Goal: Task Accomplishment & Management: Manage account settings

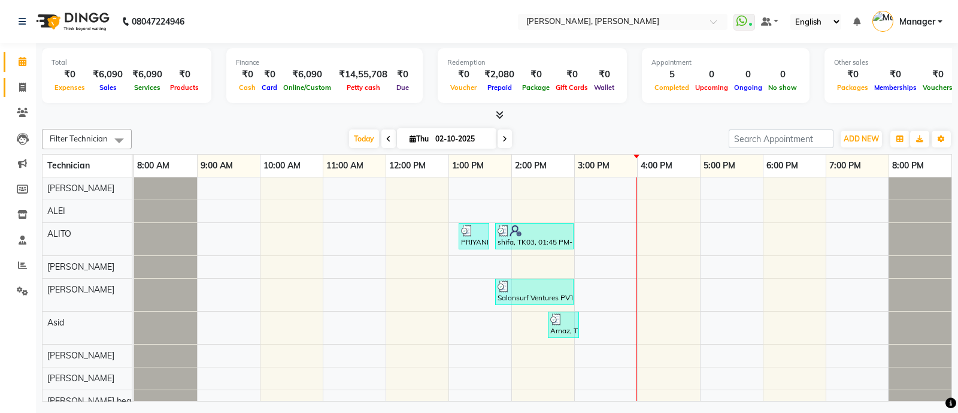
scroll to position [0, 11]
click at [22, 83] on icon at bounding box center [22, 87] width 7 height 9
select select "3767"
select select "service"
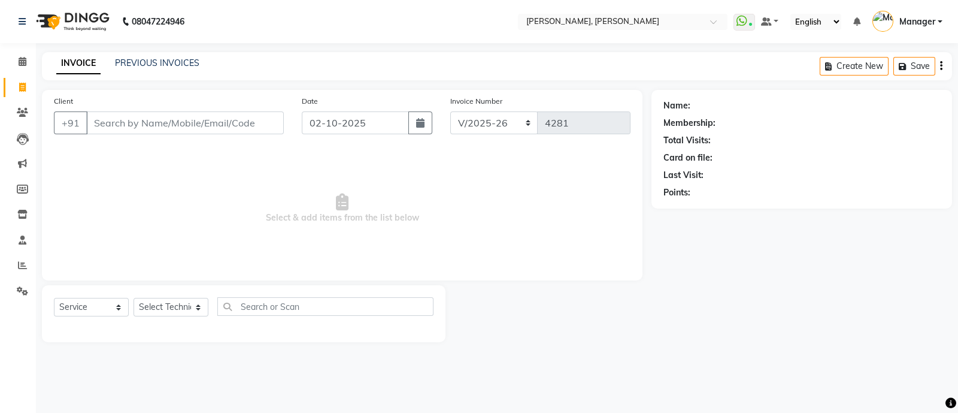
click at [169, 133] on input "Client" at bounding box center [185, 122] width 198 height 23
type input "9606615963"
click at [259, 117] on span "Add Client" at bounding box center [252, 123] width 47 height 12
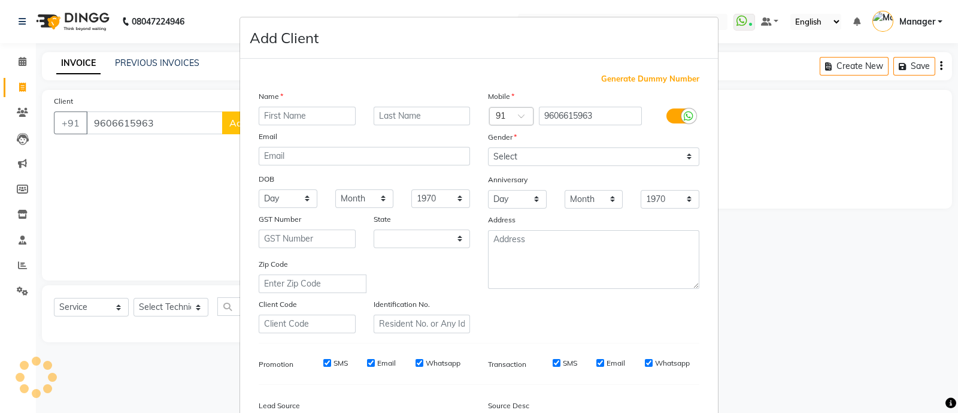
select select "21"
click at [313, 112] on input "text" at bounding box center [307, 116] width 97 height 19
type input "[PERSON_NAME]"
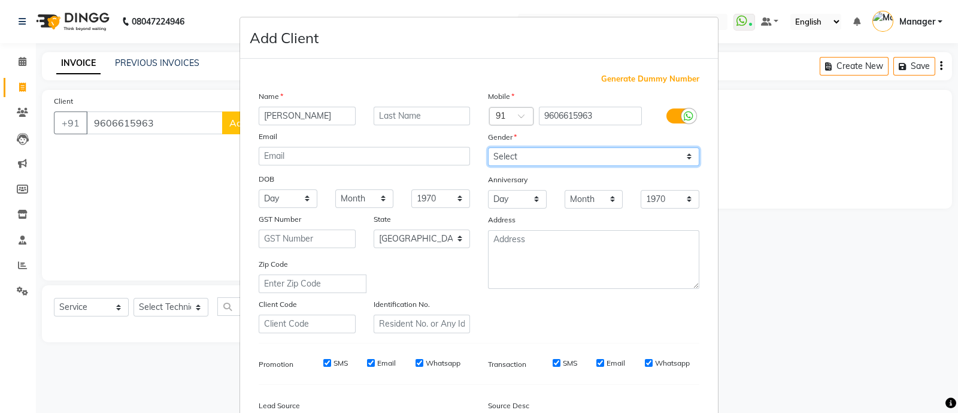
click at [516, 163] on select "Select [DEMOGRAPHIC_DATA] [DEMOGRAPHIC_DATA] Other Prefer Not To Say" at bounding box center [593, 156] width 211 height 19
select select "[DEMOGRAPHIC_DATA]"
click at [488, 148] on select "Select [DEMOGRAPHIC_DATA] [DEMOGRAPHIC_DATA] Other Prefer Not To Say" at bounding box center [593, 156] width 211 height 19
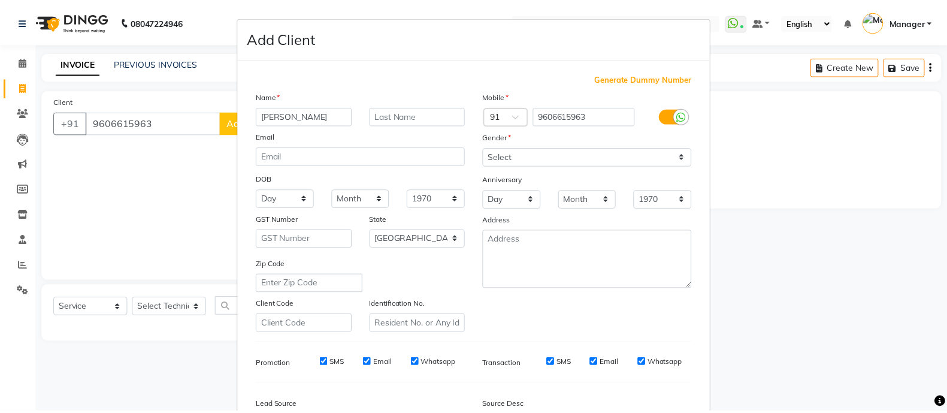
scroll to position [146, 0]
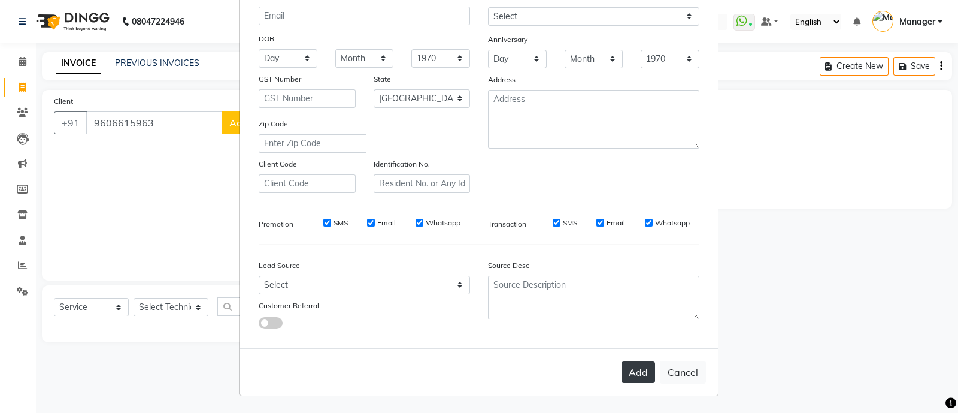
click at [638, 372] on button "Add" at bounding box center [639, 372] width 34 height 22
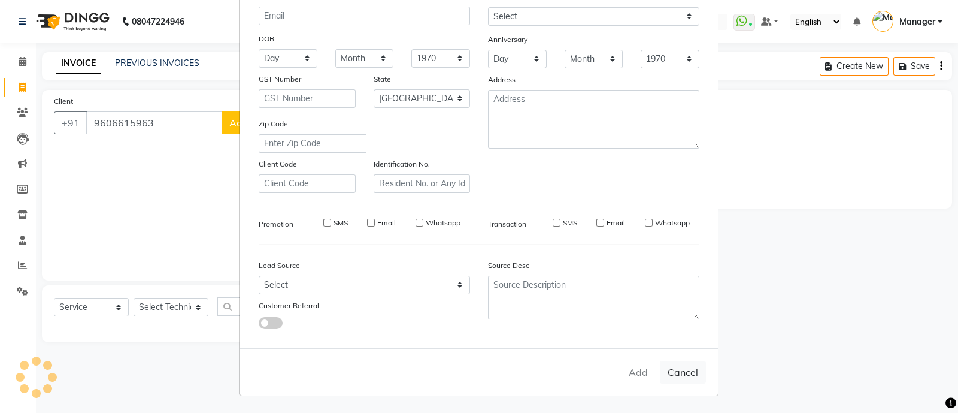
type input "96******63"
select select
select select "null"
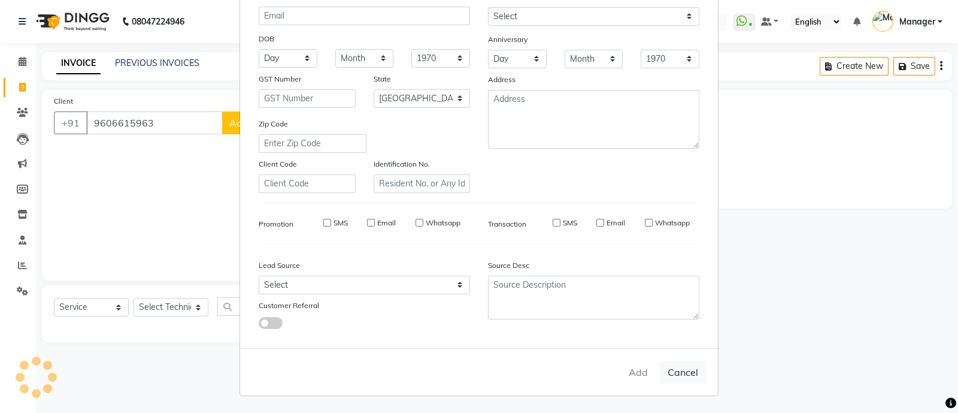
select select
checkbox input "false"
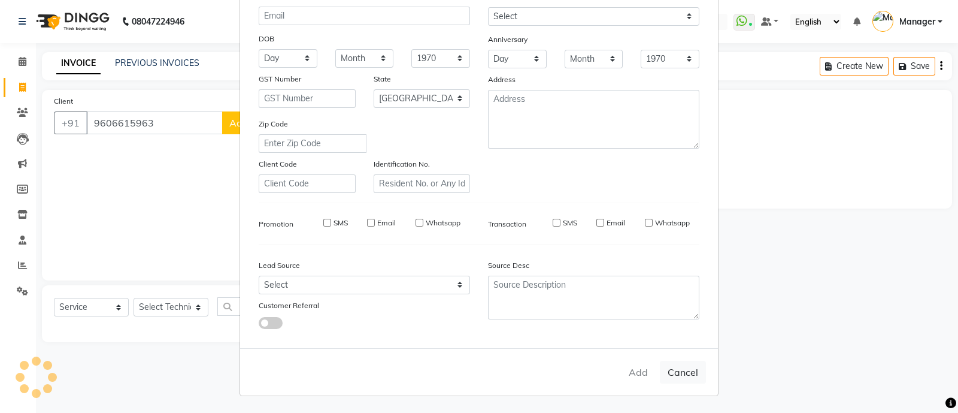
checkbox input "false"
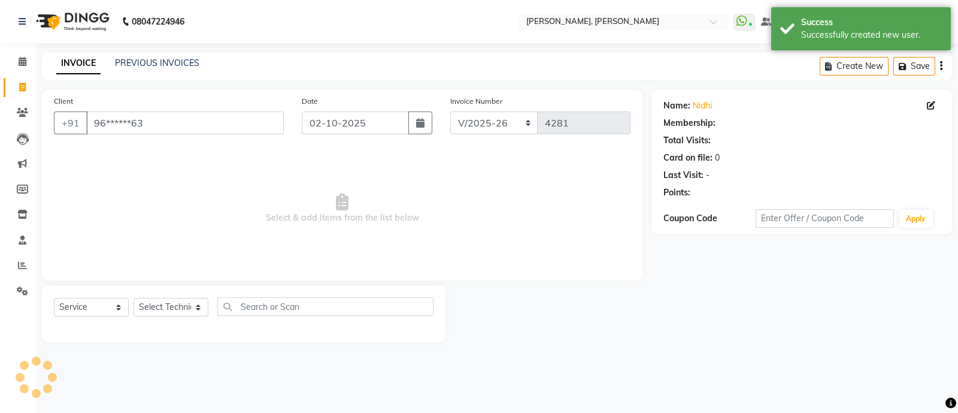
select select "1: Object"
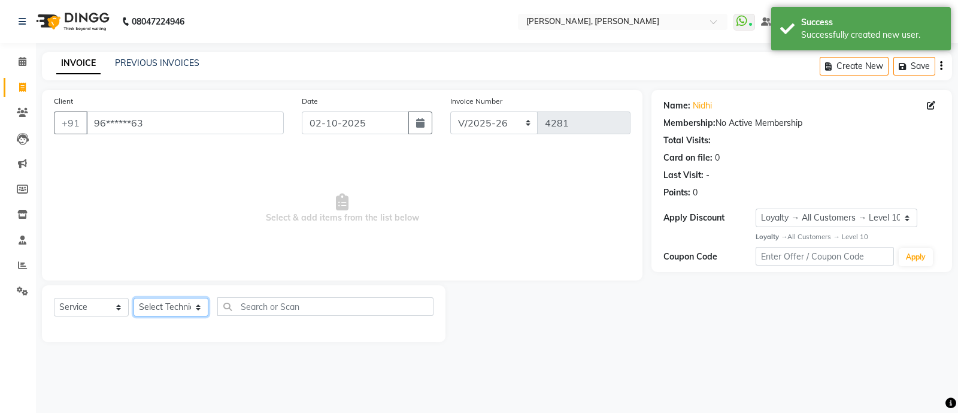
click at [175, 307] on select "Select Technician [PERSON_NAME] [PERSON_NAME] Asid Hanmi [PERSON_NAME] Manager …" at bounding box center [171, 307] width 75 height 19
select select "34784"
click at [134, 298] on select "Select Technician [PERSON_NAME] [PERSON_NAME] Asid Hanmi [PERSON_NAME] Manager …" at bounding box center [171, 307] width 75 height 19
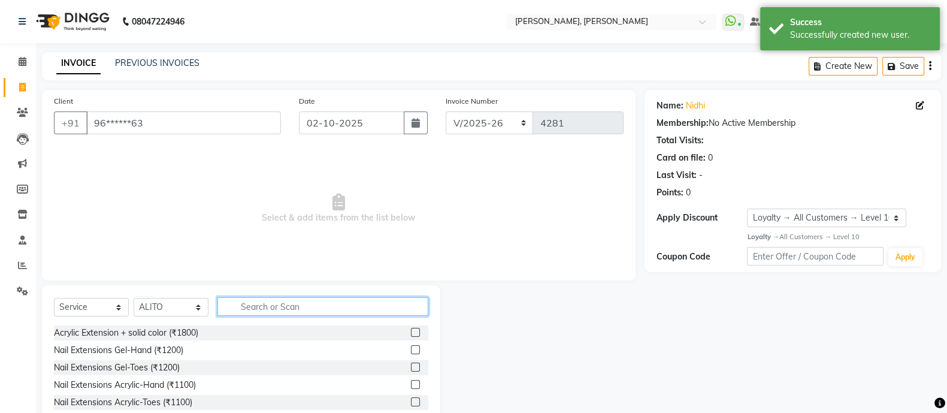
click at [297, 307] on input "text" at bounding box center [322, 306] width 211 height 19
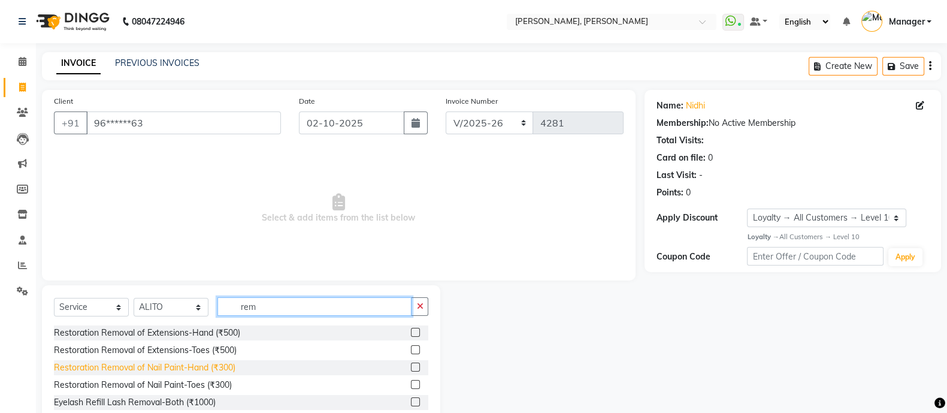
type input "rem"
click at [210, 366] on div "Restoration Removal of Nail Paint-Hand (₹300)" at bounding box center [144, 367] width 181 height 13
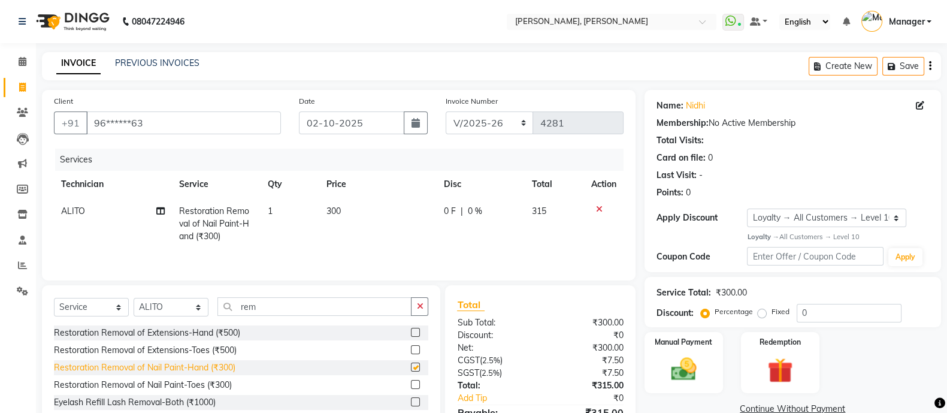
checkbox input "false"
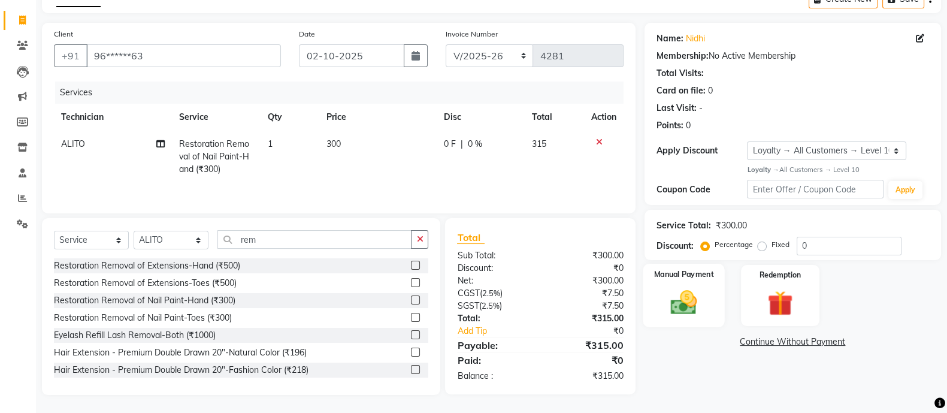
click at [659, 286] on div "Manual Payment" at bounding box center [684, 294] width 82 height 63
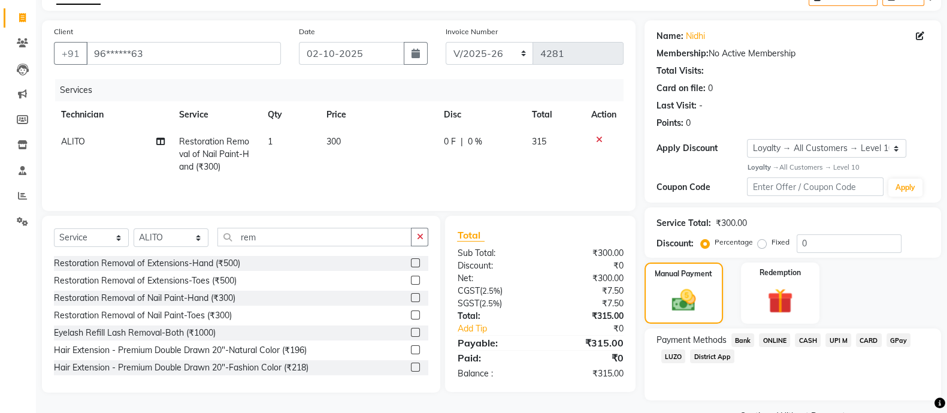
click at [775, 340] on span "ONLINE" at bounding box center [774, 340] width 31 height 14
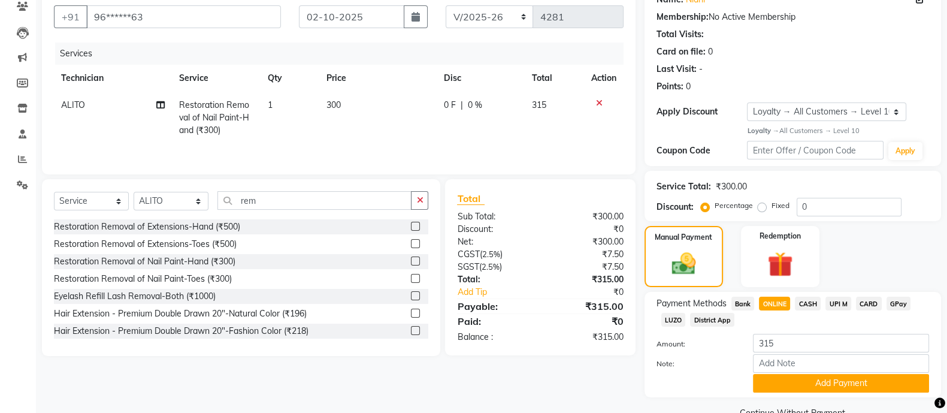
scroll to position [134, 0]
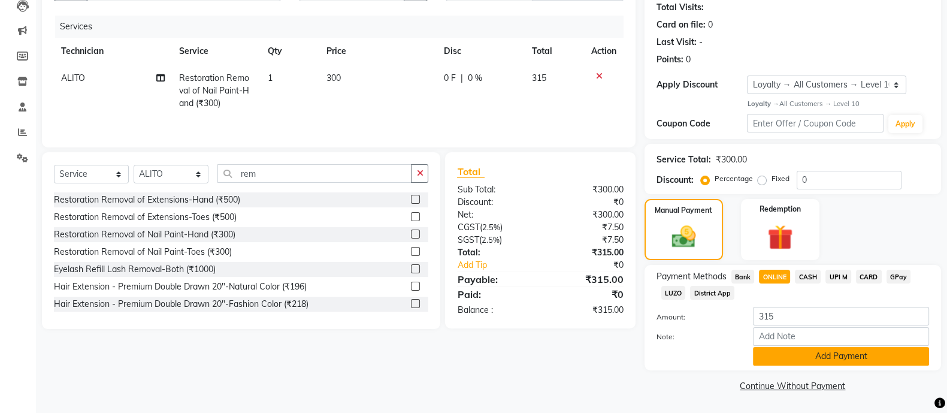
click at [803, 353] on button "Add Payment" at bounding box center [841, 356] width 176 height 19
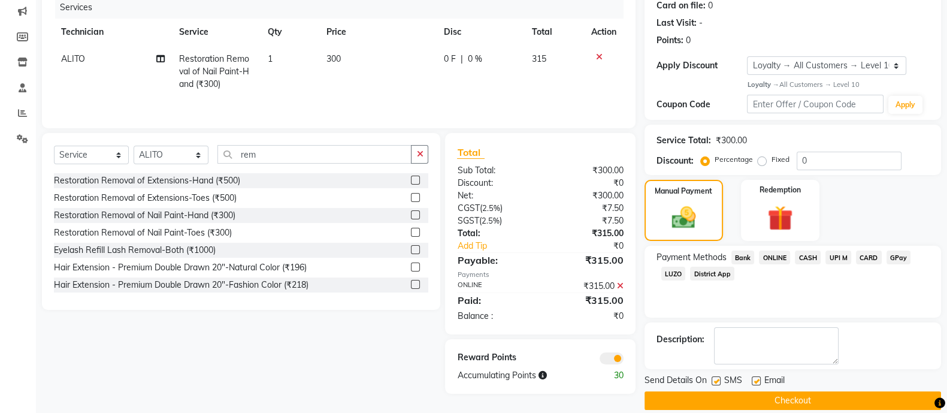
scroll to position [166, 0]
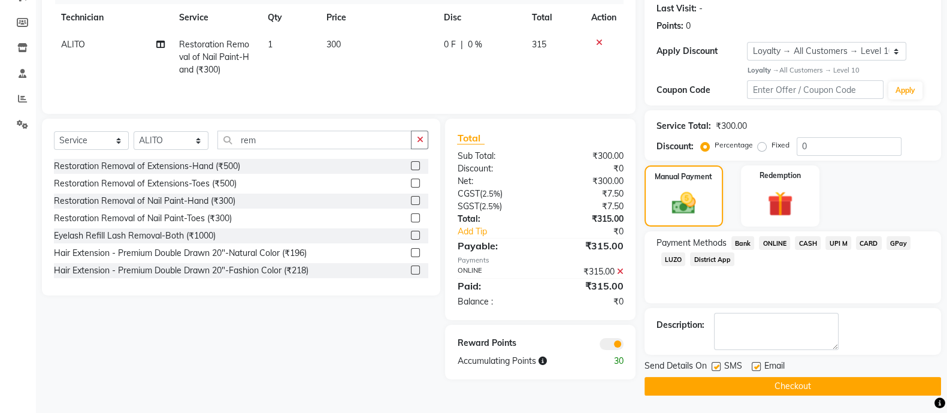
click at [767, 381] on button "Checkout" at bounding box center [792, 386] width 296 height 19
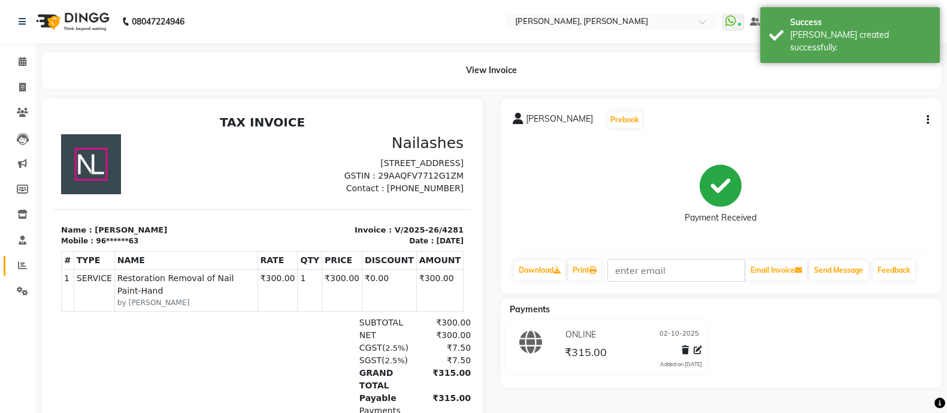
click at [23, 271] on span at bounding box center [22, 266] width 21 height 14
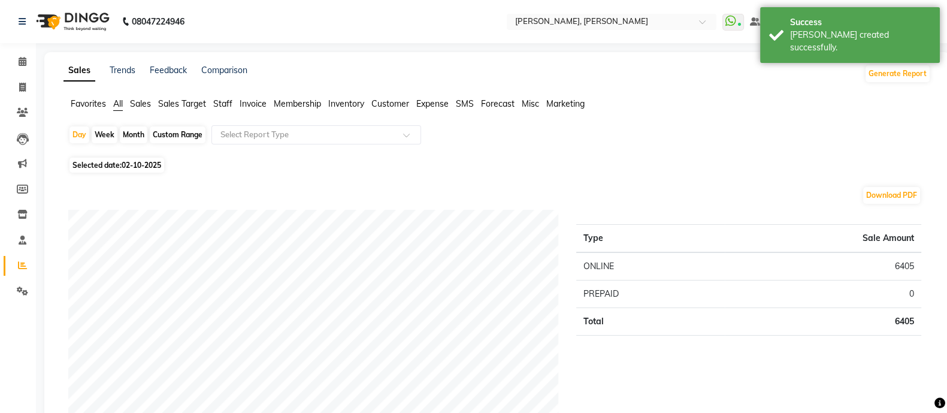
click at [223, 100] on span "Staff" at bounding box center [222, 103] width 19 height 11
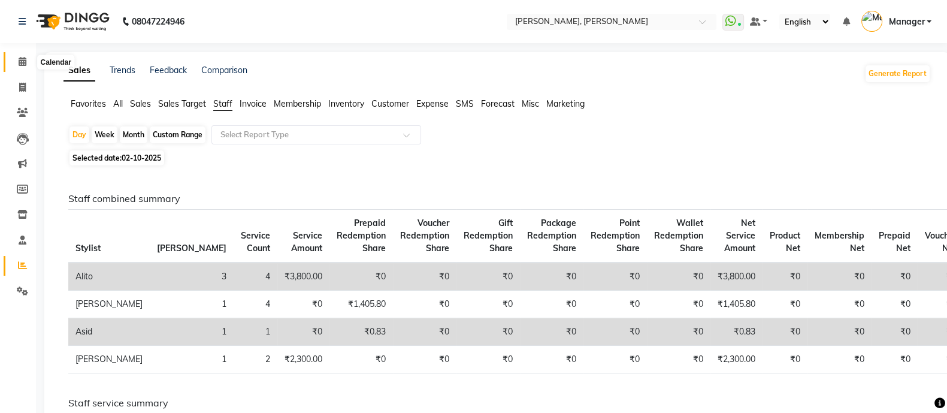
click at [22, 64] on icon at bounding box center [23, 61] width 8 height 9
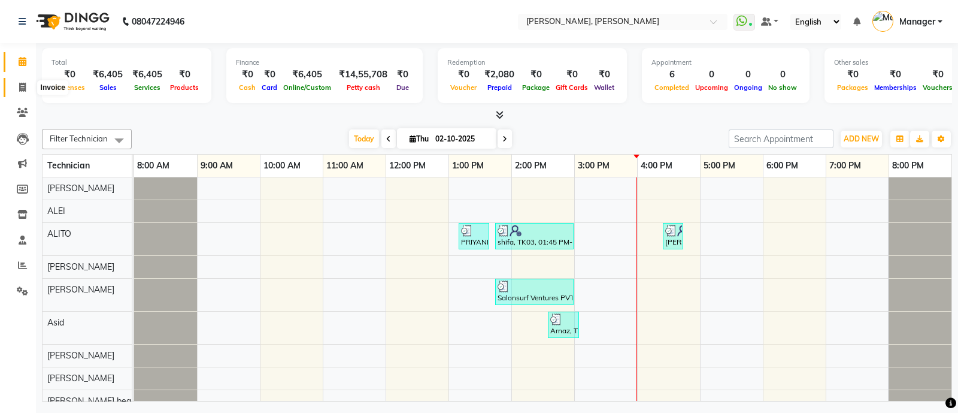
click at [21, 83] on icon at bounding box center [22, 87] width 7 height 9
select select "service"
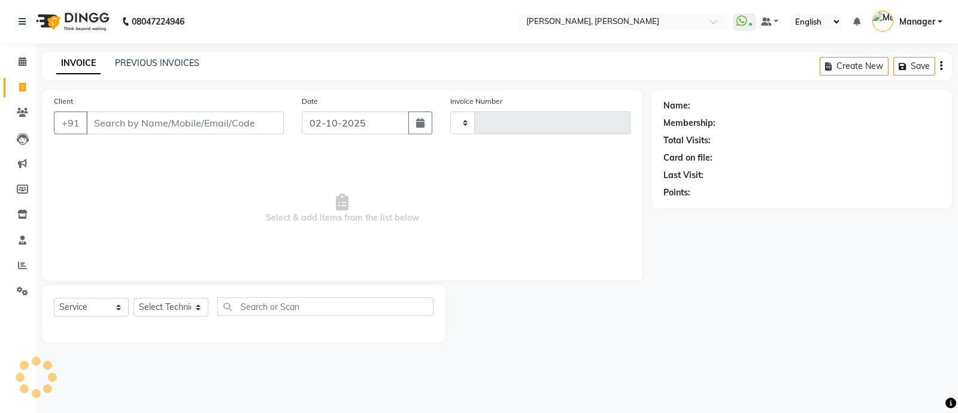
type input "4282"
select select "3767"
click at [174, 304] on select "Select Technician [PERSON_NAME] [PERSON_NAME] Asid Hanmi [PERSON_NAME] Manager …" at bounding box center [171, 307] width 75 height 19
select select "64801"
click at [134, 298] on select "Select Technician [PERSON_NAME] [PERSON_NAME] Asid Hanmi [PERSON_NAME] Manager …" at bounding box center [171, 307] width 75 height 19
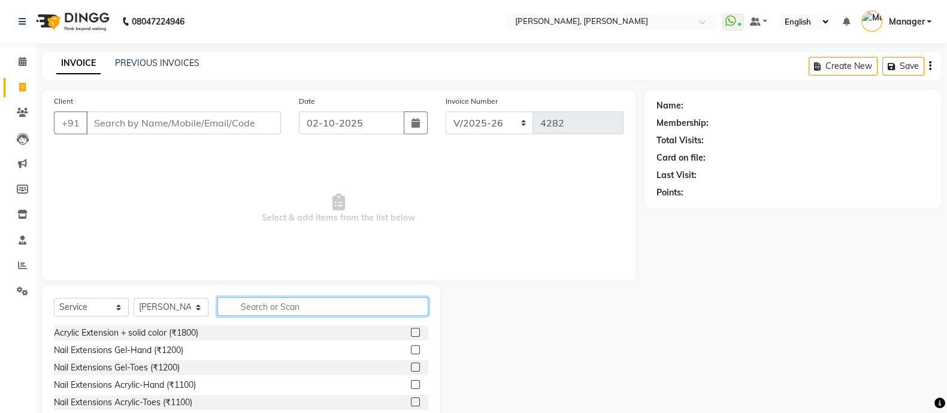
click at [266, 304] on input "text" at bounding box center [322, 306] width 211 height 19
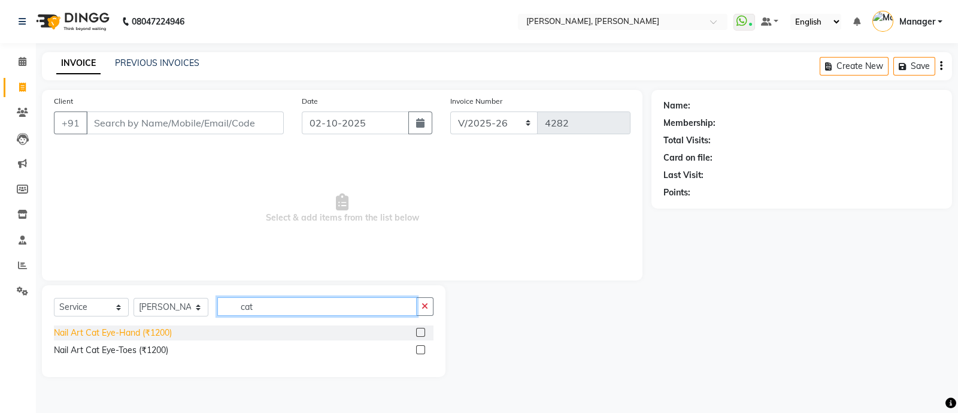
type input "cat"
click at [153, 334] on div "Nail Art Cat Eye-Hand (₹1200)" at bounding box center [113, 332] width 118 height 13
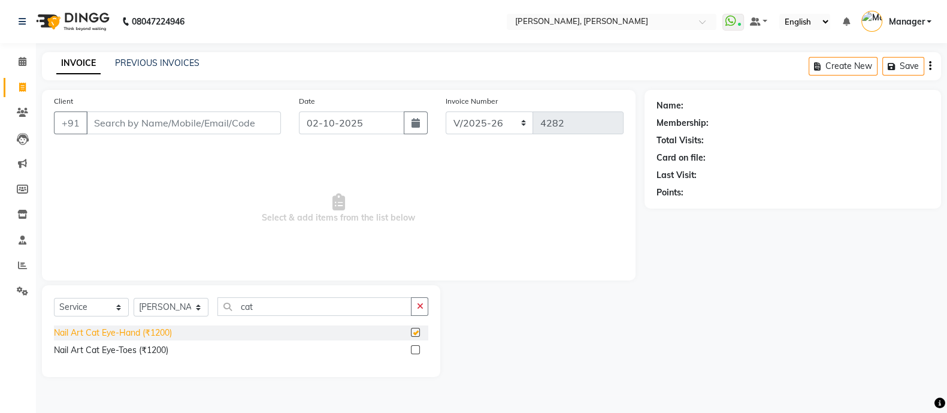
checkbox input "false"
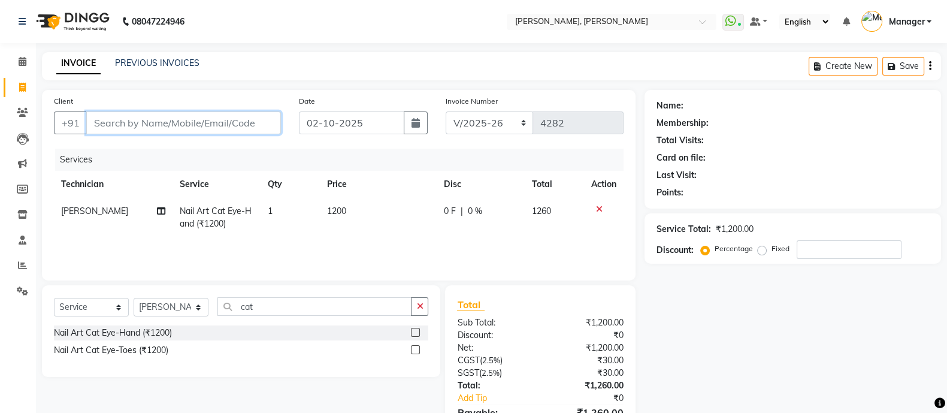
click at [219, 122] on input "Client" at bounding box center [183, 122] width 195 height 23
type input "8"
type input "0"
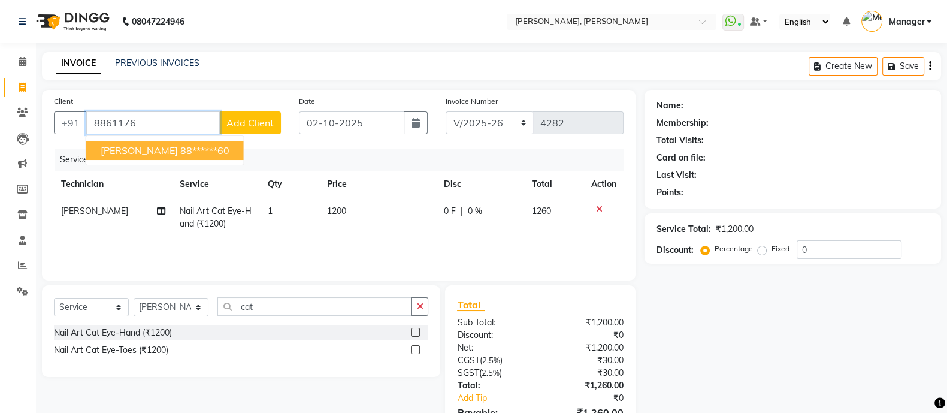
click at [180, 150] on ngb-highlight "88******60" at bounding box center [204, 150] width 49 height 12
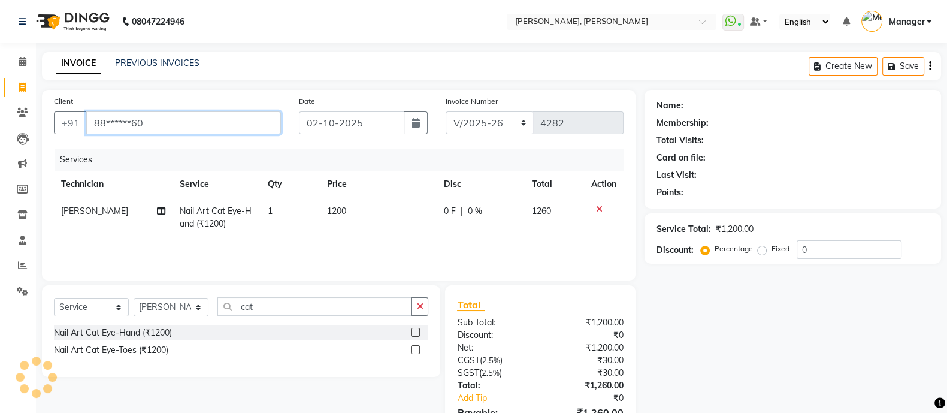
type input "88******60"
select select "1: Object"
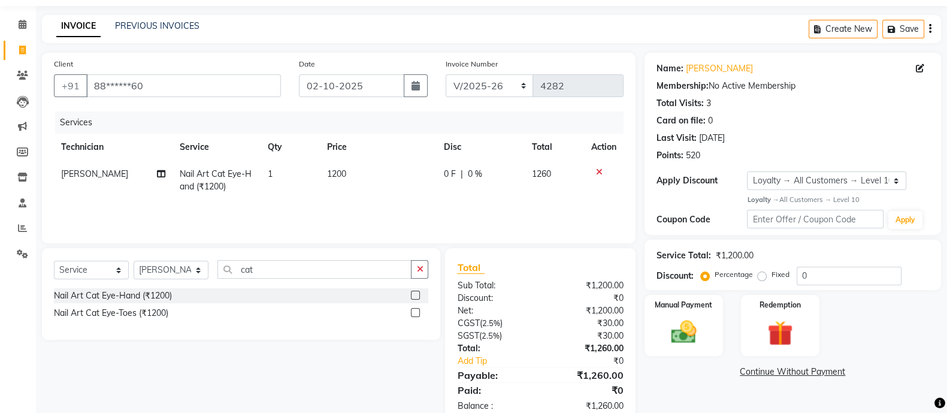
scroll to position [66, 0]
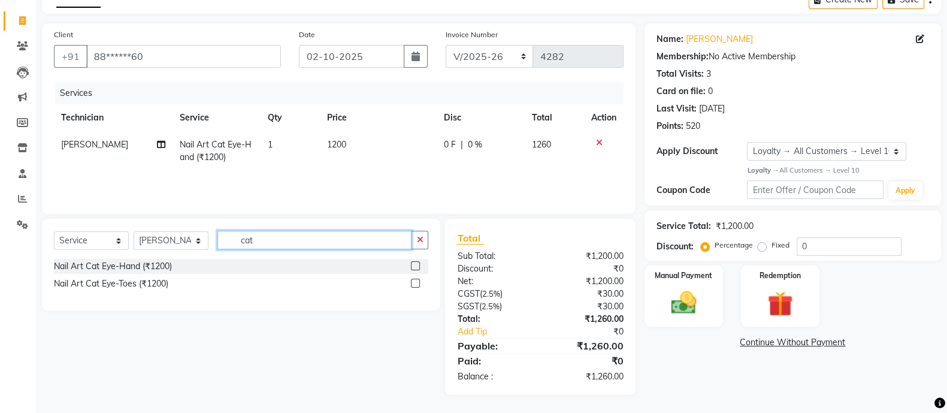
click at [291, 237] on input "cat" at bounding box center [314, 240] width 194 height 19
type input "c"
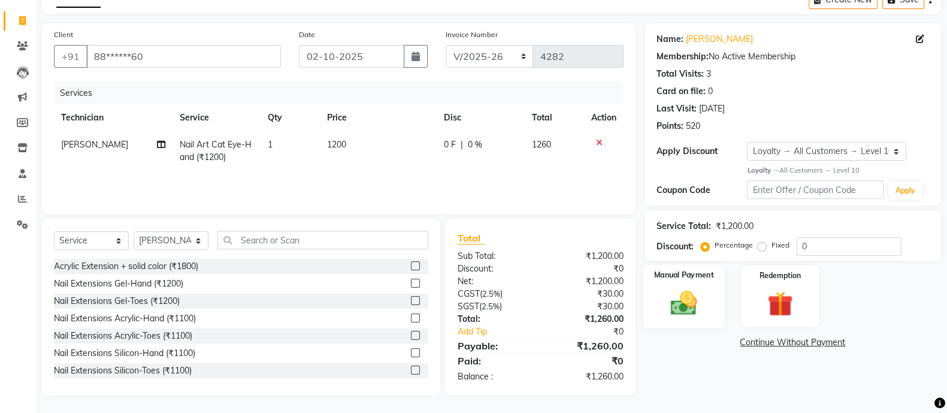
click at [685, 283] on div "Manual Payment" at bounding box center [684, 295] width 82 height 63
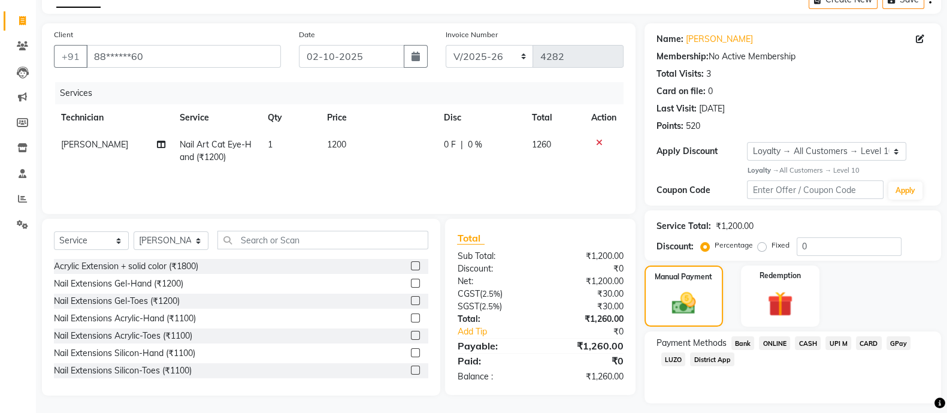
scroll to position [99, 0]
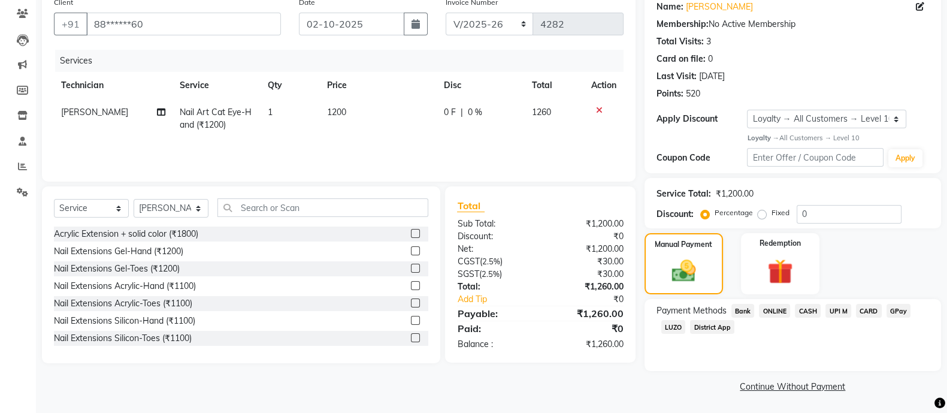
click at [777, 312] on span "ONLINE" at bounding box center [774, 311] width 31 height 14
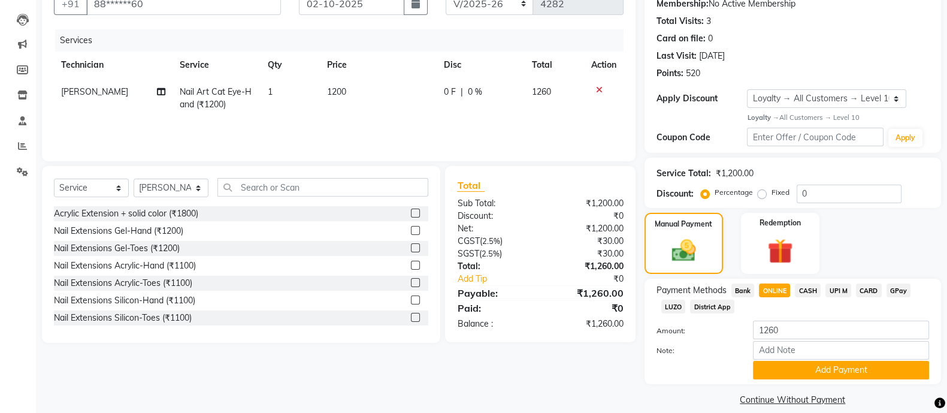
scroll to position [134, 0]
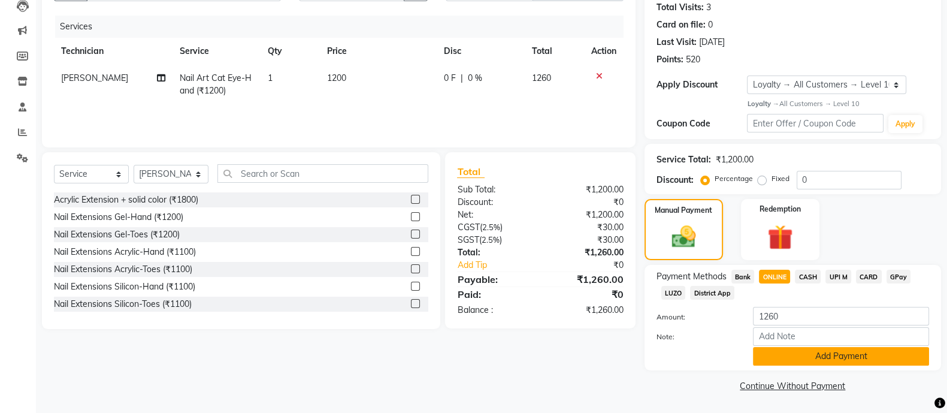
click at [816, 355] on button "Add Payment" at bounding box center [841, 356] width 176 height 19
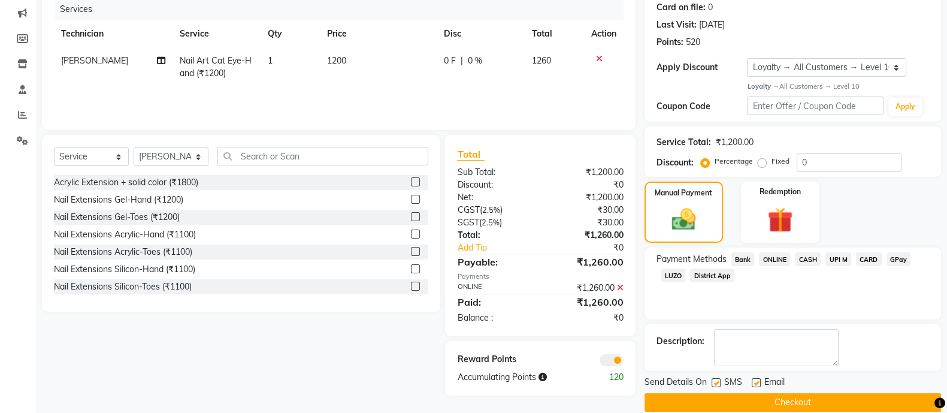
scroll to position [166, 0]
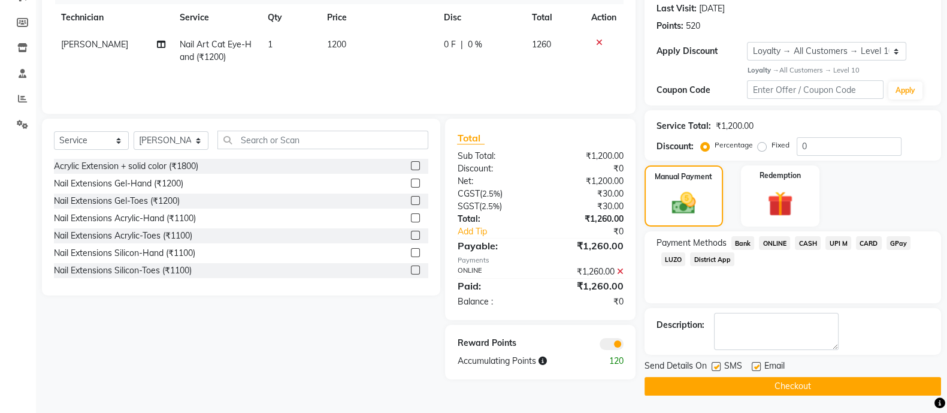
click at [799, 387] on button "Checkout" at bounding box center [792, 386] width 296 height 19
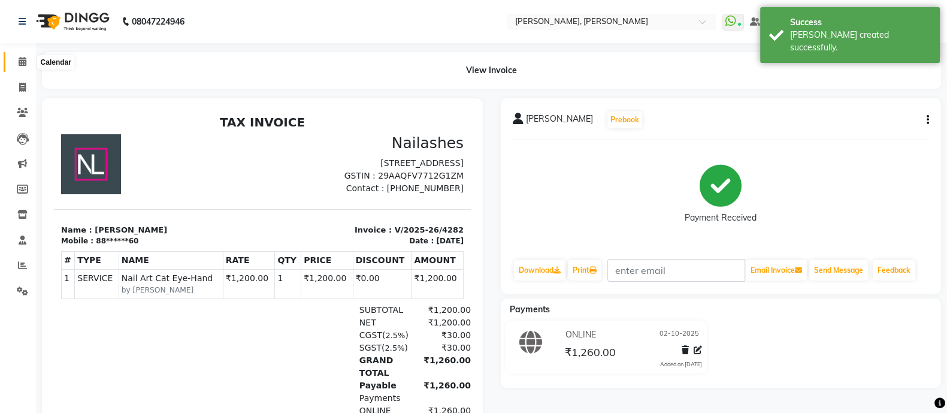
click at [21, 61] on icon at bounding box center [23, 61] width 8 height 9
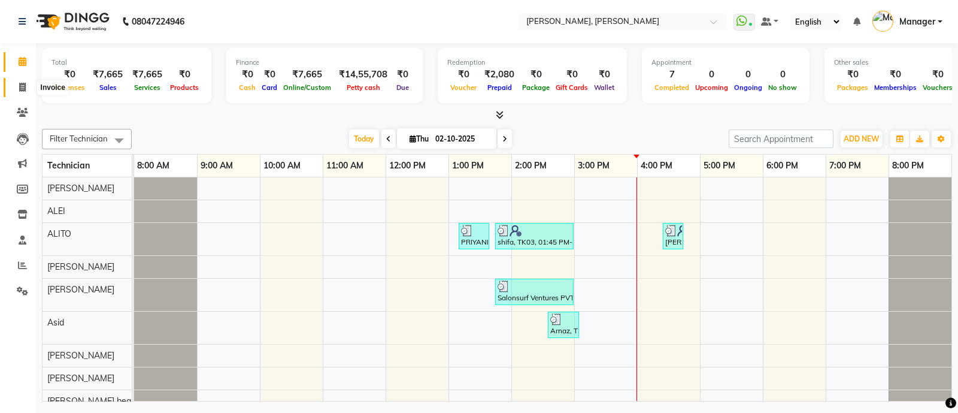
click at [21, 85] on icon at bounding box center [22, 87] width 7 height 9
select select "service"
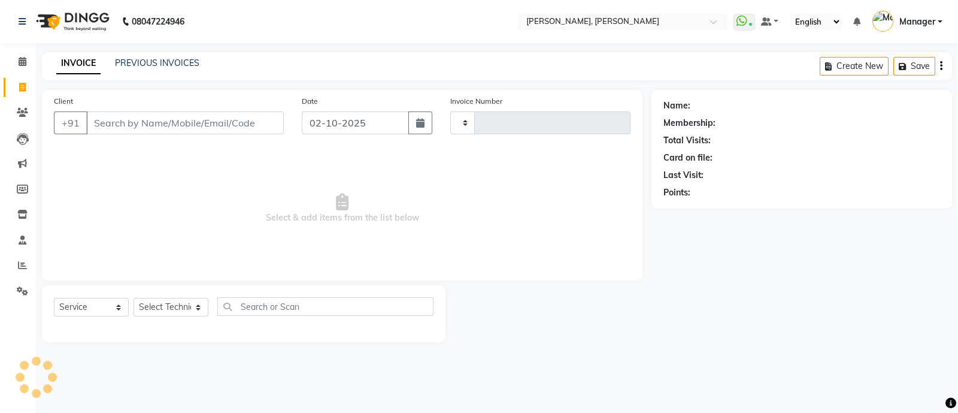
type input "4283"
select select "3767"
click at [177, 317] on div "Select Service Product Membership Package Voucher Prepaid Gift Card Select Tech…" at bounding box center [244, 311] width 380 height 28
click at [177, 307] on select "Select Technician [PERSON_NAME] [PERSON_NAME] Asid Hanmi [PERSON_NAME] Manager …" at bounding box center [171, 307] width 75 height 19
select select "63957"
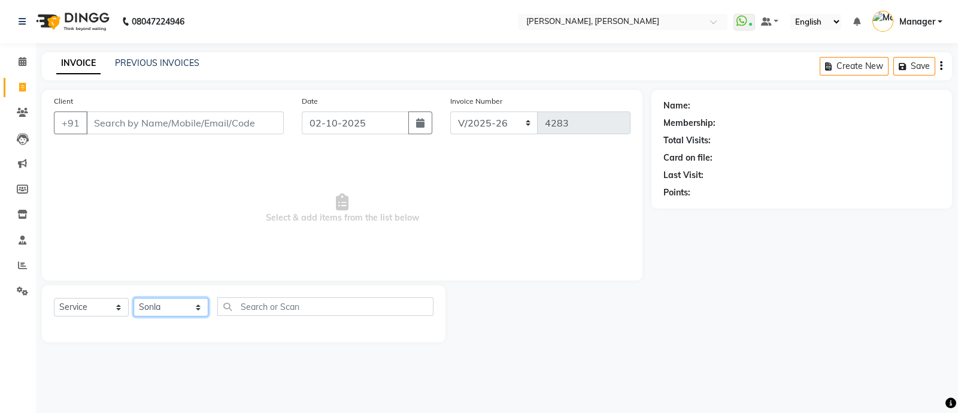
click at [134, 298] on select "Select Technician [PERSON_NAME] [PERSON_NAME] Asid Hanmi [PERSON_NAME] Manager …" at bounding box center [171, 307] width 75 height 19
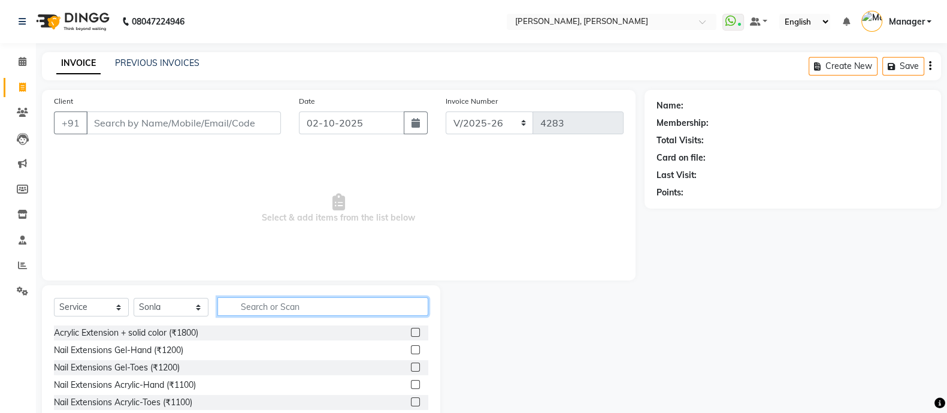
click at [272, 302] on input "text" at bounding box center [322, 306] width 211 height 19
type input "ove"
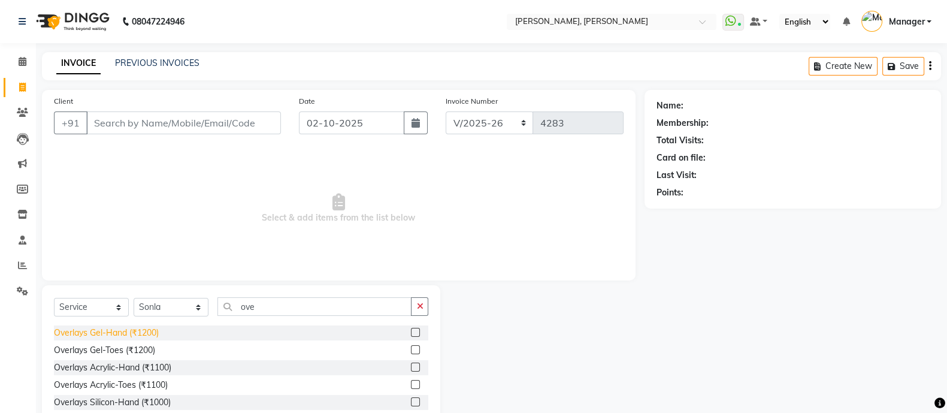
click at [132, 334] on div "Overlays Gel-Hand (₹1200)" at bounding box center [106, 332] width 105 height 13
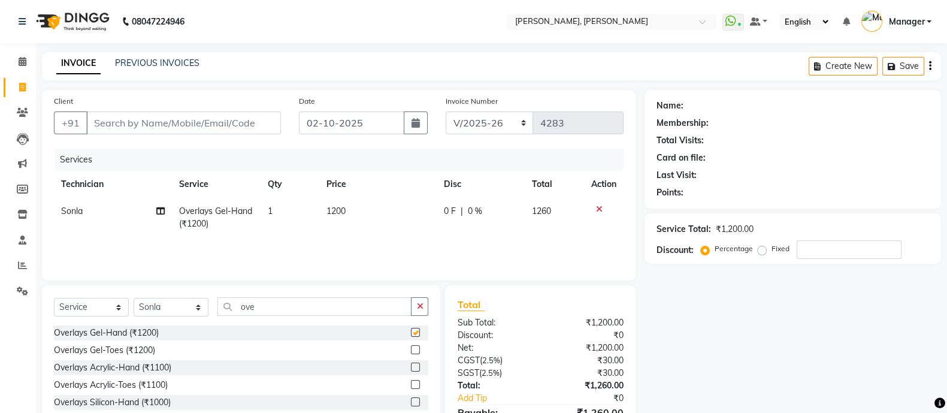
checkbox input "false"
click at [275, 305] on input "ove" at bounding box center [314, 306] width 194 height 19
type input "o"
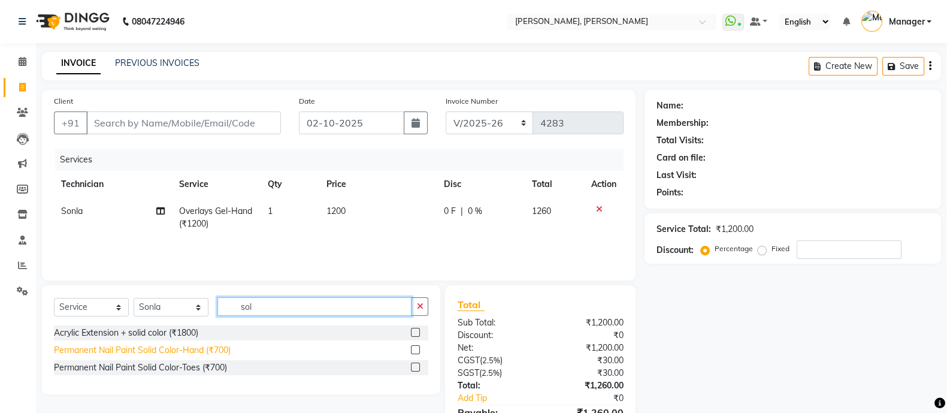
type input "sol"
click at [195, 351] on div "Permanent Nail Paint Solid Color-Hand (₹700)" at bounding box center [142, 350] width 177 height 13
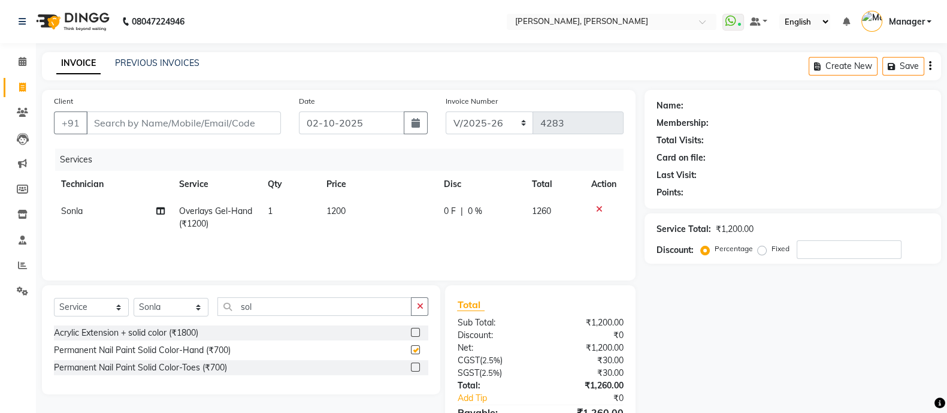
checkbox input "false"
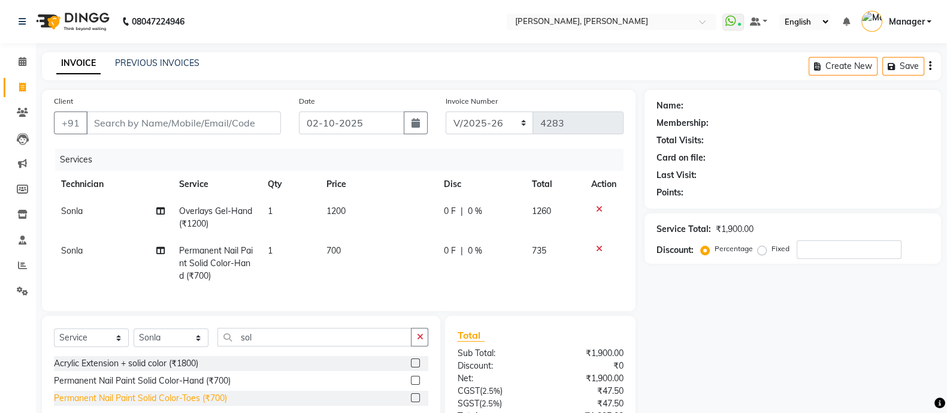
click at [212, 404] on div "Permanent Nail Paint Solid Color-Toes (₹700)" at bounding box center [140, 398] width 173 height 13
checkbox input "false"
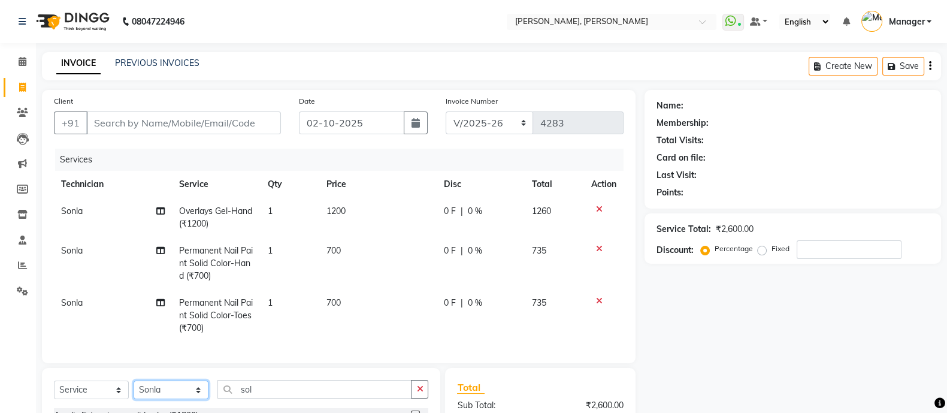
click at [157, 399] on select "Select Technician [PERSON_NAME] [PERSON_NAME] Asid Hanmi [PERSON_NAME] Manager …" at bounding box center [171, 389] width 75 height 19
select select "58535"
click at [134, 392] on select "Select Technician [PERSON_NAME] [PERSON_NAME] Asid Hanmi [PERSON_NAME] Manager …" at bounding box center [171, 389] width 75 height 19
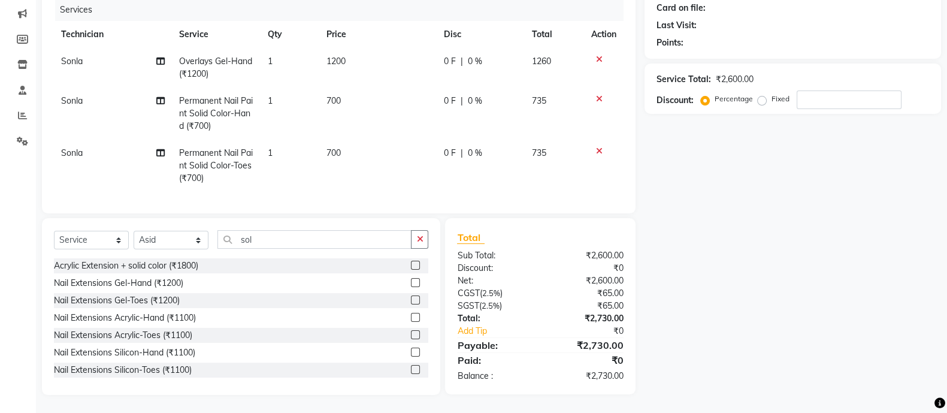
click at [289, 249] on div "Select Service Product Membership Package Voucher Prepaid Gift Card Select Tech…" at bounding box center [241, 244] width 374 height 28
click at [290, 236] on input "sol" at bounding box center [314, 239] width 194 height 19
type input "s"
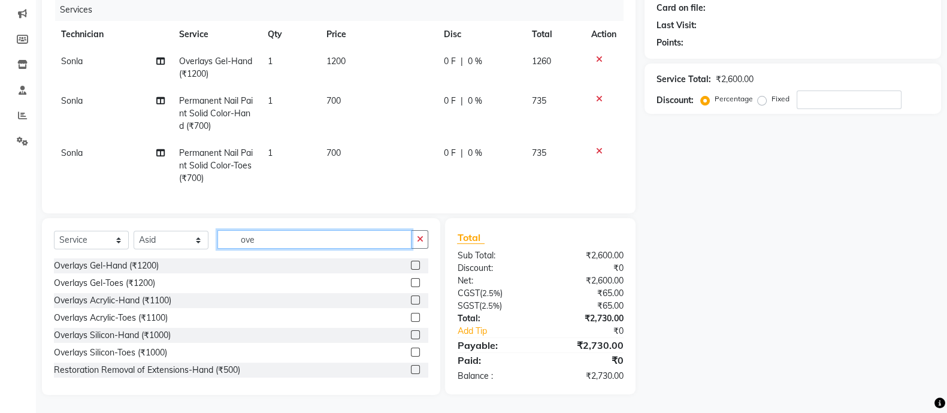
scroll to position [160, 0]
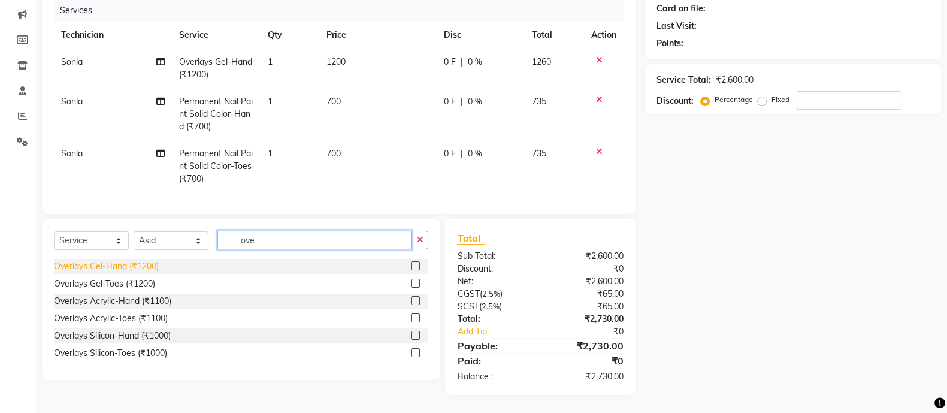
type input "ove"
click at [109, 269] on div "Overlays Gel-Hand (₹1200)" at bounding box center [106, 266] width 105 height 13
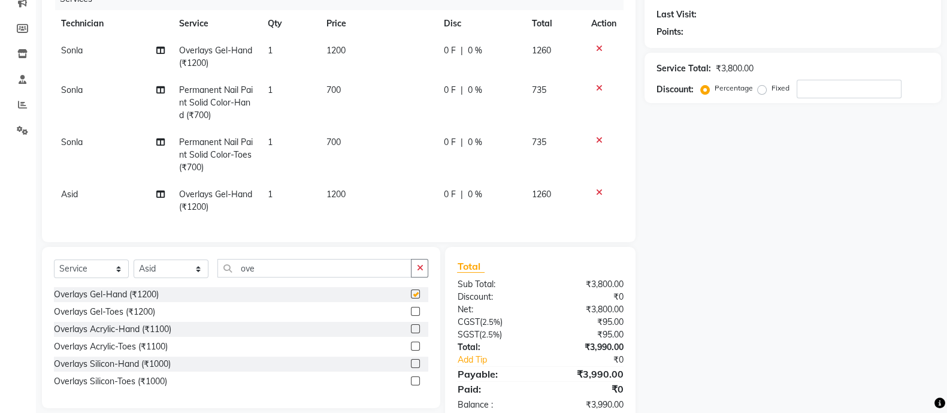
checkbox input "false"
click at [272, 277] on input "ove" at bounding box center [314, 268] width 194 height 19
type input "o"
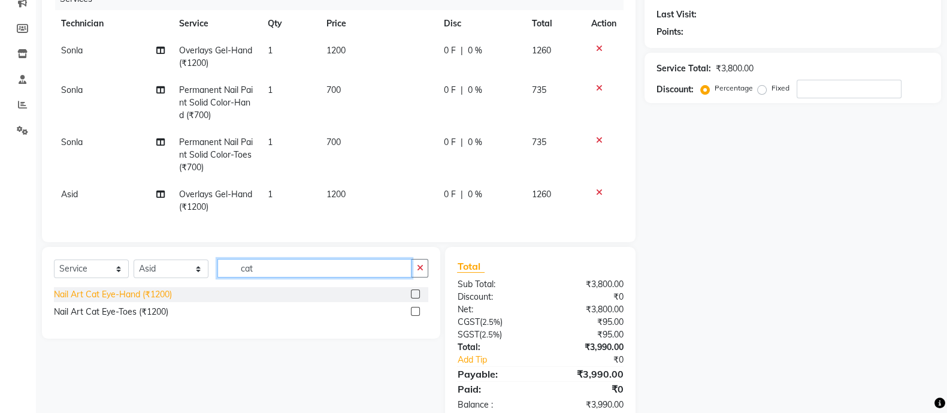
type input "cat"
click at [141, 301] on div "Nail Art Cat Eye-Hand (₹1200)" at bounding box center [113, 294] width 118 height 13
checkbox input "false"
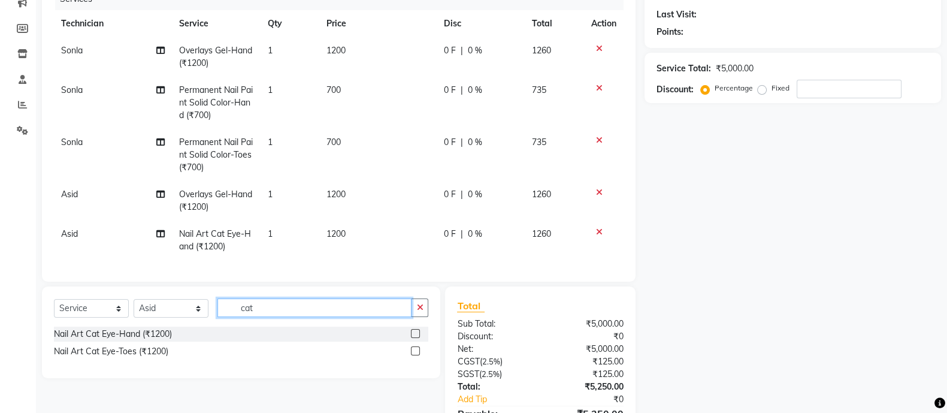
click at [283, 316] on input "cat" at bounding box center [314, 307] width 194 height 19
type input "c"
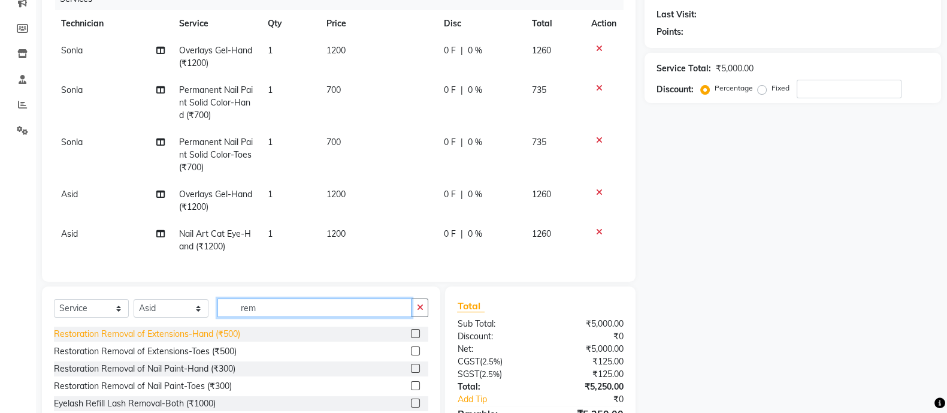
type input "rem"
click at [207, 340] on div "Restoration Removal of Extensions-Hand (₹500)" at bounding box center [147, 334] width 186 height 13
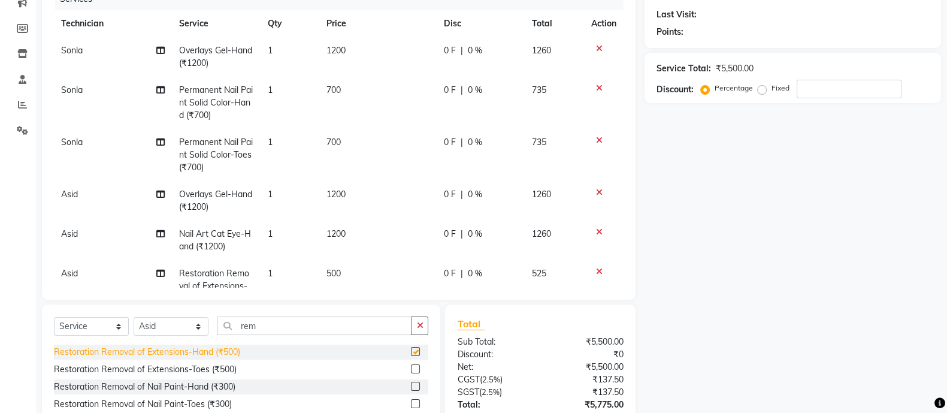
checkbox input "false"
click at [210, 368] on div "Restoration Removal of Extensions-Toes (₹500)" at bounding box center [145, 369] width 183 height 13
checkbox input "false"
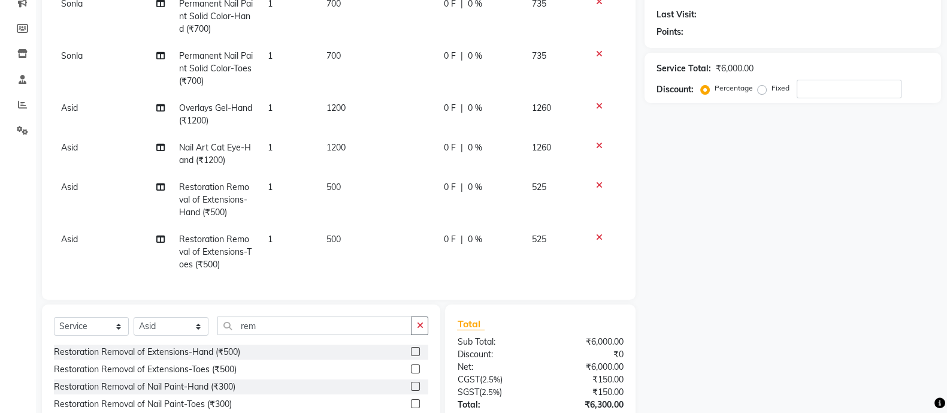
scroll to position [97, 0]
click at [332, 181] on span "500" at bounding box center [333, 186] width 14 height 11
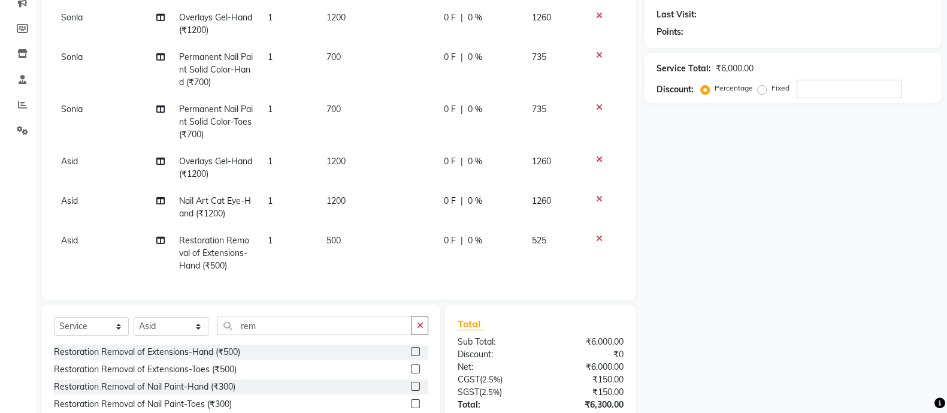
select select "58535"
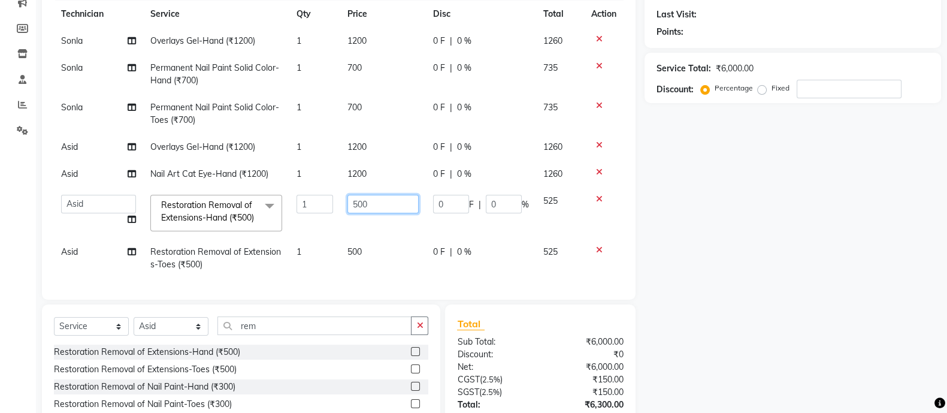
click at [378, 195] on input "500" at bounding box center [382, 204] width 71 height 19
type input "5"
type input "1"
click at [349, 236] on tbody "Sonla Overlays Gel-Hand (₹1200) 1 1200 0 F | 0 % 1260 Sonla Permanent Nail Pain…" at bounding box center [338, 153] width 569 height 250
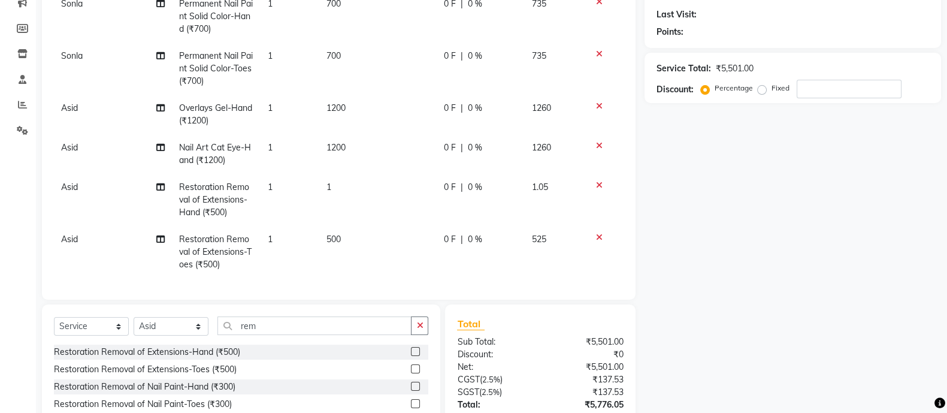
scroll to position [97, 0]
click at [329, 234] on span "500" at bounding box center [333, 239] width 14 height 11
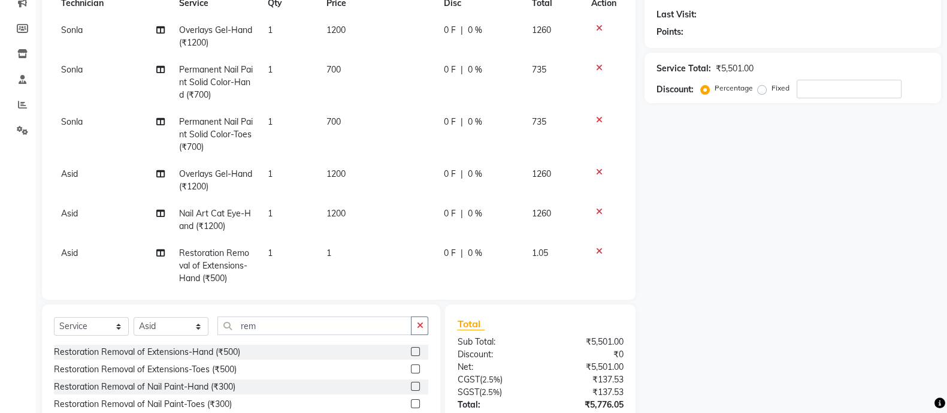
select select "58535"
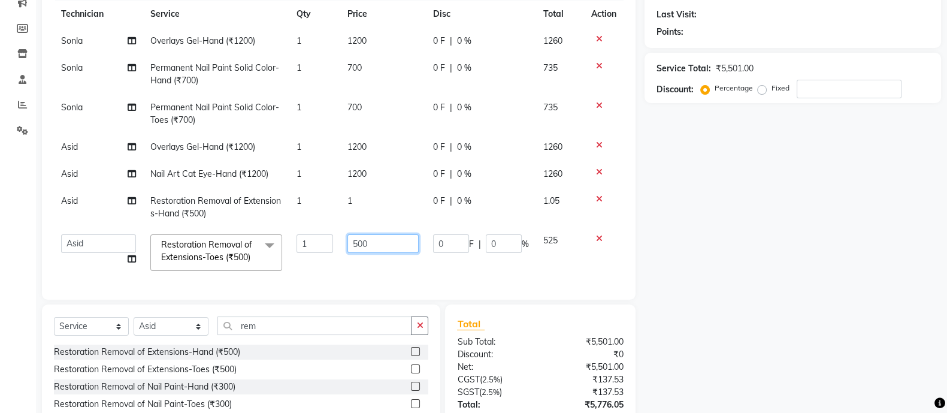
click at [381, 234] on input "500" at bounding box center [382, 243] width 71 height 19
type input "5"
type input "1"
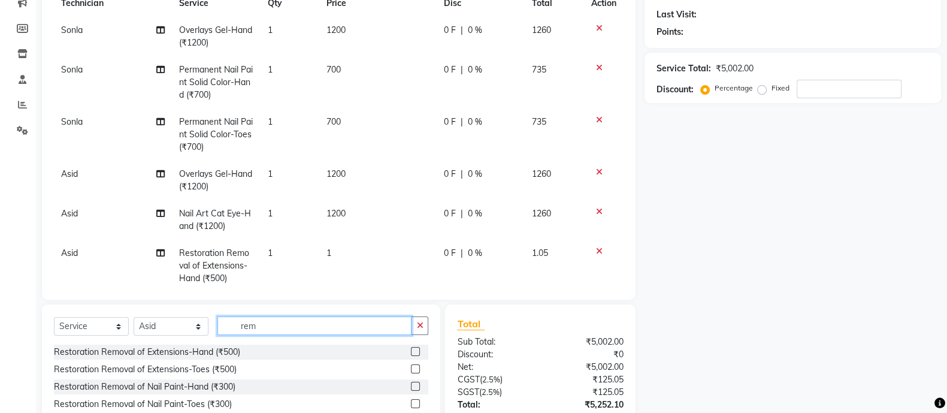
click at [323, 323] on input "rem" at bounding box center [314, 325] width 194 height 19
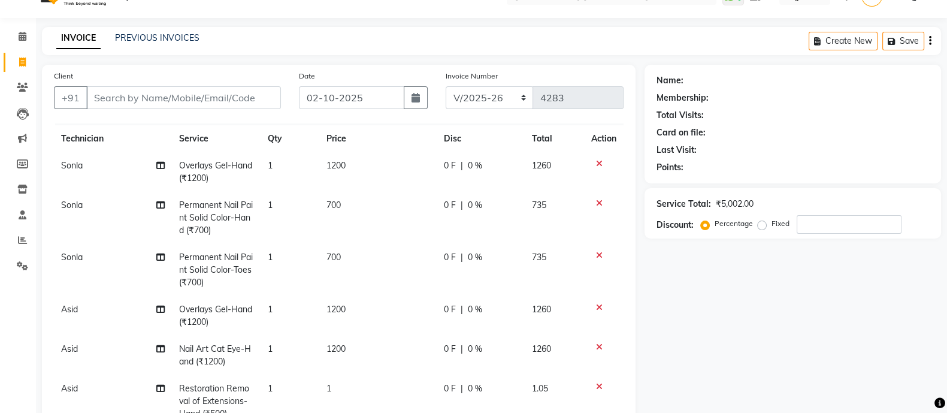
scroll to position [0, 0]
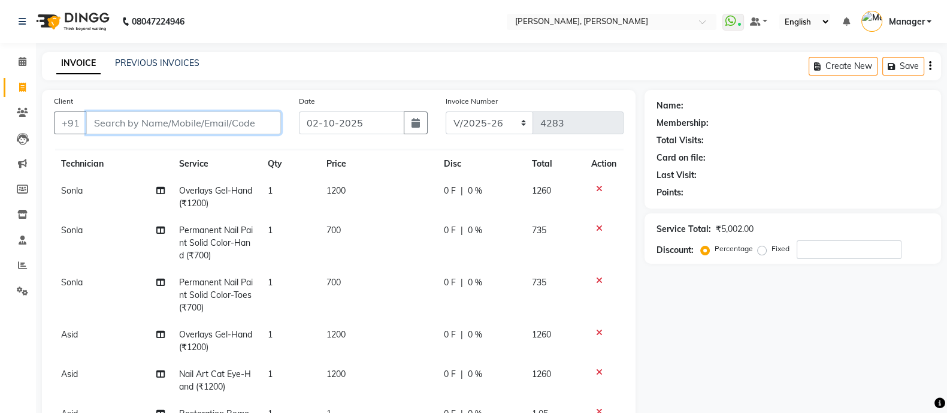
click at [190, 120] on input "Client" at bounding box center [183, 122] width 195 height 23
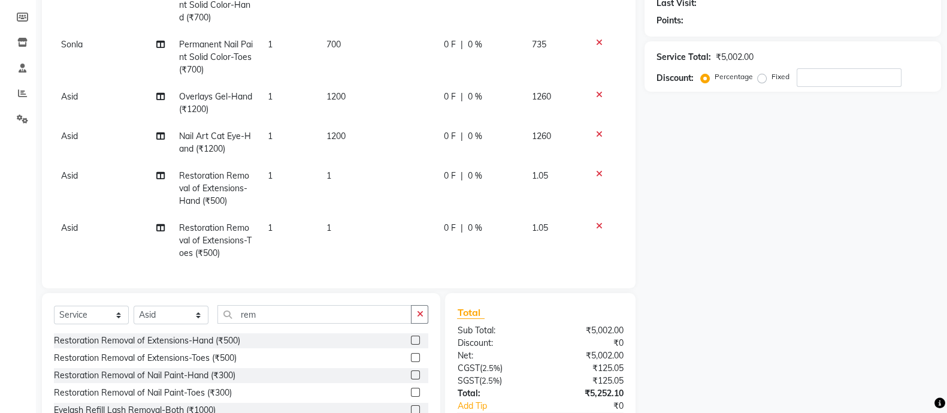
scroll to position [173, 0]
click at [279, 311] on input "rem" at bounding box center [314, 313] width 194 height 19
type input "r"
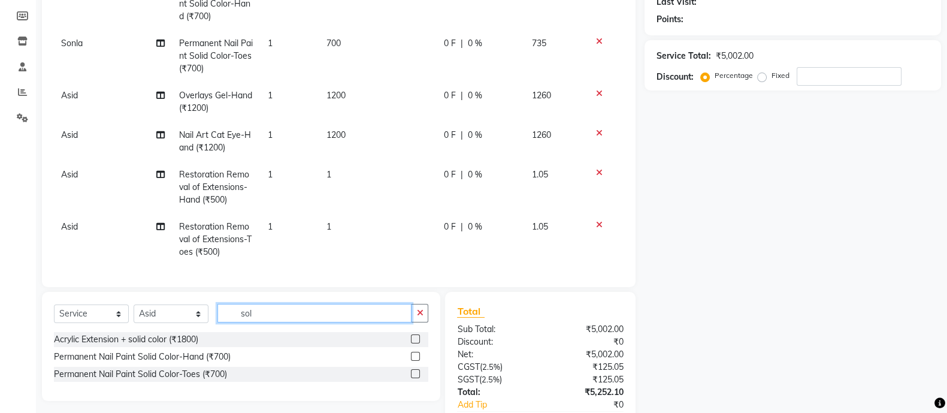
type input "sol"
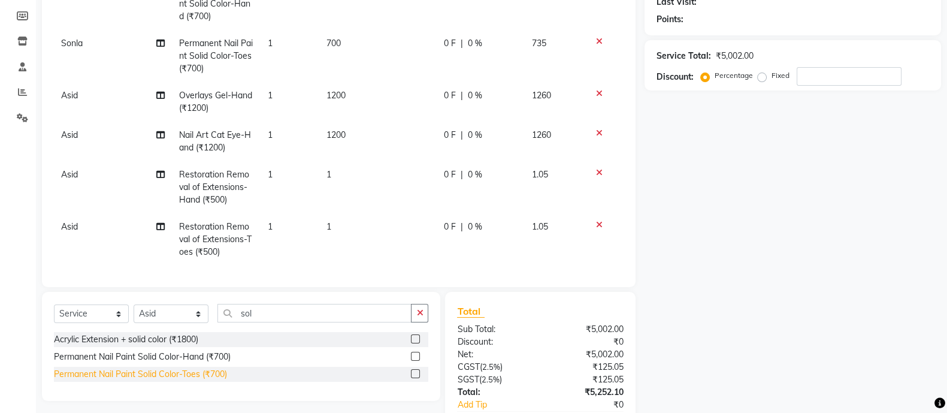
click at [208, 377] on div "Permanent Nail Paint Solid Color-Toes (₹700)" at bounding box center [140, 374] width 173 height 13
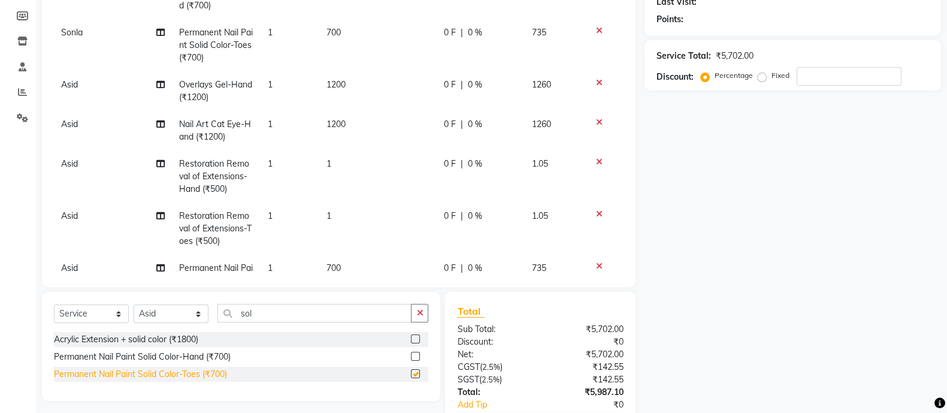
checkbox input "false"
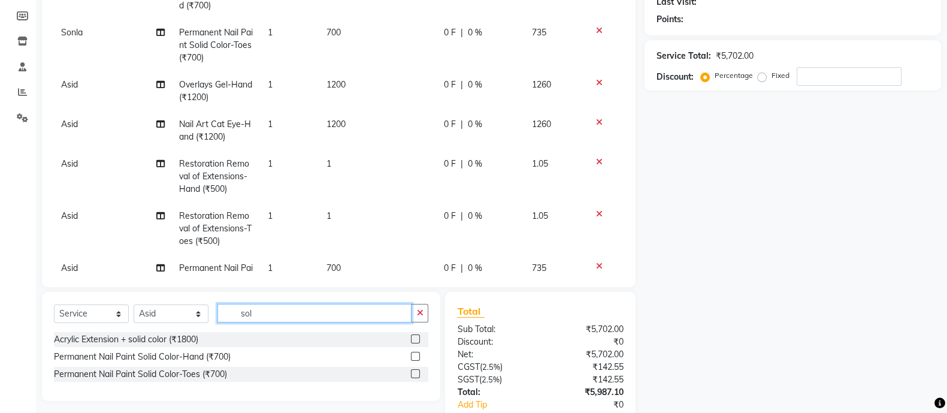
click at [287, 315] on input "sol" at bounding box center [314, 313] width 194 height 19
type input "s"
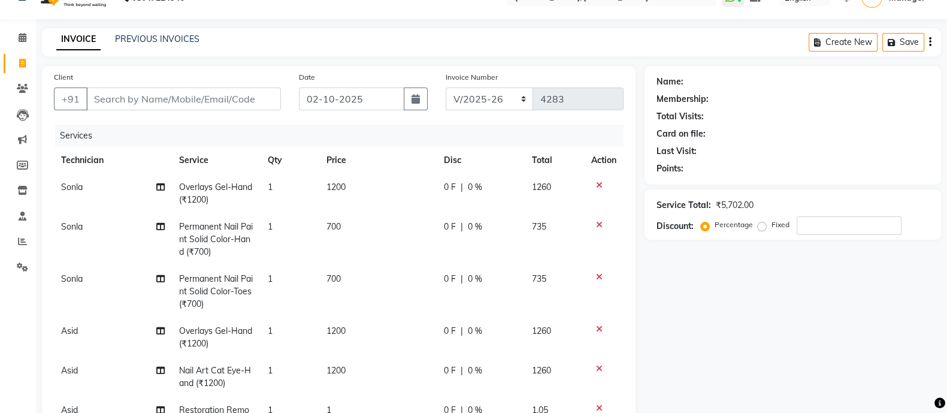
scroll to position [0, 0]
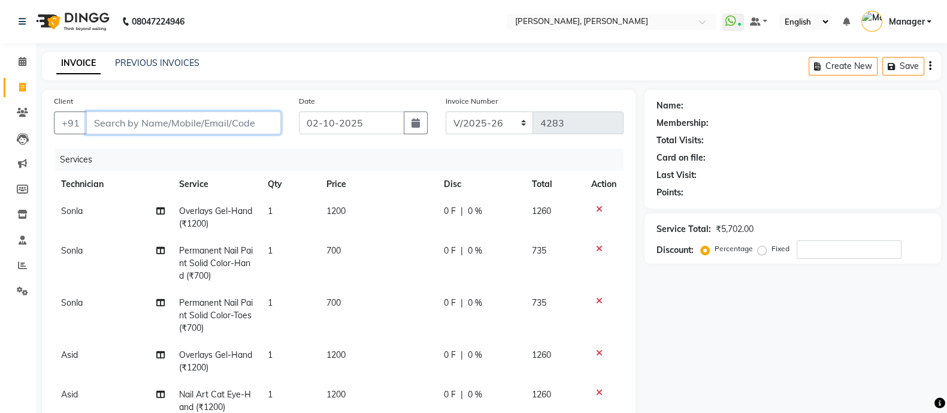
click at [156, 120] on input "Client" at bounding box center [183, 122] width 195 height 23
type input "9"
type input "0"
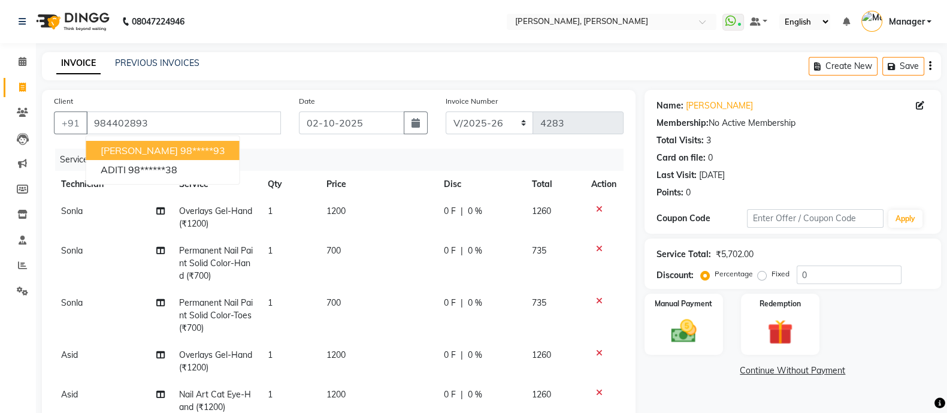
click at [111, 145] on span "[PERSON_NAME]" at bounding box center [139, 150] width 77 height 12
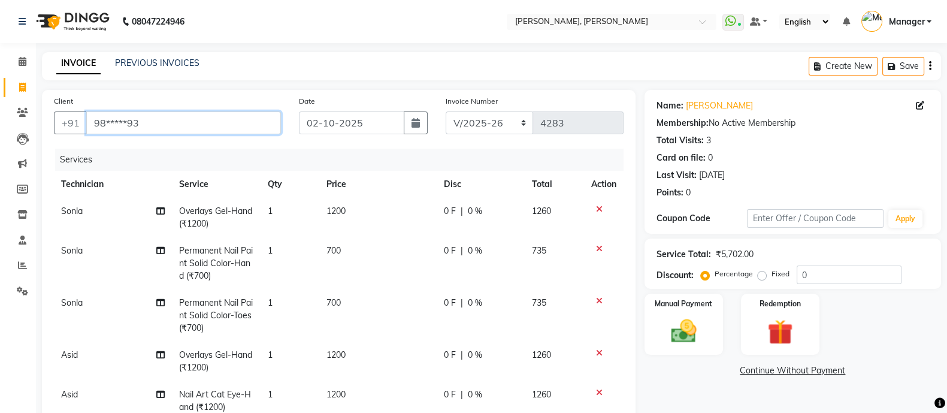
click at [206, 125] on input "98*****93" at bounding box center [183, 122] width 195 height 23
type input "9"
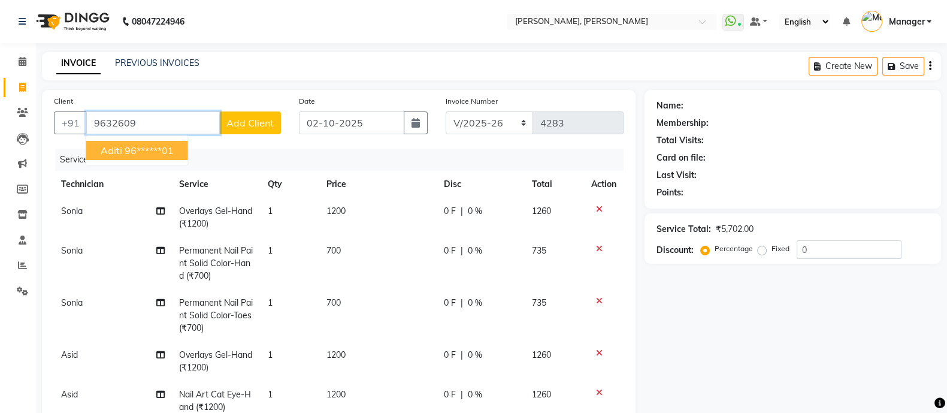
click at [137, 153] on ngb-highlight "96******01" at bounding box center [149, 150] width 49 height 12
type input "96******01"
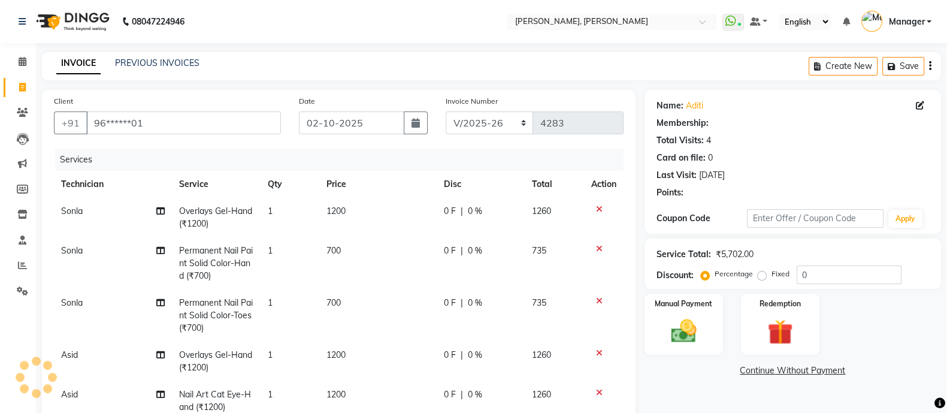
select select "1: Object"
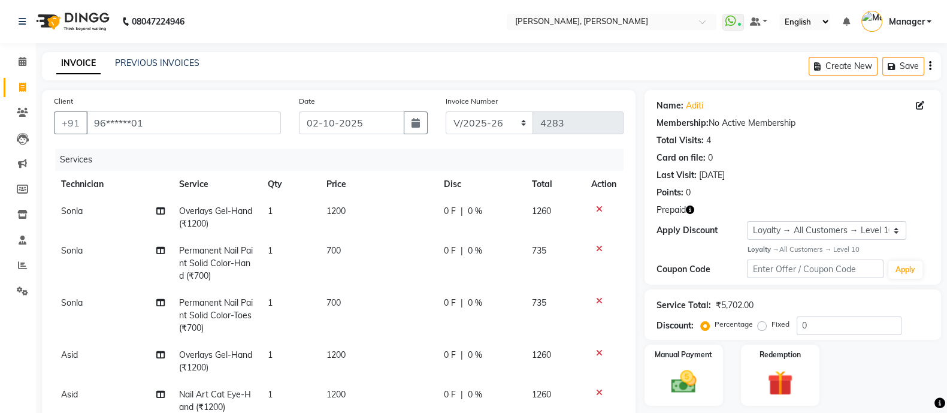
click at [690, 210] on icon "button" at bounding box center [690, 209] width 8 height 8
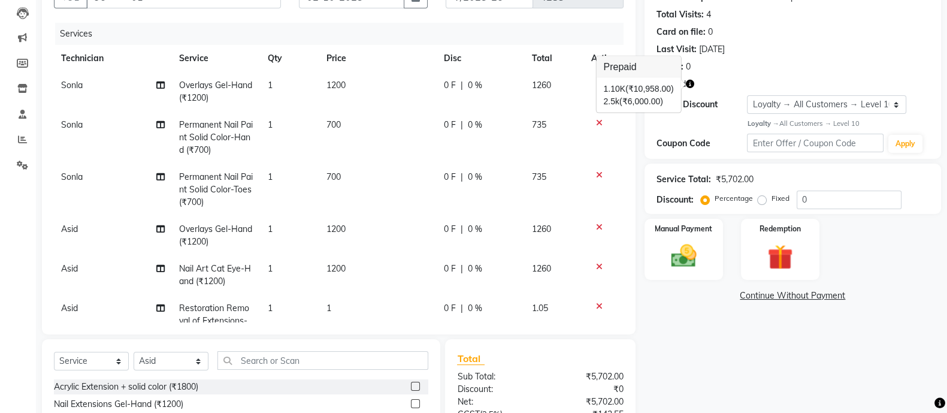
scroll to position [122, 0]
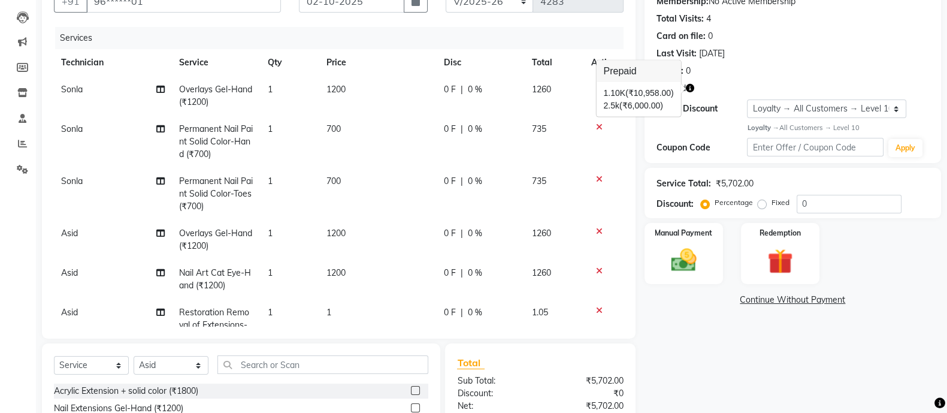
click at [648, 114] on div "1. 10K (₹10,958.00) 2. 5k (₹6,000.00)" at bounding box center [638, 99] width 84 height 35
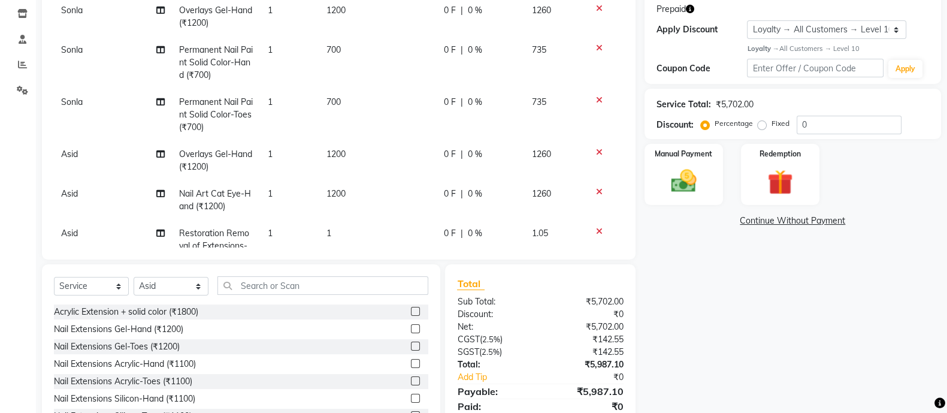
scroll to position [201, 0]
click at [785, 167] on img at bounding box center [780, 182] width 43 height 32
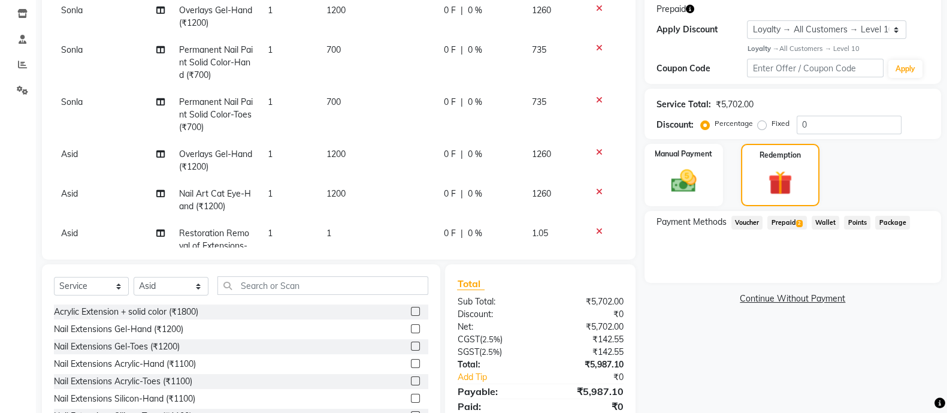
click at [799, 222] on span "2" at bounding box center [799, 223] width 7 height 7
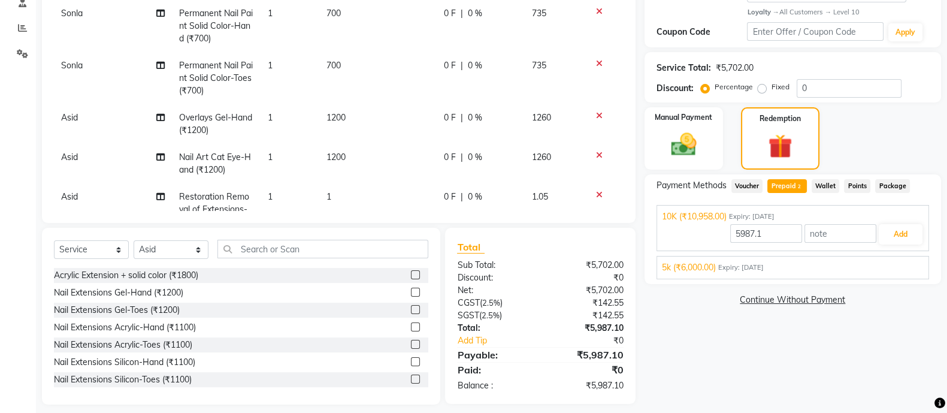
scroll to position [247, 0]
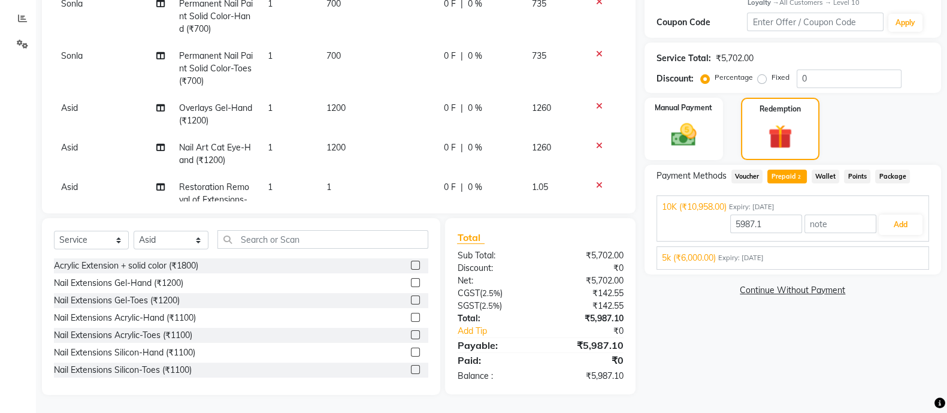
click at [749, 268] on div "5k (₹6,000.00) Expiry: [DATE] 5987.1 Add" at bounding box center [792, 257] width 272 height 23
click at [884, 265] on div "5k (₹6,000.00) Expiry: [DATE] 5987.1 Add" at bounding box center [792, 257] width 272 height 23
click at [890, 252] on div "5k (₹6,000.00) Expiry: [DATE]" at bounding box center [793, 258] width 262 height 13
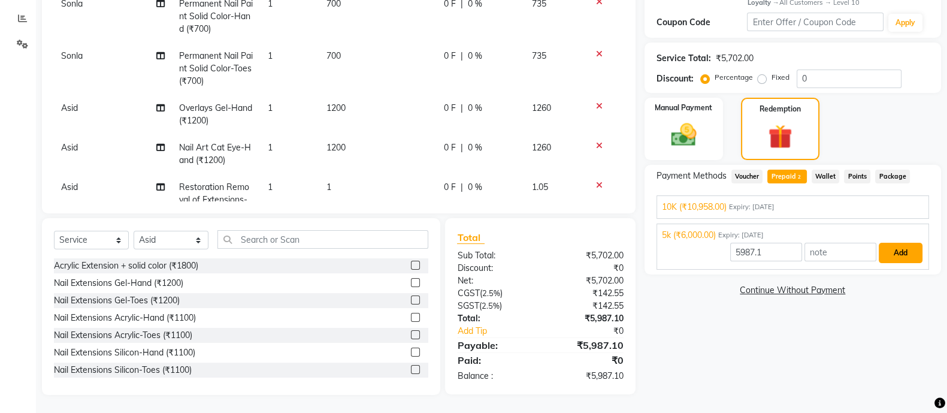
click at [904, 248] on button "Add" at bounding box center [900, 253] width 44 height 20
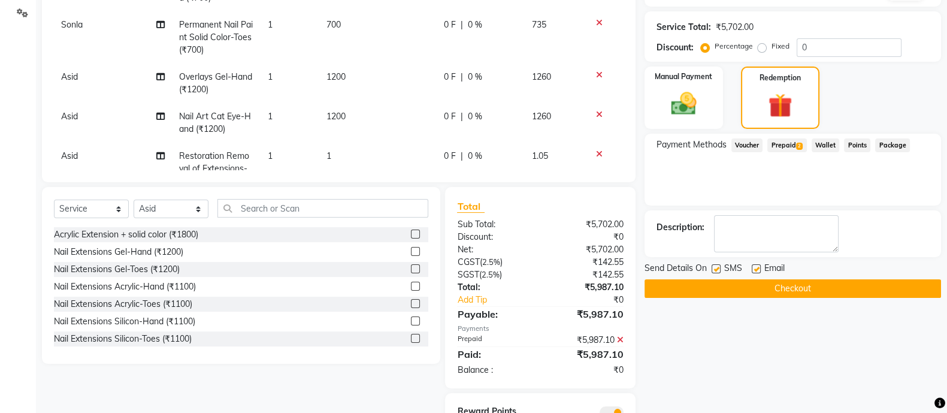
scroll to position [275, 0]
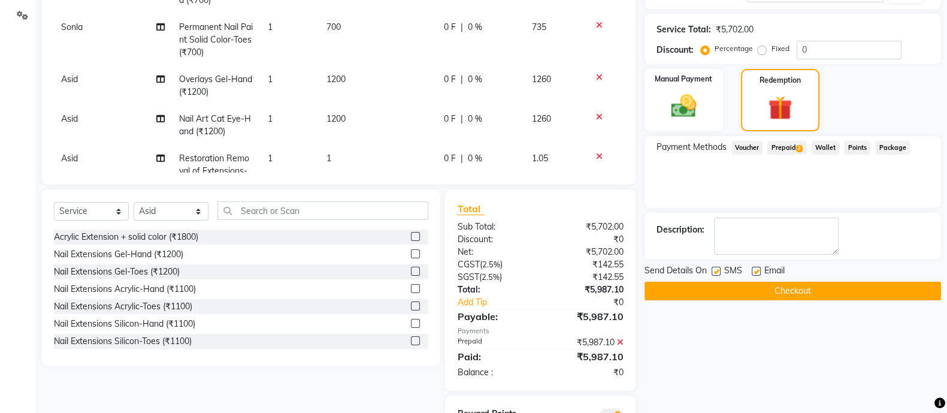
click at [817, 295] on button "Checkout" at bounding box center [792, 290] width 296 height 19
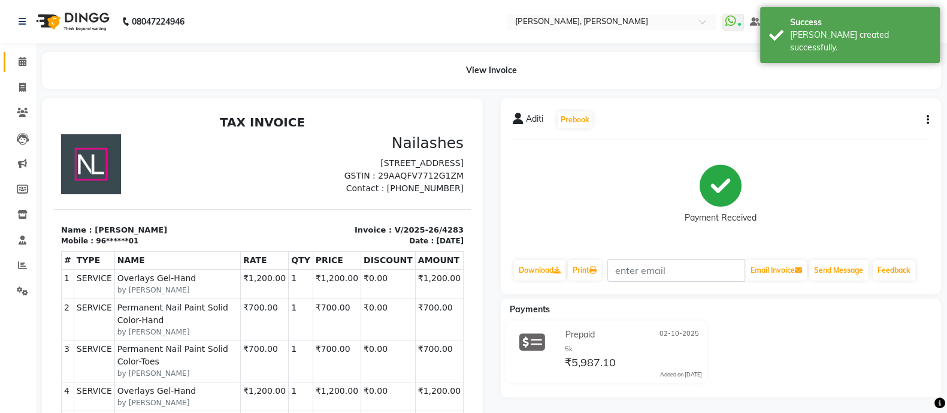
click at [18, 56] on span at bounding box center [22, 62] width 21 height 14
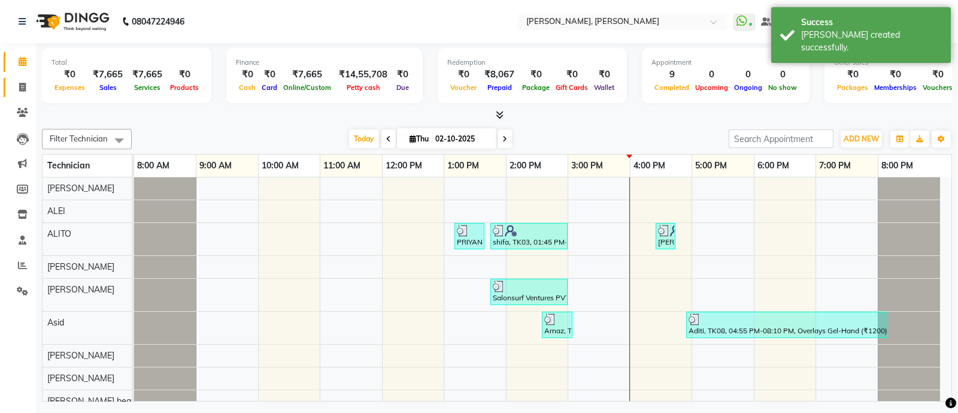
click at [16, 87] on span at bounding box center [22, 88] width 21 height 14
select select "service"
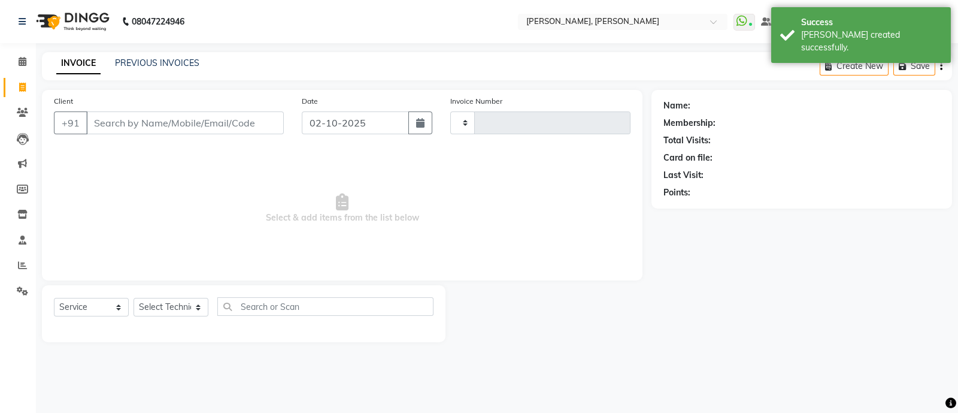
type input "4284"
select select "3767"
click at [165, 314] on select "Select Technician" at bounding box center [171, 307] width 75 height 19
select select "38070"
click at [134, 298] on select "Select Technician [PERSON_NAME] [PERSON_NAME] Asid Hanmi [PERSON_NAME] Manager …" at bounding box center [171, 307] width 75 height 19
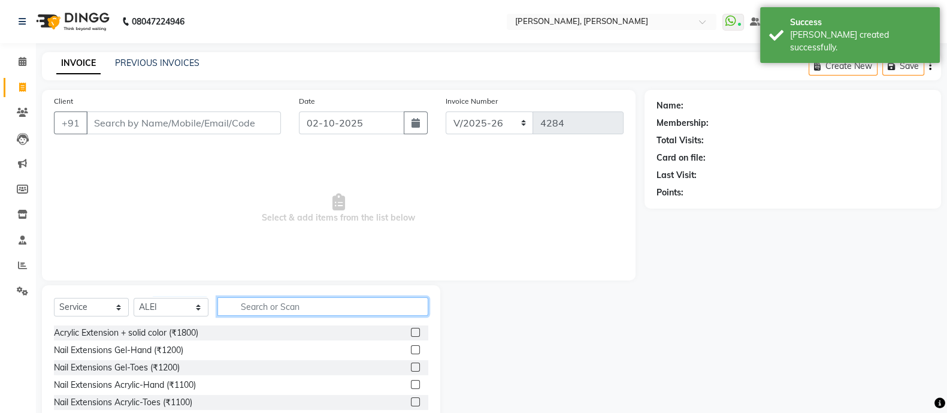
click at [277, 311] on input "text" at bounding box center [322, 306] width 211 height 19
type input "r"
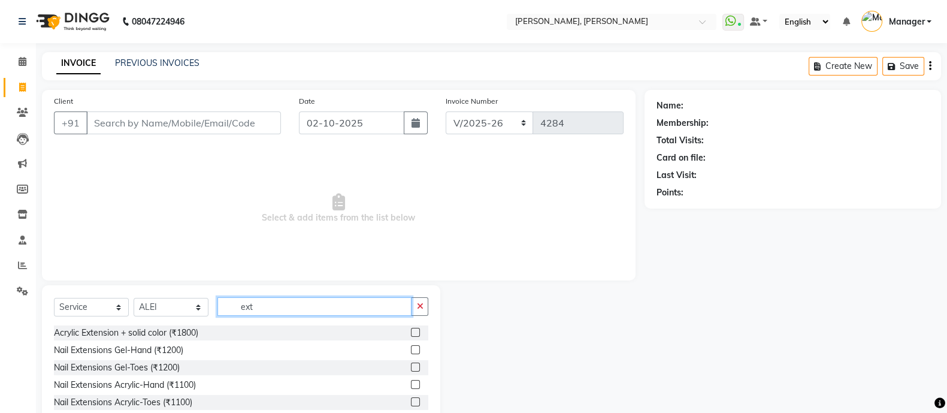
type input "ext"
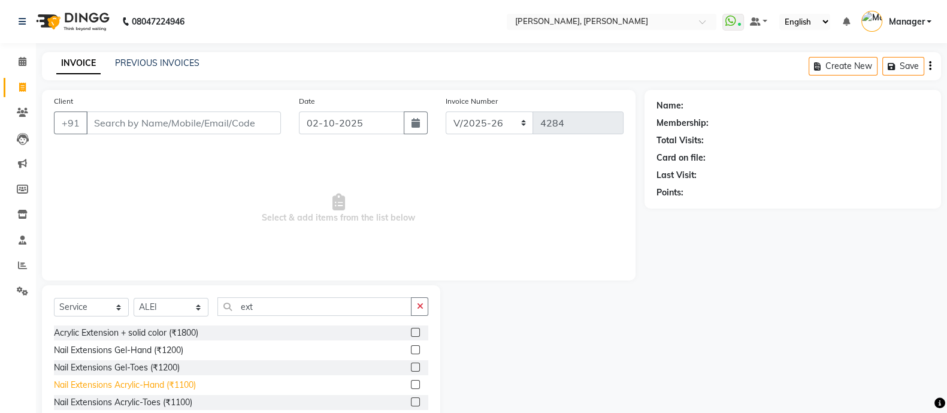
click at [159, 389] on div "Nail Extensions Acrylic-Hand (₹1100)" at bounding box center [125, 384] width 142 height 13
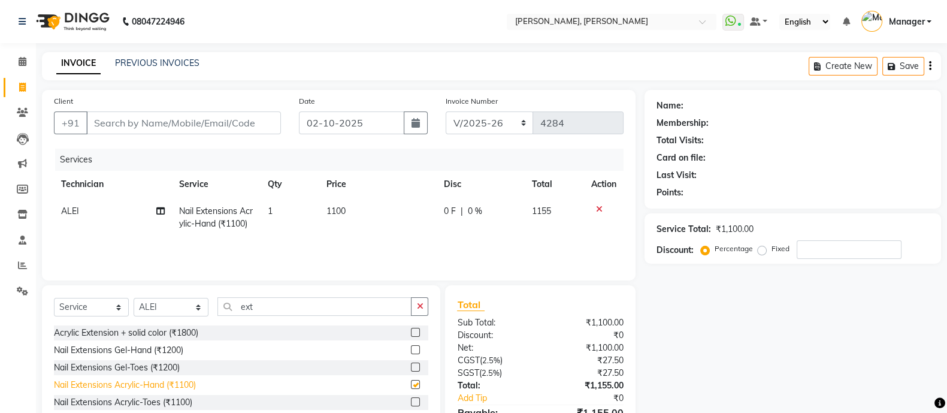
checkbox input "false"
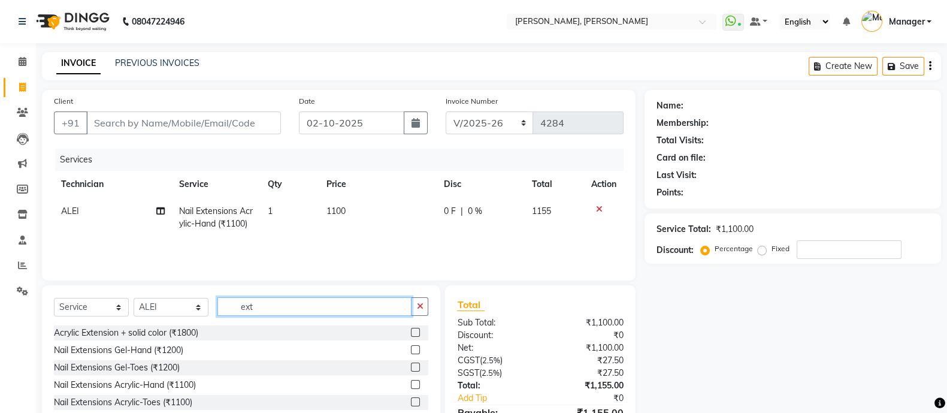
click at [258, 311] on input "ext" at bounding box center [314, 306] width 194 height 19
type input "e"
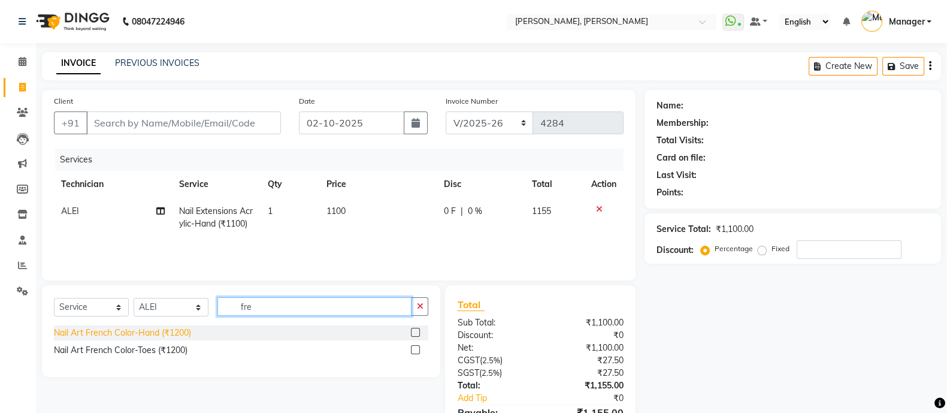
type input "fre"
click at [144, 336] on div "Nail Art French Color-Hand (₹1200)" at bounding box center [122, 332] width 137 height 13
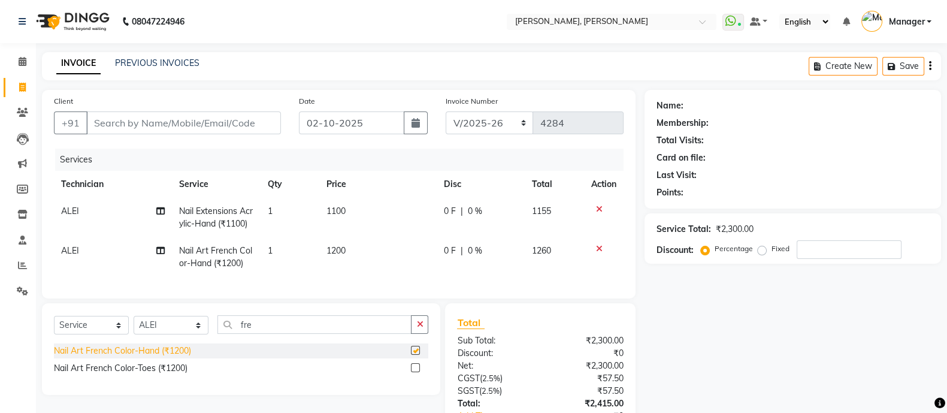
checkbox input "false"
click at [265, 334] on input "fre" at bounding box center [314, 324] width 194 height 19
type input "f"
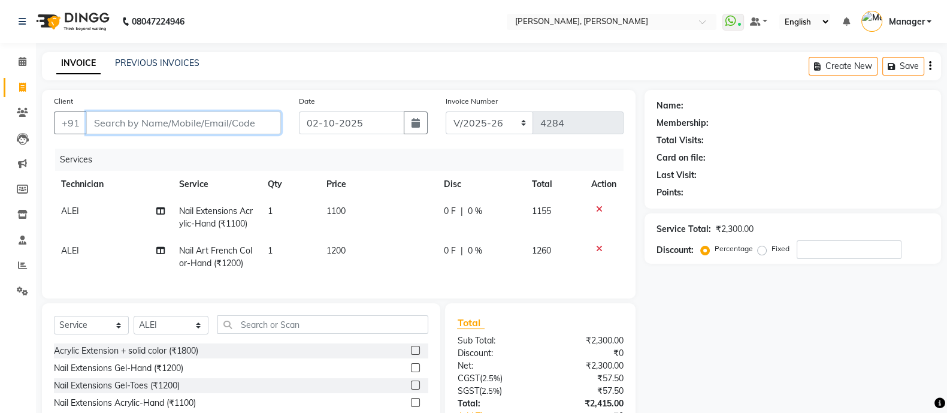
click at [146, 123] on input "Client" at bounding box center [183, 122] width 195 height 23
type input "9"
type input "0"
type input "9993096034"
click at [250, 120] on span "Add Client" at bounding box center [249, 123] width 47 height 12
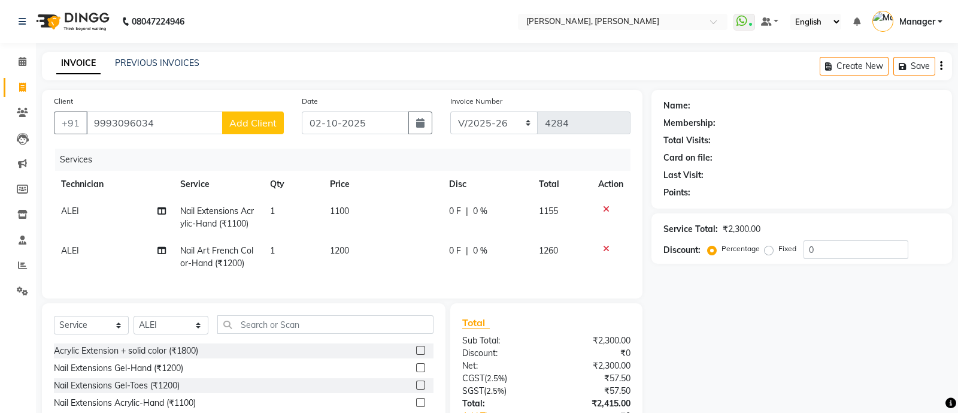
select select "21"
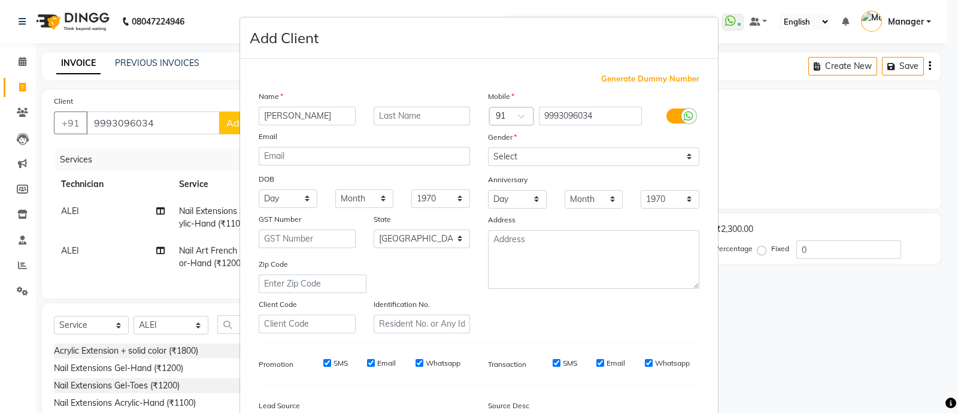
type input "[PERSON_NAME]"
click at [511, 156] on select "Select [DEMOGRAPHIC_DATA] [DEMOGRAPHIC_DATA] Other Prefer Not To Say" at bounding box center [593, 156] width 211 height 19
select select "[DEMOGRAPHIC_DATA]"
click at [488, 148] on select "Select [DEMOGRAPHIC_DATA] [DEMOGRAPHIC_DATA] Other Prefer Not To Say" at bounding box center [593, 156] width 211 height 19
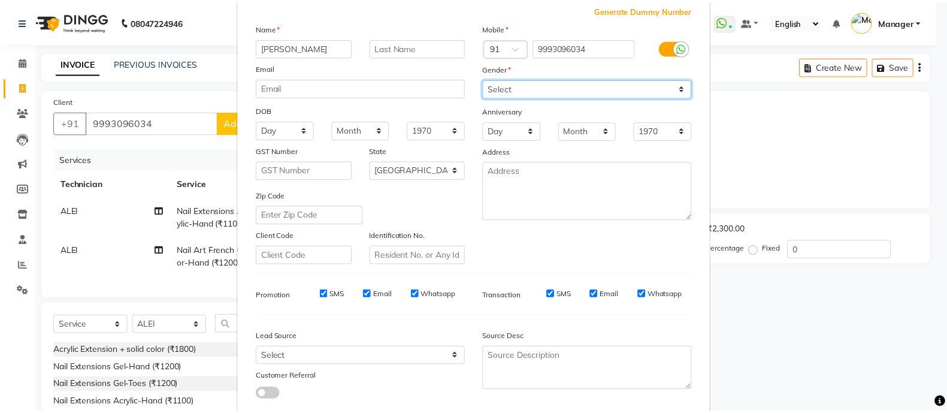
scroll to position [146, 0]
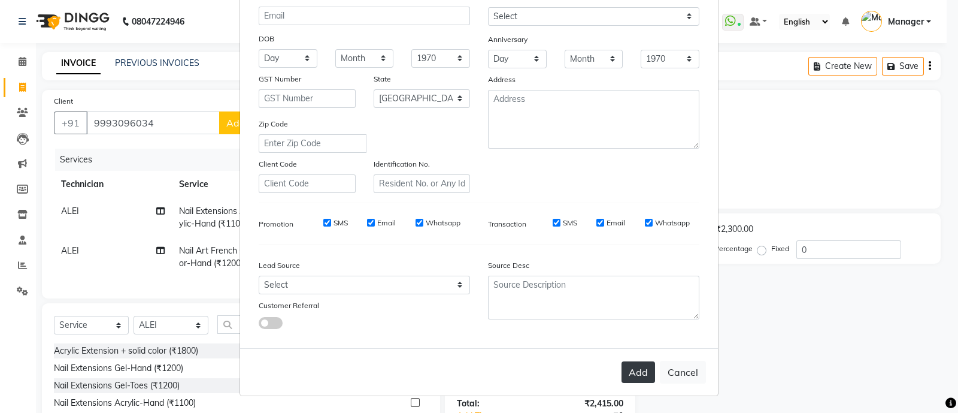
click at [633, 377] on button "Add" at bounding box center [639, 372] width 34 height 22
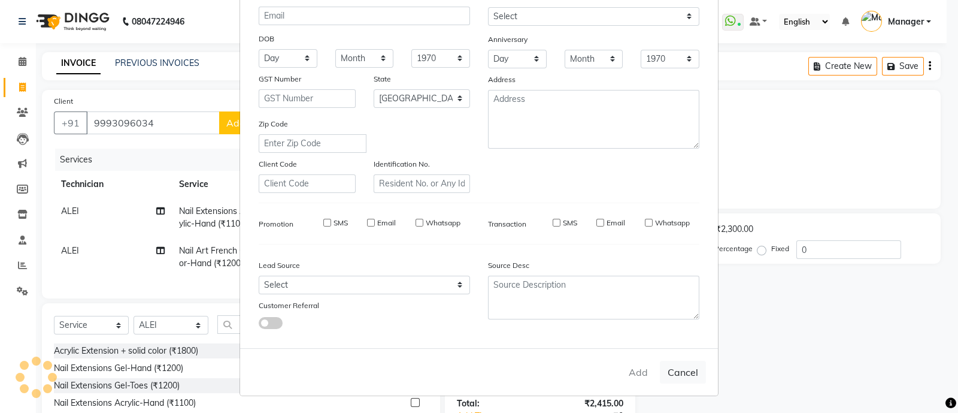
type input "99******34"
select select
select select "null"
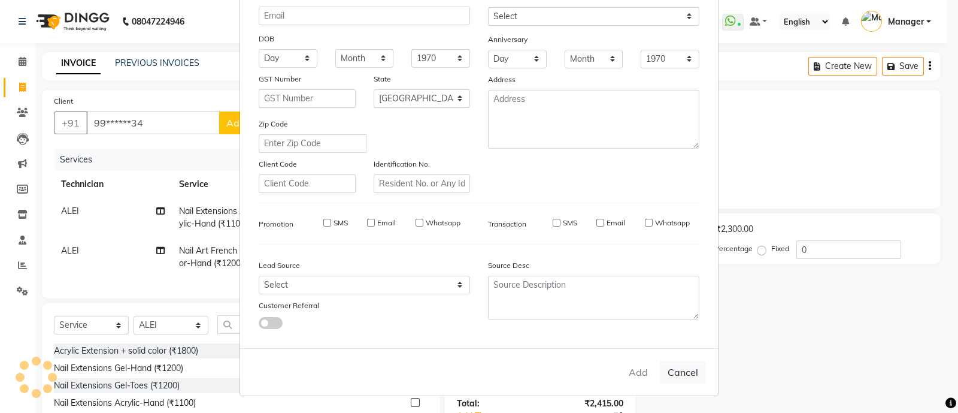
select select
checkbox input "false"
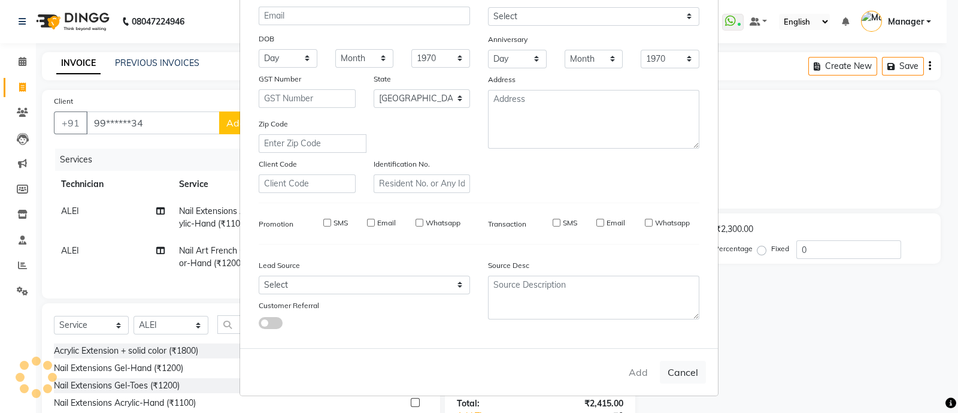
checkbox input "false"
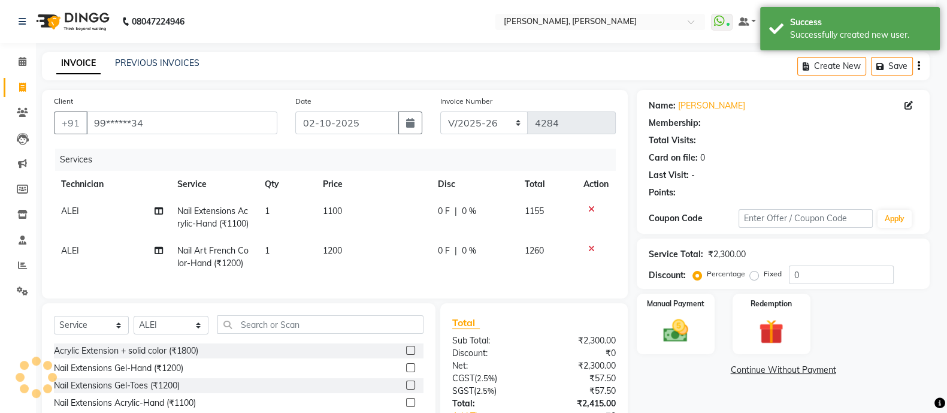
select select "1: Object"
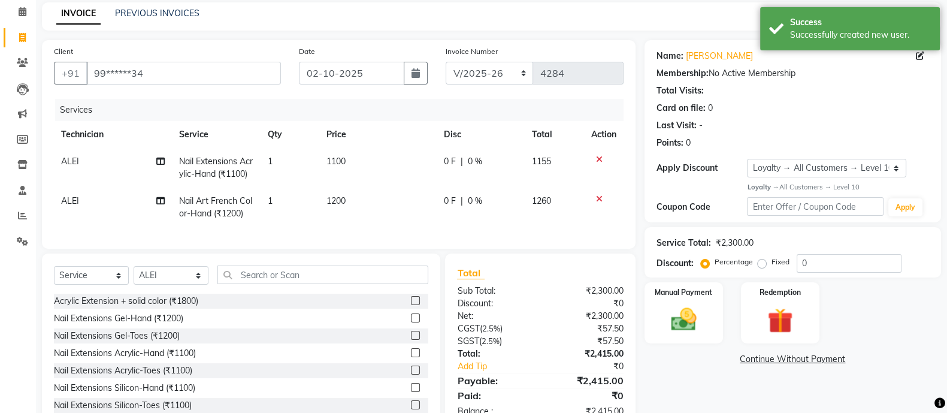
scroll to position [96, 0]
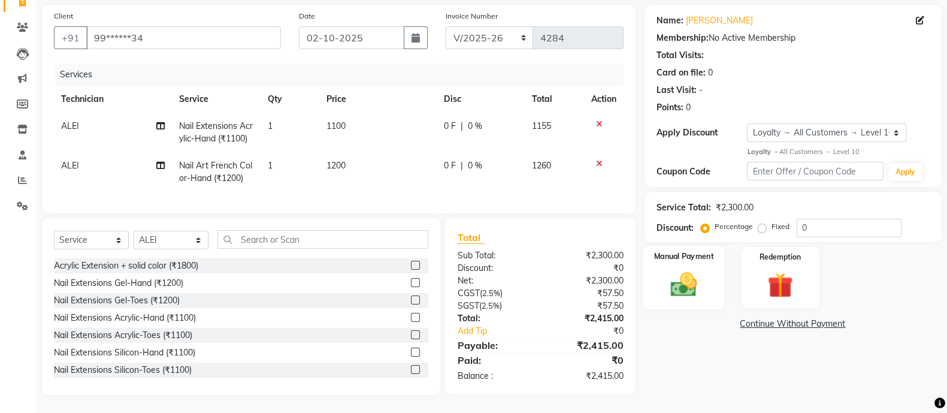
click at [675, 269] on img at bounding box center [683, 284] width 43 height 30
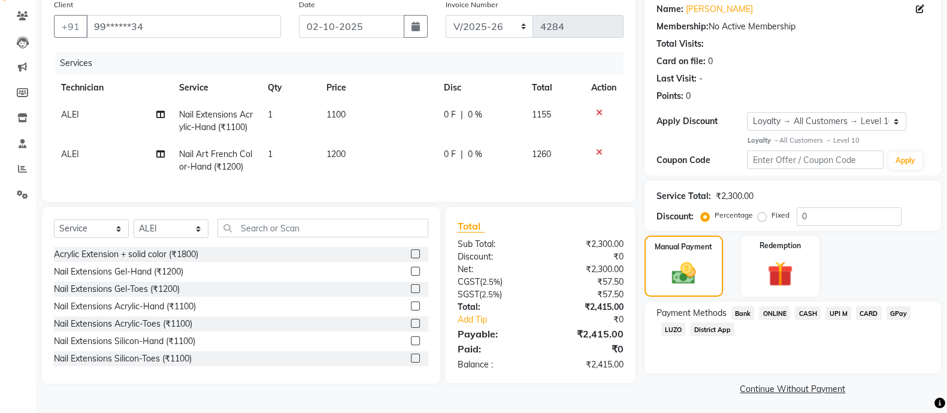
click at [780, 313] on span "ONLINE" at bounding box center [774, 313] width 31 height 14
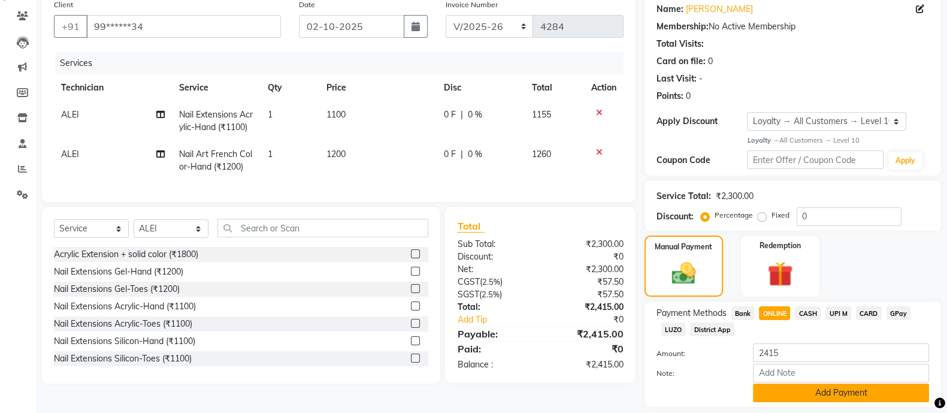
click at [833, 393] on button "Add Payment" at bounding box center [841, 392] width 176 height 19
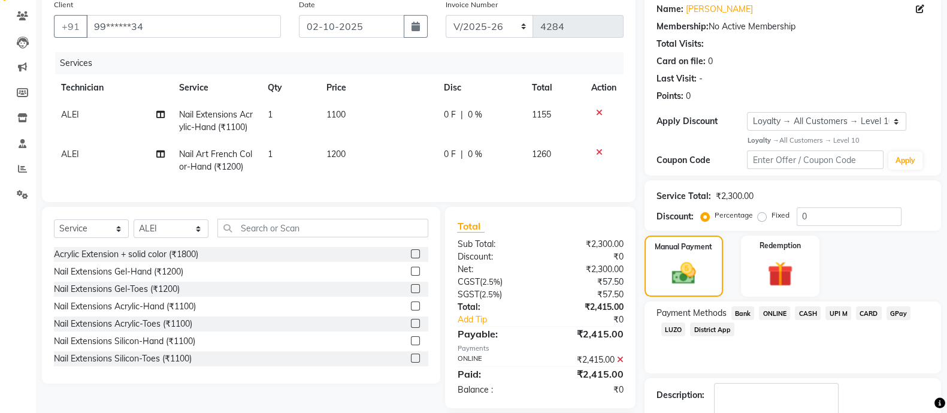
scroll to position [181, 0]
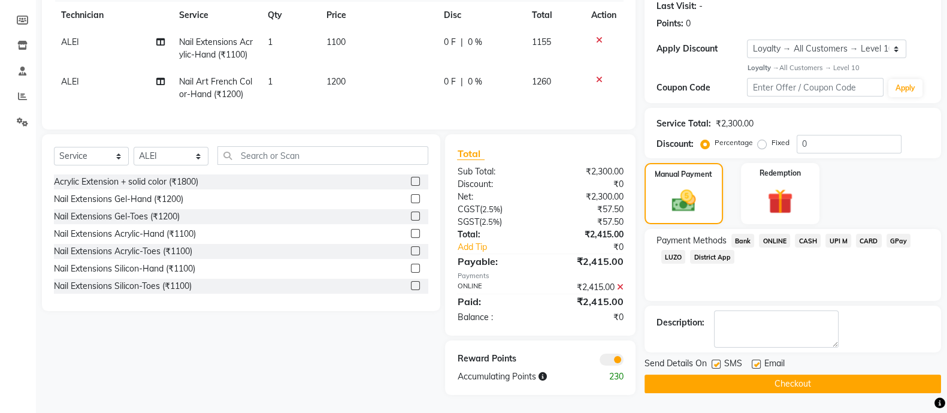
click at [775, 399] on main "INVOICE PREVIOUS INVOICES Create New Save Client +91 99******34 Date [DATE] Inv…" at bounding box center [491, 147] width 911 height 529
click at [752, 375] on button "Checkout" at bounding box center [792, 383] width 296 height 19
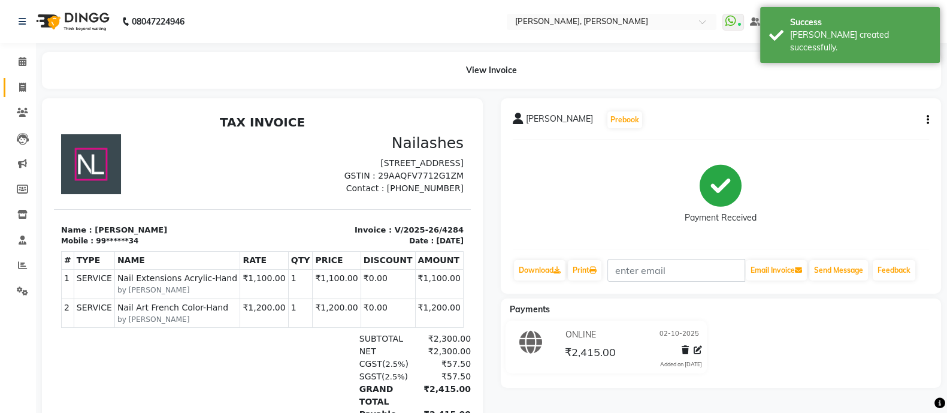
click at [19, 87] on icon at bounding box center [22, 87] width 7 height 9
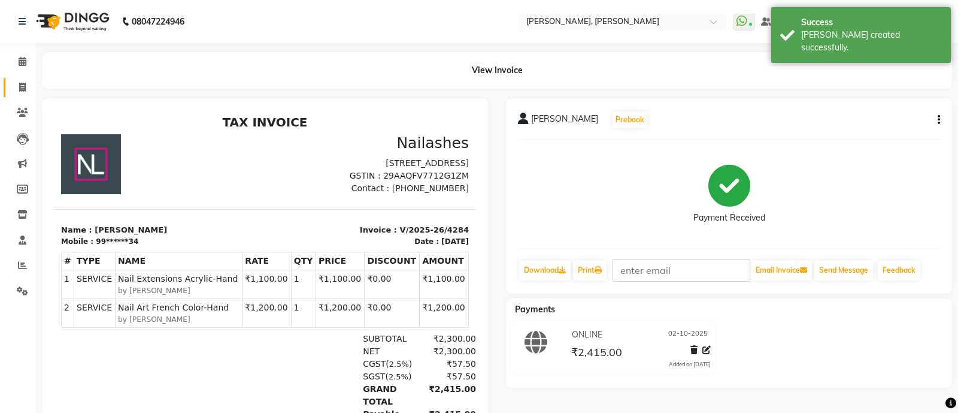
select select "3767"
select select "service"
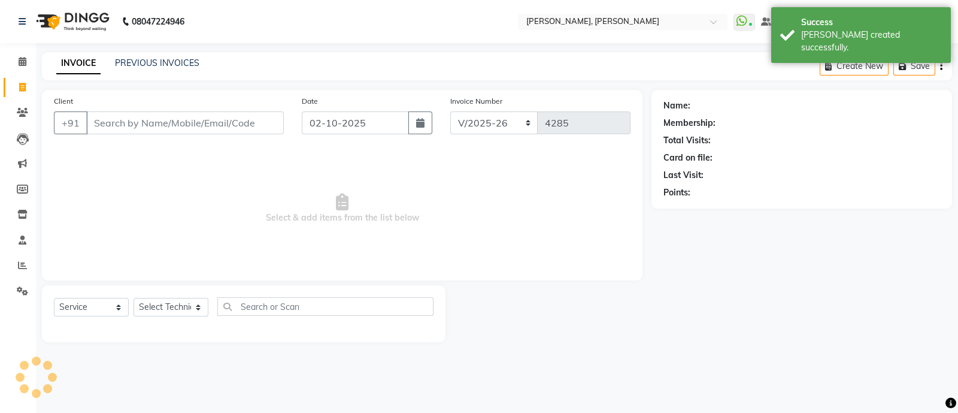
click at [208, 126] on input "Client" at bounding box center [185, 122] width 198 height 23
click at [169, 312] on select "Select Technician [PERSON_NAME] [PERSON_NAME] Asid Hanmi [PERSON_NAME] Manager …" at bounding box center [171, 307] width 75 height 19
select select "76742"
click at [134, 298] on select "Select Technician [PERSON_NAME] [PERSON_NAME] Asid Hanmi [PERSON_NAME] Manager …" at bounding box center [171, 307] width 75 height 19
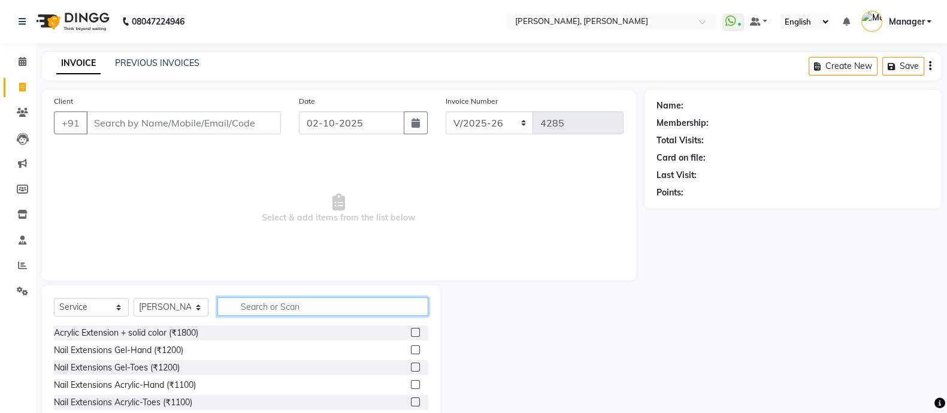
click at [305, 311] on input "text" at bounding box center [322, 306] width 211 height 19
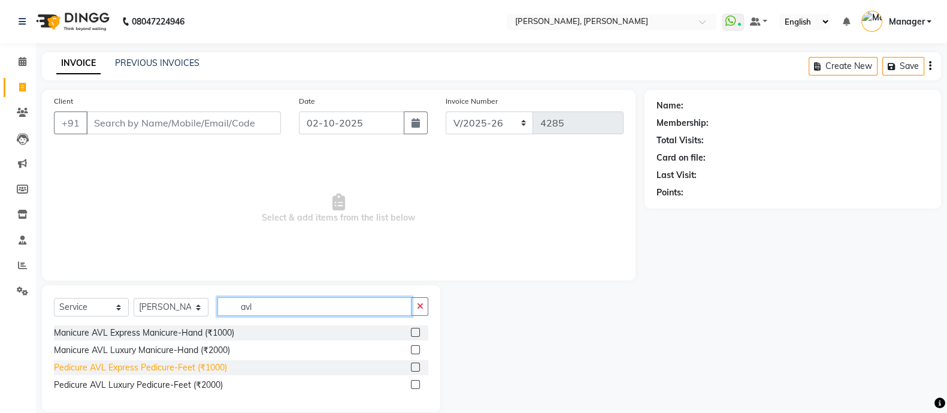
type input "avl"
click at [181, 369] on div "Pedicure AVL Express Pedicure-Feet (₹1000)" at bounding box center [140, 367] width 173 height 13
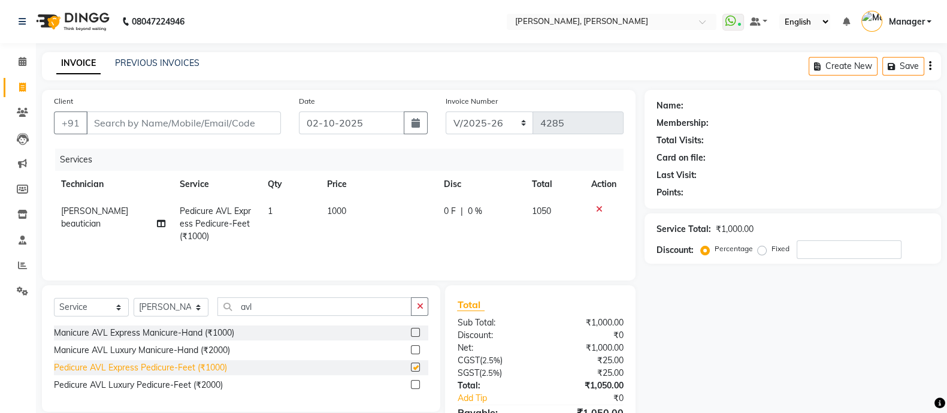
checkbox input "false"
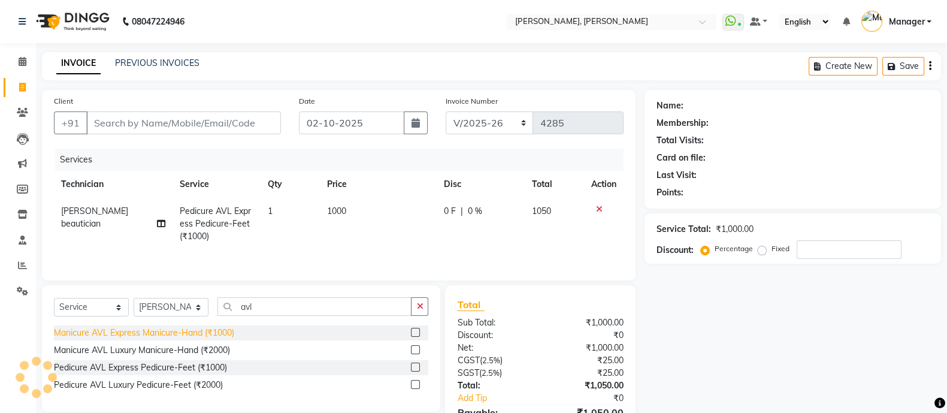
click at [191, 332] on div "Manicure AVL Express Manicure-Hand (₹1000)" at bounding box center [144, 332] width 180 height 13
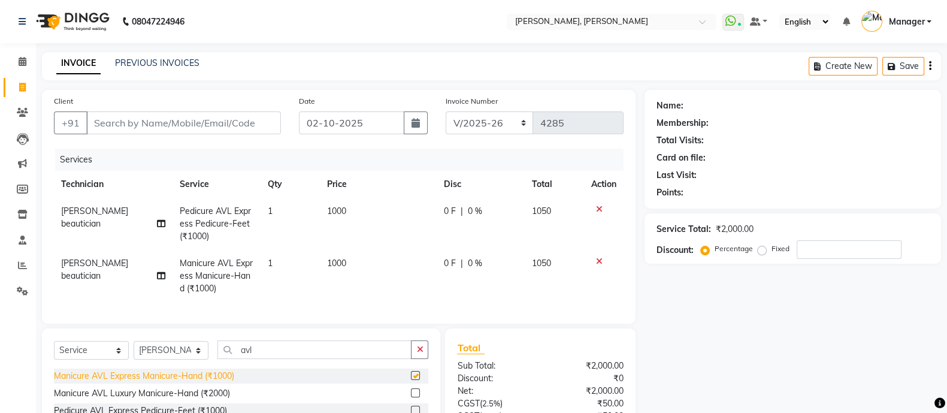
checkbox input "false"
click at [163, 359] on select "Select Technician [PERSON_NAME] [PERSON_NAME] Asid Hanmi [PERSON_NAME] Manager …" at bounding box center [171, 350] width 75 height 19
click at [134, 353] on select "Select Technician [PERSON_NAME] [PERSON_NAME] Asid Hanmi [PERSON_NAME] Manager …" at bounding box center [171, 350] width 75 height 19
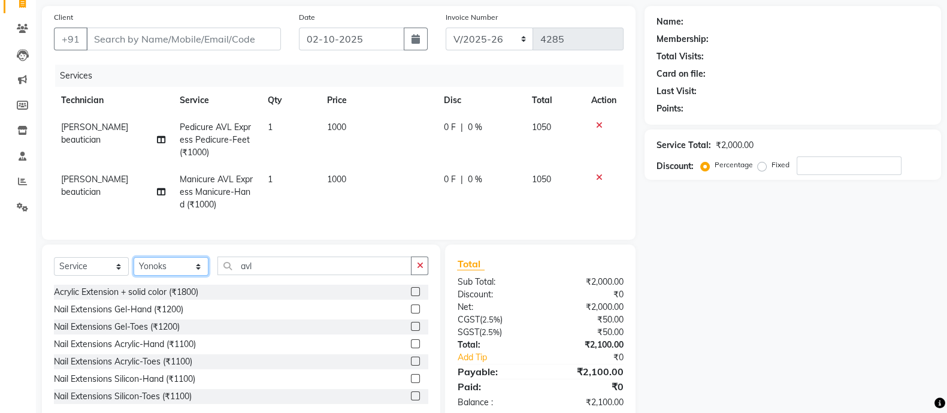
scroll to position [122, 0]
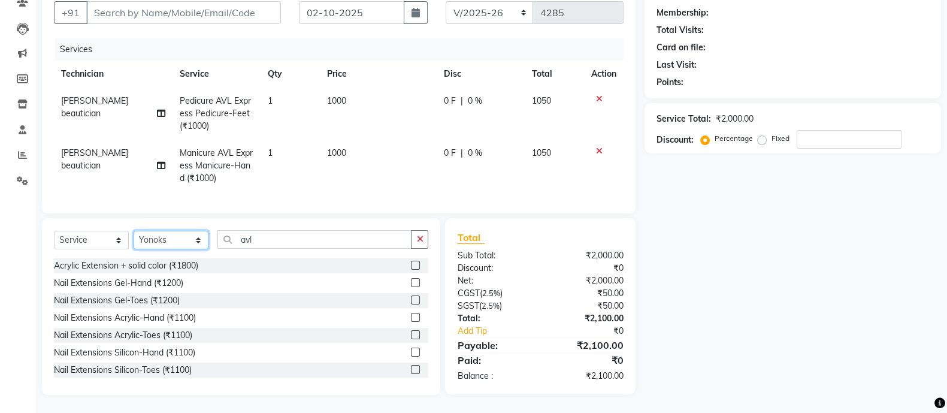
click at [155, 237] on select "Select Technician [PERSON_NAME] [PERSON_NAME] Asid Hanmi [PERSON_NAME] Manager …" at bounding box center [171, 240] width 75 height 19
select select "76742"
click at [134, 231] on select "Select Technician [PERSON_NAME] [PERSON_NAME] Asid Hanmi [PERSON_NAME] Manager …" at bounding box center [171, 240] width 75 height 19
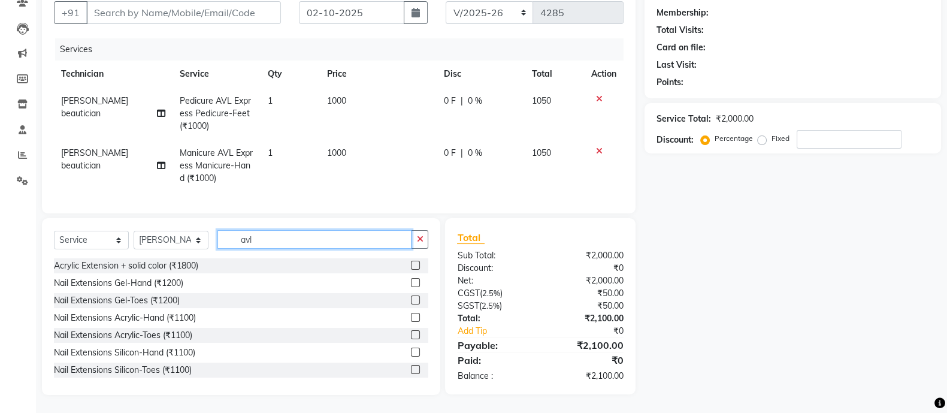
click at [275, 236] on input "avl" at bounding box center [314, 239] width 194 height 19
type input "a"
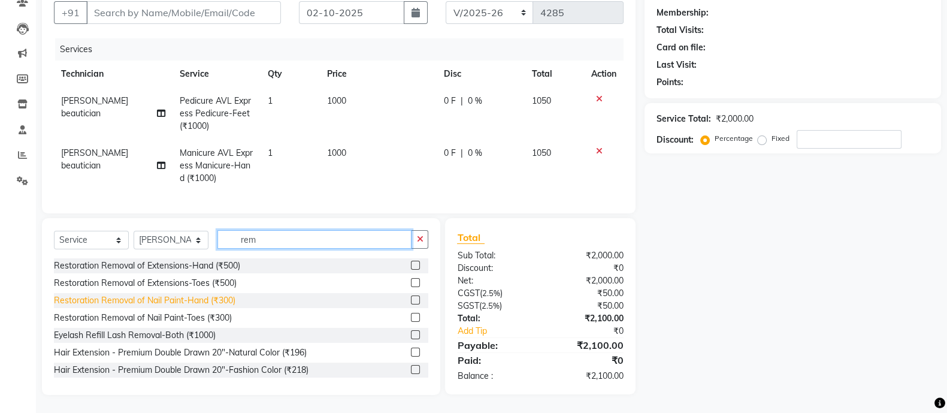
type input "rem"
click at [212, 298] on div "Restoration Removal of Nail Paint-Hand (₹300)" at bounding box center [144, 300] width 181 height 13
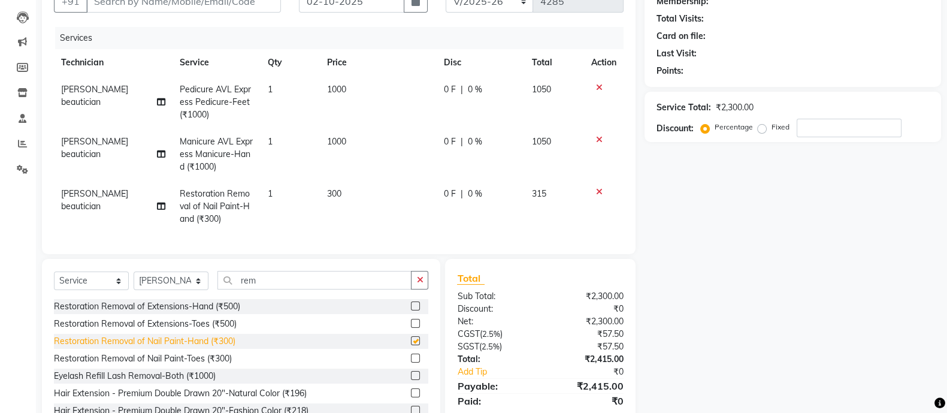
checkbox input "false"
click at [175, 290] on select "Select Technician [PERSON_NAME] [PERSON_NAME] Asid Hanmi [PERSON_NAME] Manager …" at bounding box center [171, 280] width 75 height 19
select select "63533"
click at [134, 283] on select "Select Technician [PERSON_NAME] [PERSON_NAME] Asid Hanmi [PERSON_NAME] Manager …" at bounding box center [171, 280] width 75 height 19
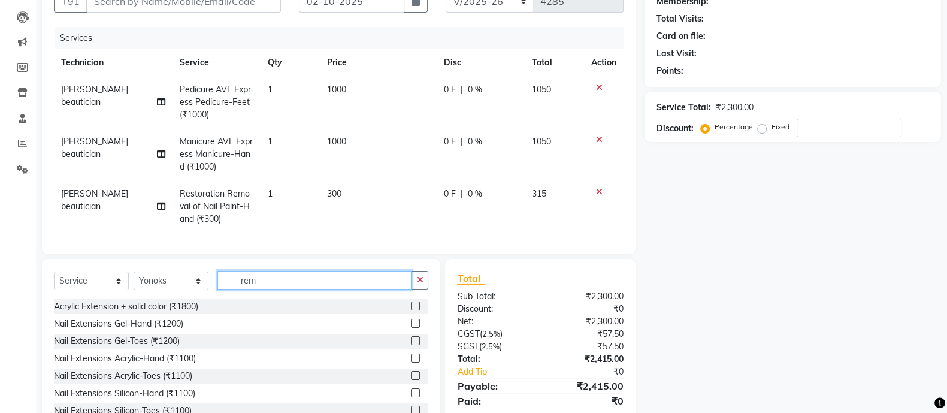
click at [275, 289] on input "rem" at bounding box center [314, 280] width 194 height 19
type input "r"
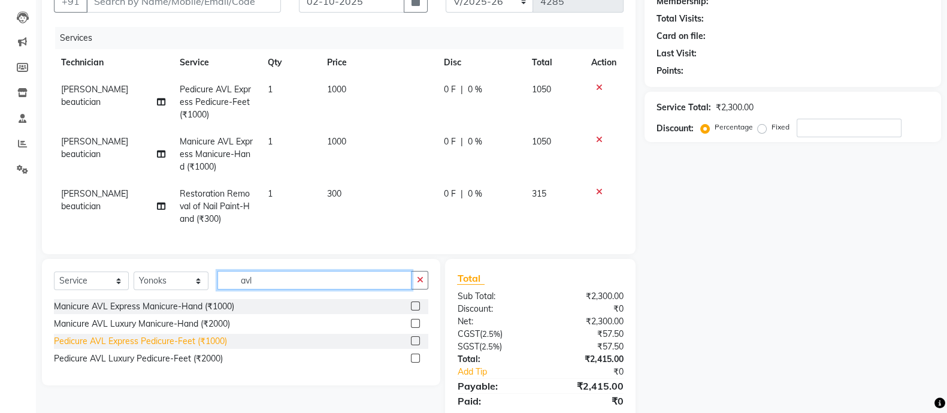
type input "avl"
click at [189, 347] on div "Pedicure AVL Express Pedicure-Feet (₹1000)" at bounding box center [140, 341] width 173 height 13
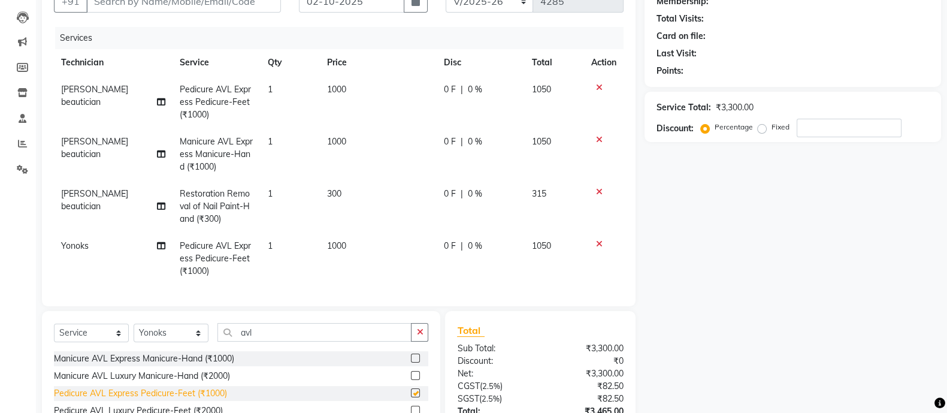
checkbox input "false"
click at [209, 365] on div "Manicure AVL Express Manicure-Hand (₹1000)" at bounding box center [144, 358] width 180 height 13
checkbox input "false"
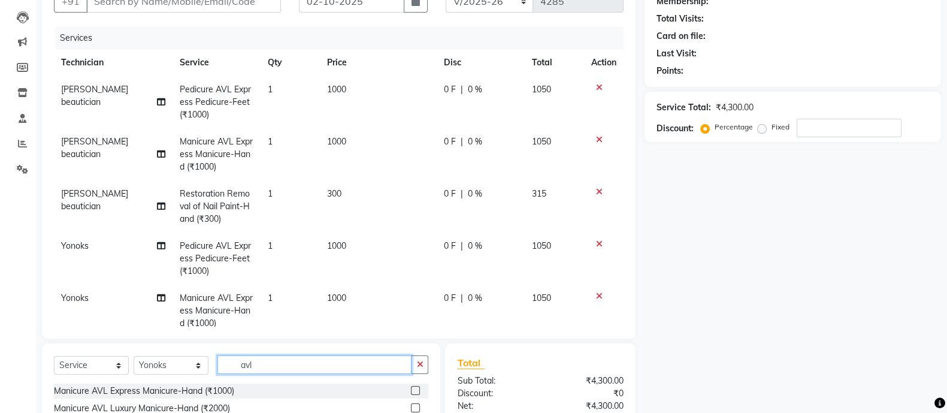
click at [286, 365] on input "avl" at bounding box center [314, 364] width 194 height 19
type input "a"
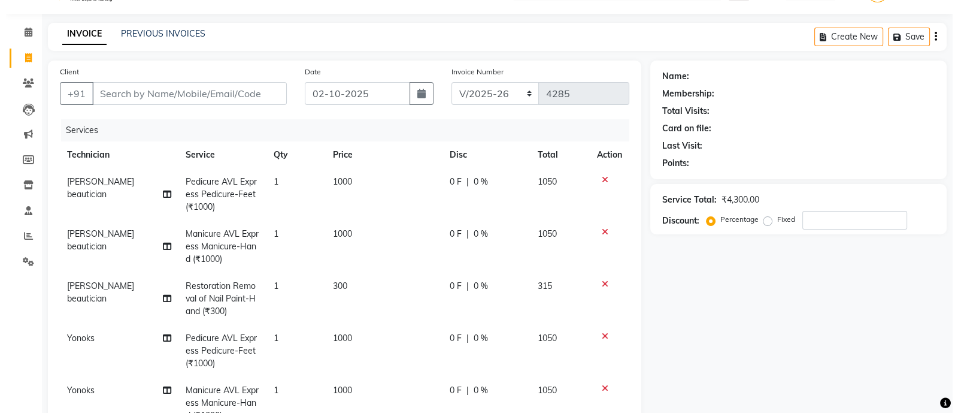
scroll to position [0, 0]
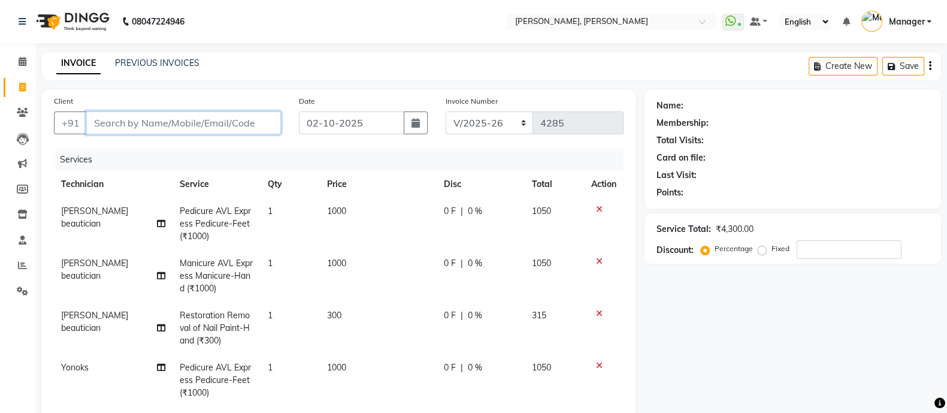
click at [226, 114] on input "Client" at bounding box center [183, 122] width 195 height 23
click at [216, 122] on input "Client" at bounding box center [183, 122] width 195 height 23
click at [215, 127] on input "Client" at bounding box center [183, 122] width 195 height 23
type input "9"
type input "0"
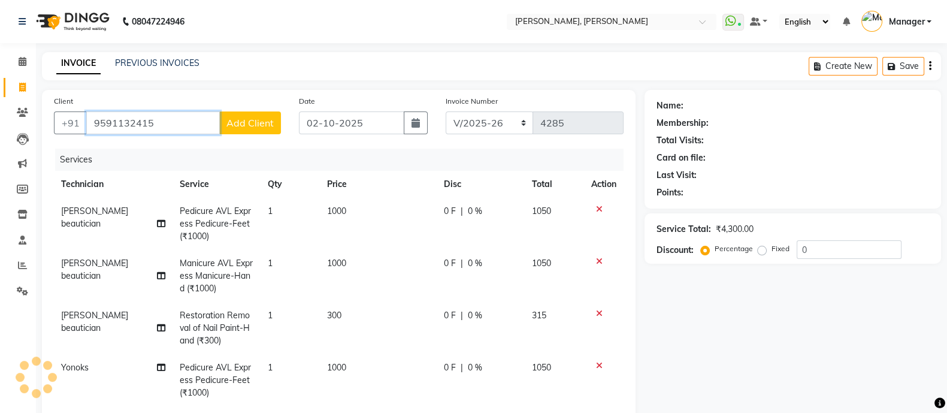
type input "9591132415"
click at [256, 125] on span "Add Client" at bounding box center [249, 123] width 47 height 12
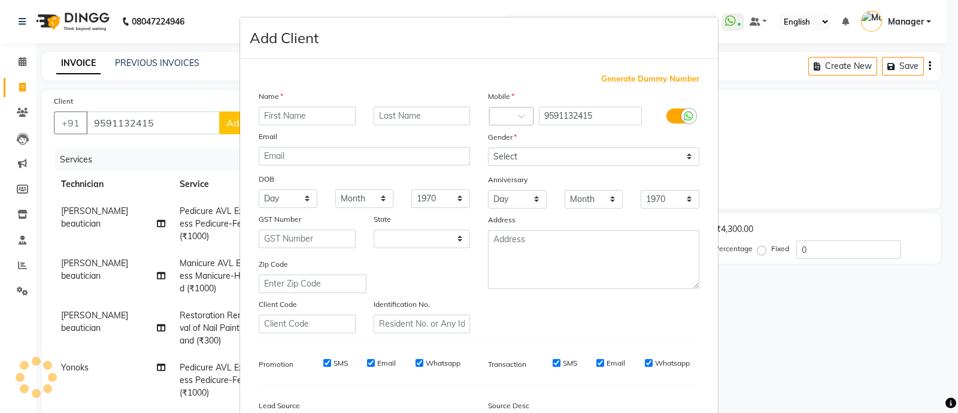
select select "21"
type input "[PERSON_NAME]"
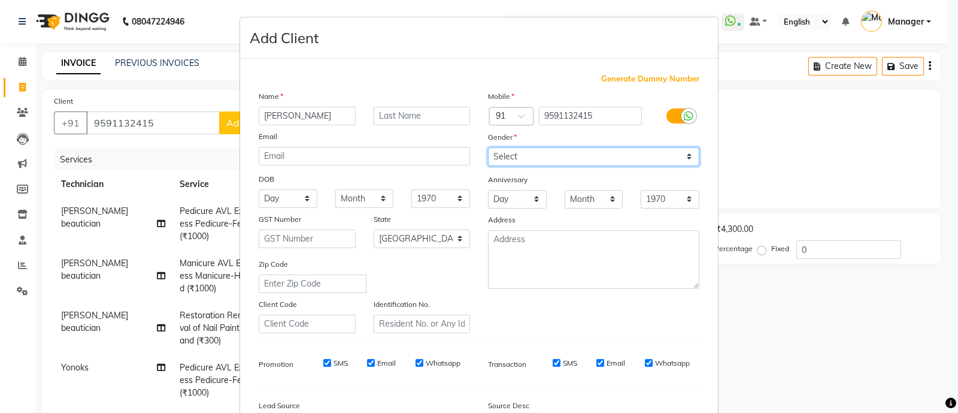
click at [518, 153] on select "Select [DEMOGRAPHIC_DATA] [DEMOGRAPHIC_DATA] Other Prefer Not To Say" at bounding box center [593, 156] width 211 height 19
select select "[DEMOGRAPHIC_DATA]"
click at [488, 148] on select "Select [DEMOGRAPHIC_DATA] [DEMOGRAPHIC_DATA] Other Prefer Not To Say" at bounding box center [593, 156] width 211 height 19
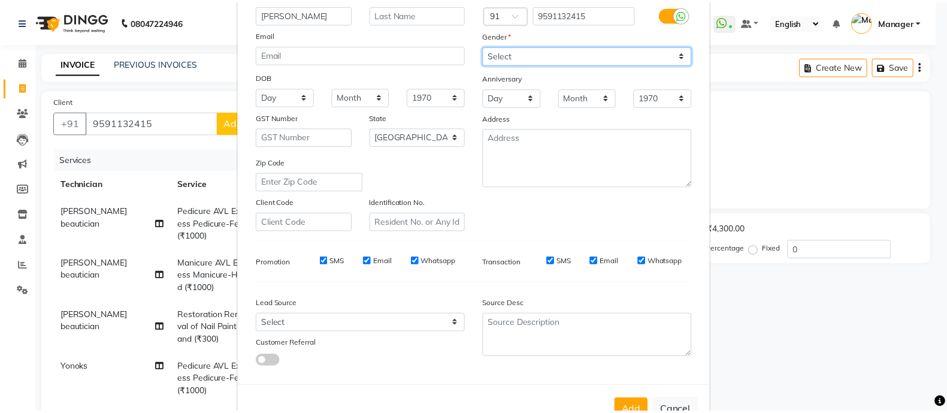
scroll to position [146, 0]
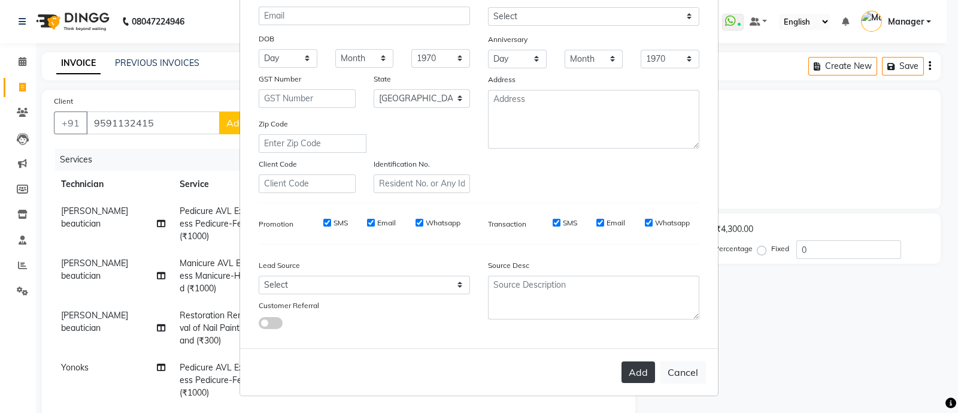
click at [631, 368] on button "Add" at bounding box center [639, 372] width 34 height 22
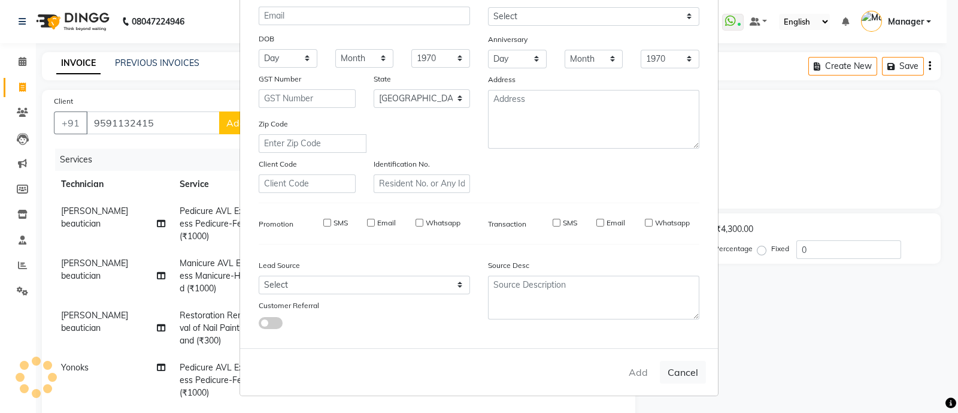
type input "95******15"
select select
select select "null"
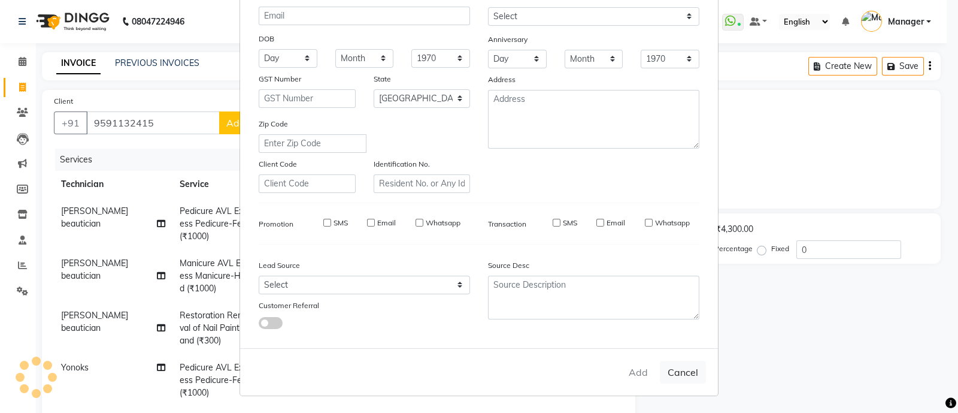
select select
checkbox input "false"
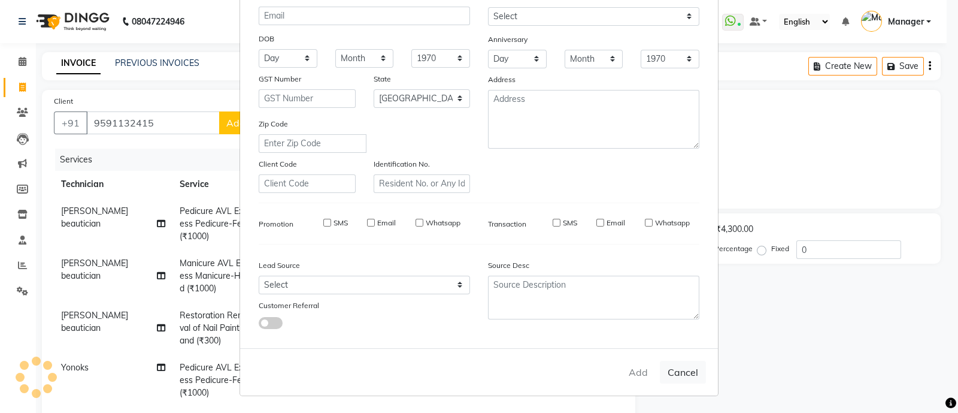
checkbox input "false"
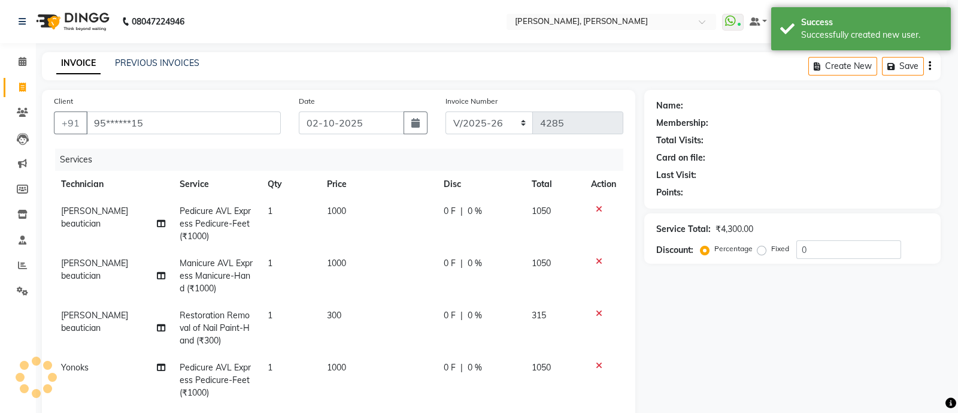
select select "1: Object"
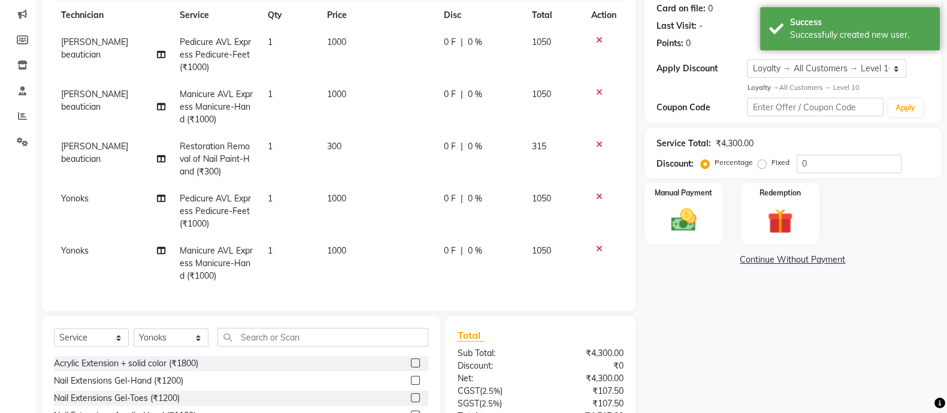
scroll to position [247, 0]
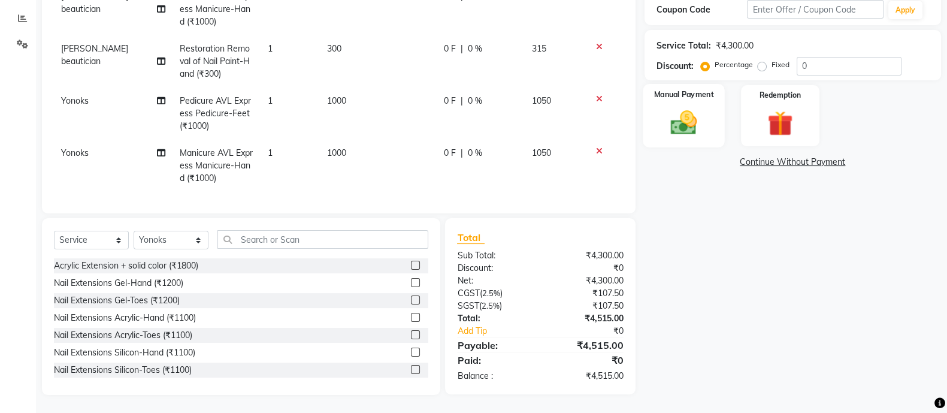
click at [684, 105] on div "Manual Payment" at bounding box center [684, 115] width 82 height 63
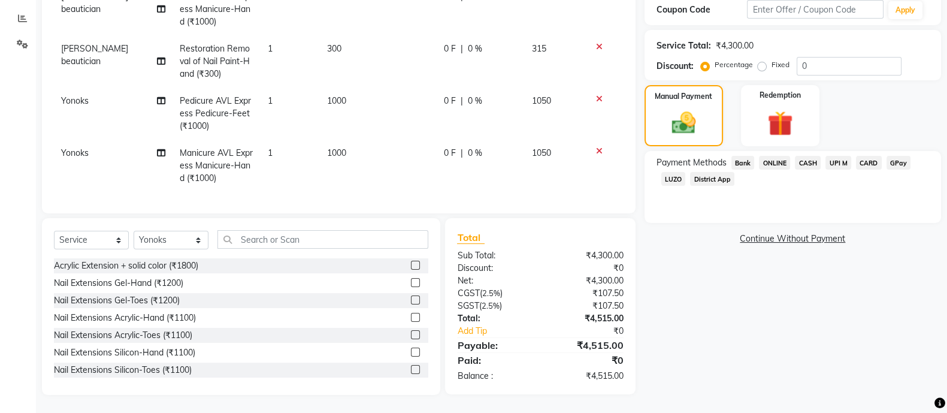
click at [812, 161] on span "CASH" at bounding box center [808, 163] width 26 height 14
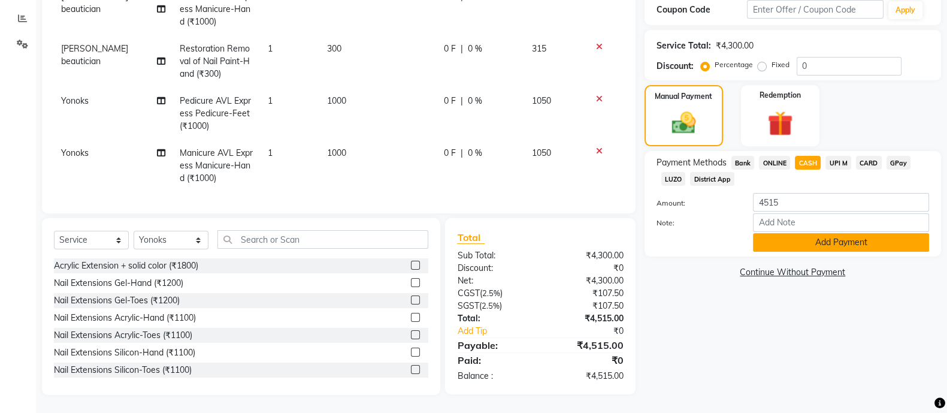
click at [826, 238] on button "Add Payment" at bounding box center [841, 242] width 176 height 19
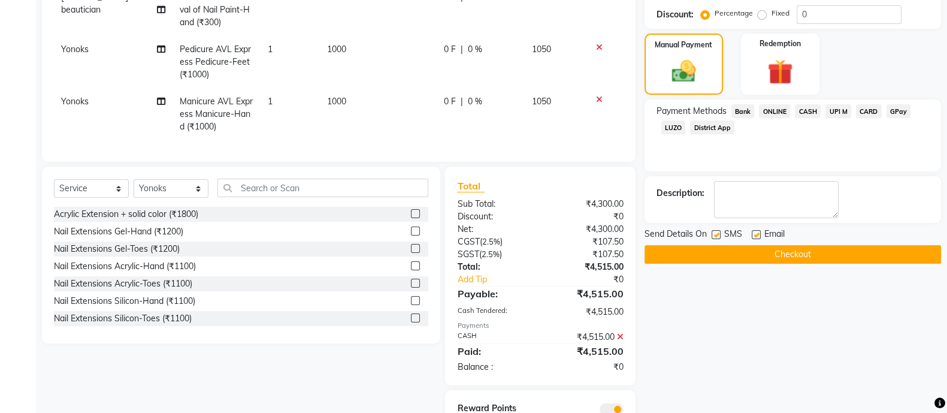
scroll to position [349, 0]
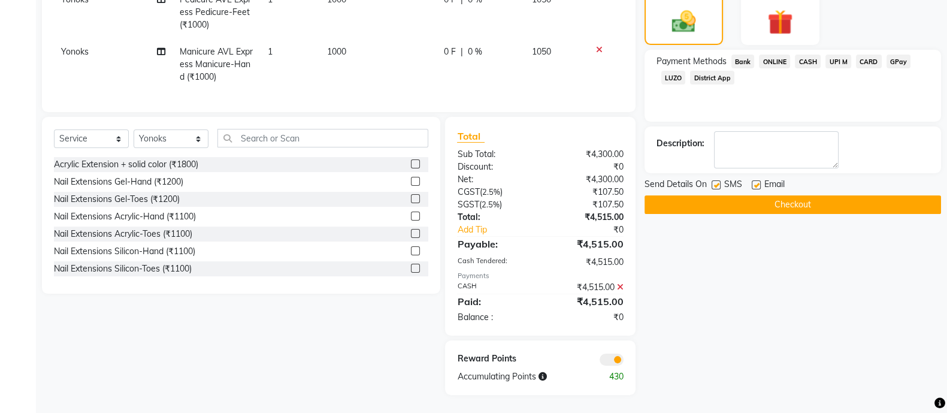
click at [799, 210] on button "Checkout" at bounding box center [792, 204] width 296 height 19
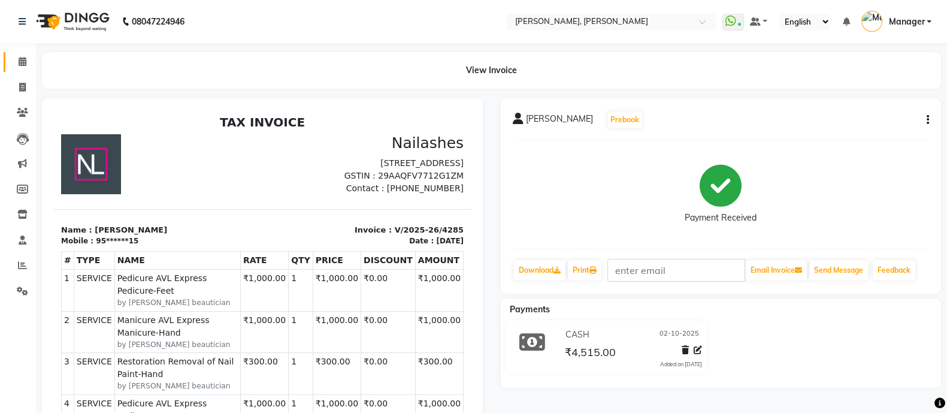
click at [14, 63] on span at bounding box center [22, 62] width 21 height 14
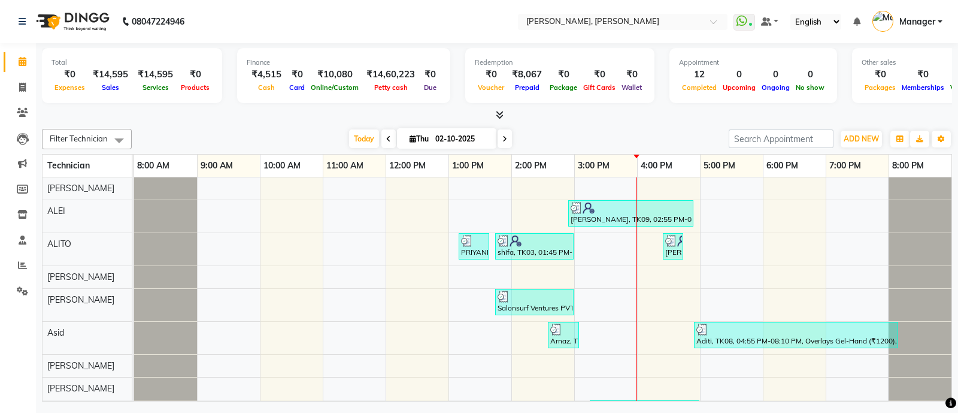
click at [501, 114] on icon at bounding box center [500, 114] width 8 height 9
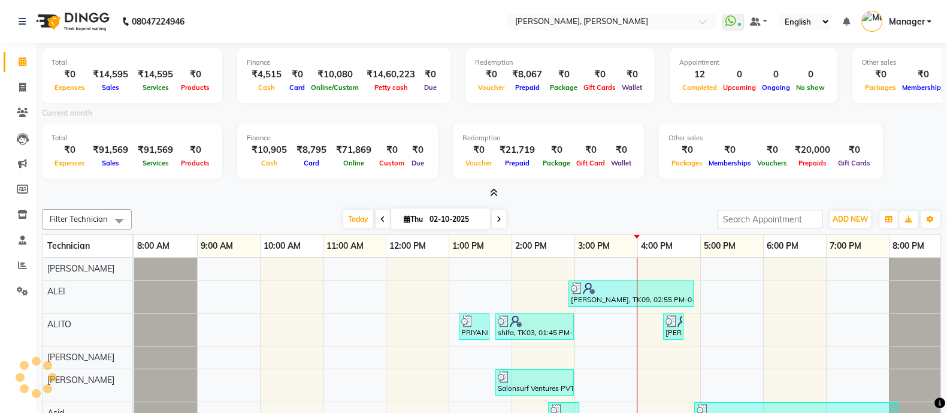
click at [494, 193] on icon at bounding box center [494, 192] width 8 height 9
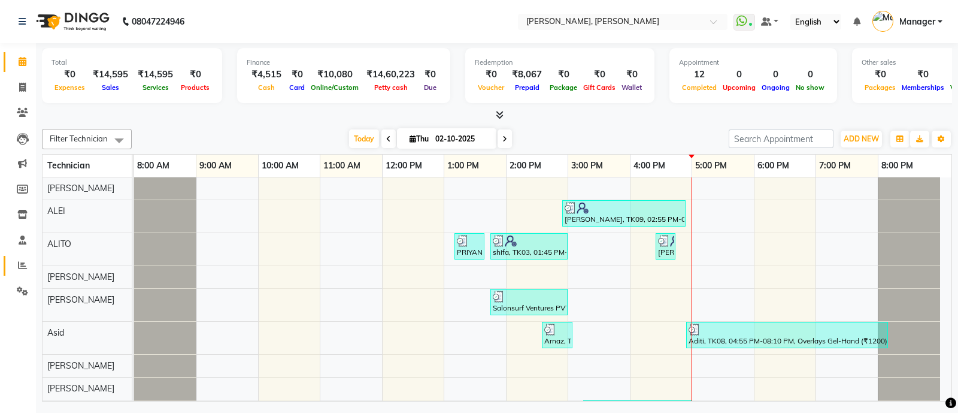
click at [8, 258] on link "Reports" at bounding box center [18, 266] width 29 height 20
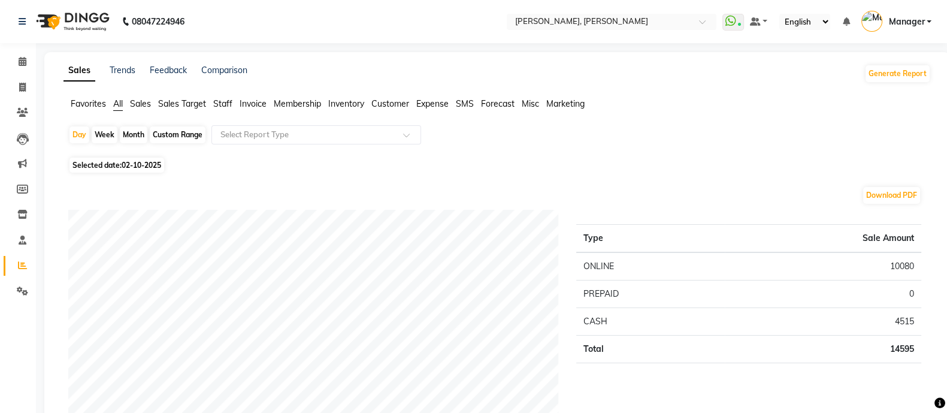
click at [216, 99] on span "Staff" at bounding box center [222, 103] width 19 height 11
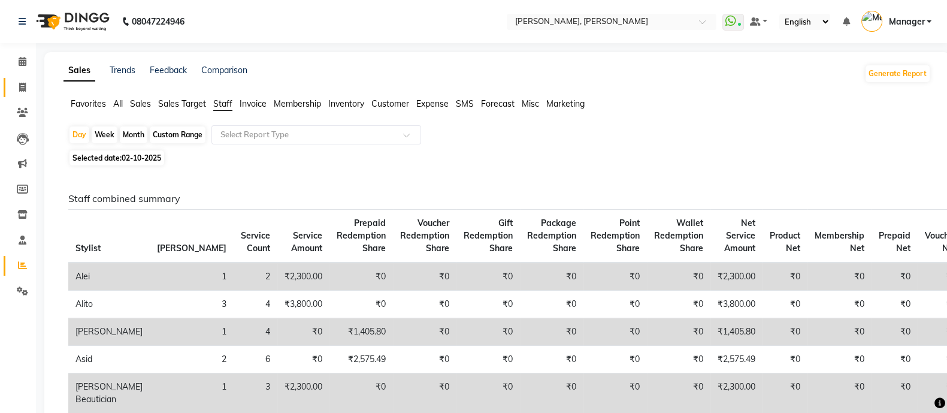
click at [22, 87] on icon at bounding box center [22, 87] width 7 height 9
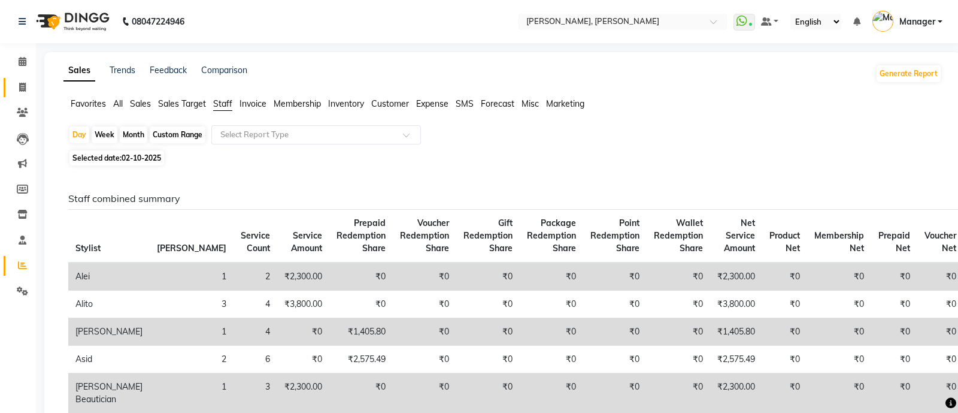
select select "service"
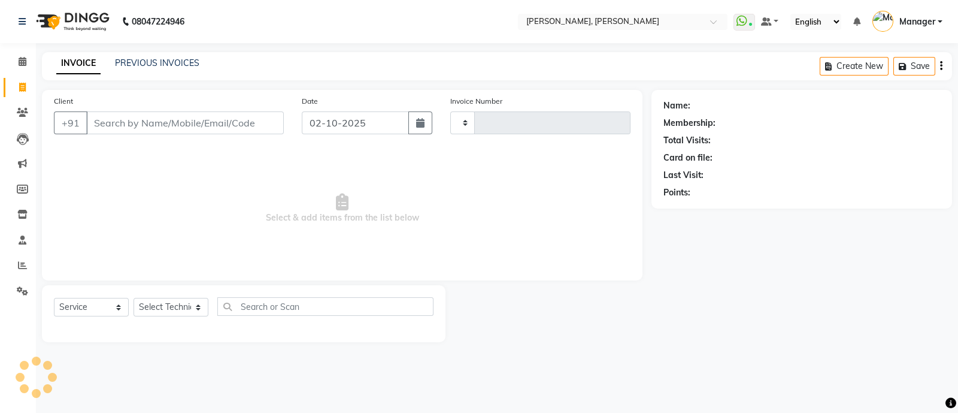
type input "4286"
select select "3767"
click at [25, 68] on span at bounding box center [22, 62] width 21 height 14
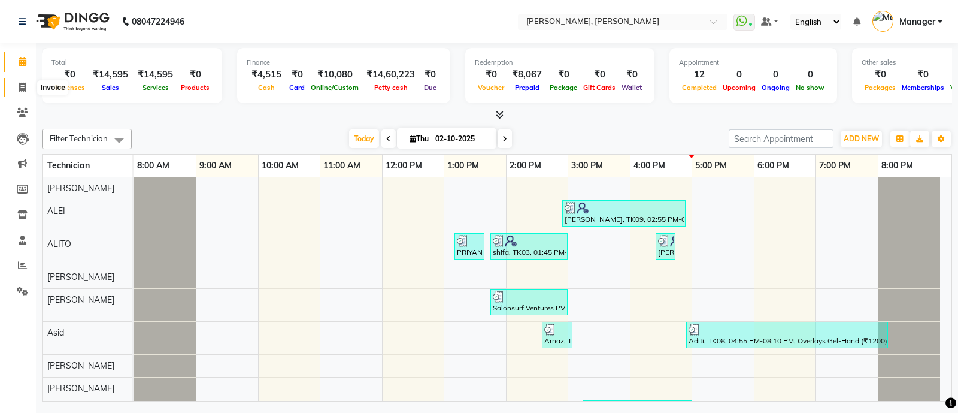
click at [19, 87] on icon at bounding box center [22, 87] width 7 height 9
select select "service"
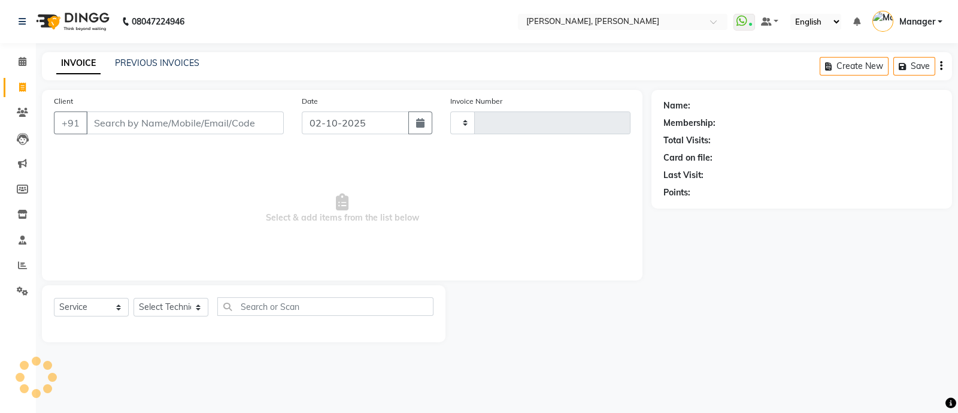
type input "4286"
select select "3767"
click at [183, 305] on select "Select Technician" at bounding box center [171, 307] width 75 height 19
select select "38070"
click at [134, 298] on select "Select Technician [PERSON_NAME] [PERSON_NAME] Asid Hanmi [PERSON_NAME] Manager …" at bounding box center [171, 307] width 75 height 19
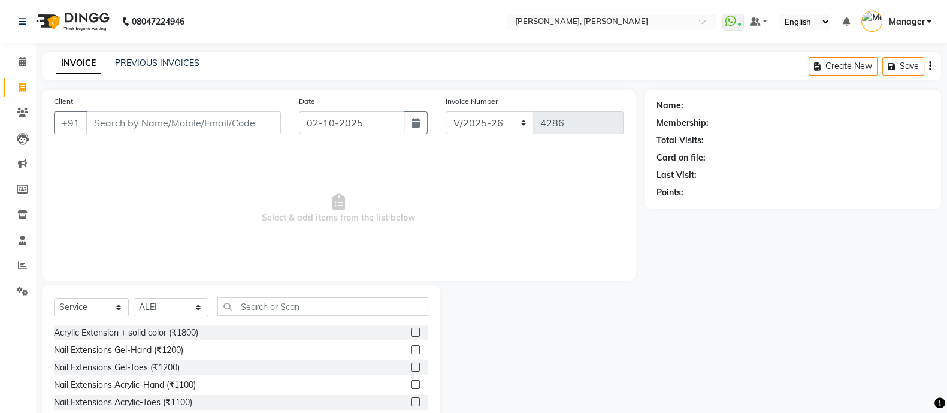
click at [411, 384] on label at bounding box center [415, 384] width 9 height 9
click at [411, 384] on input "checkbox" at bounding box center [415, 385] width 8 height 8
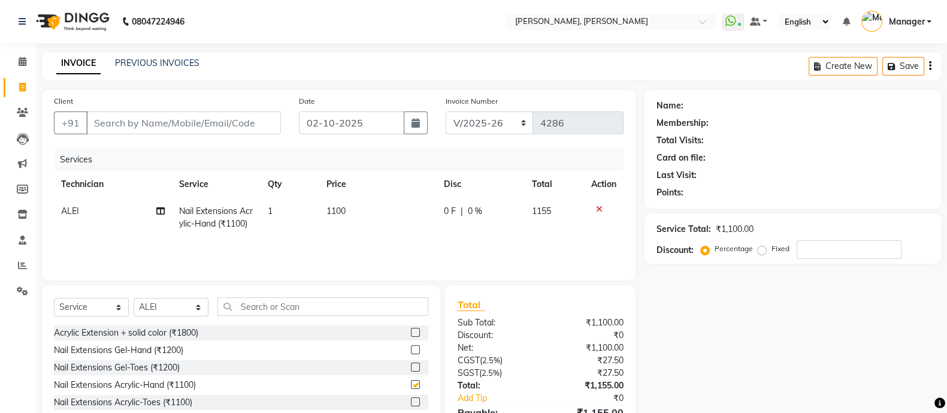
checkbox input "false"
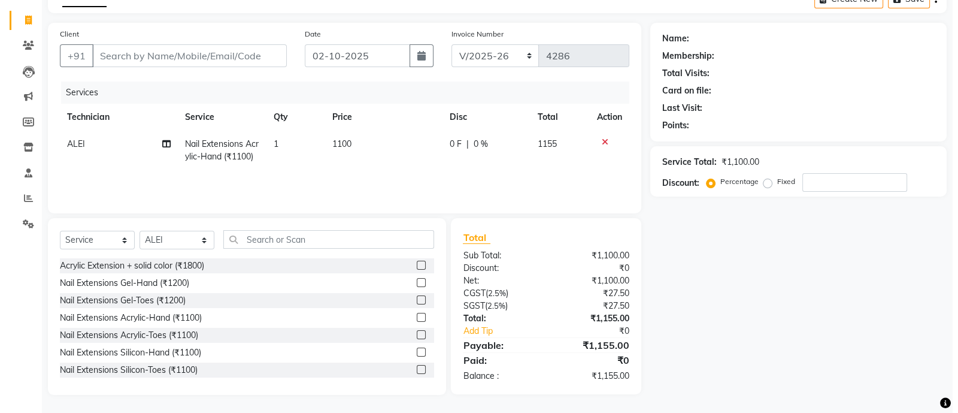
scroll to position [66, 0]
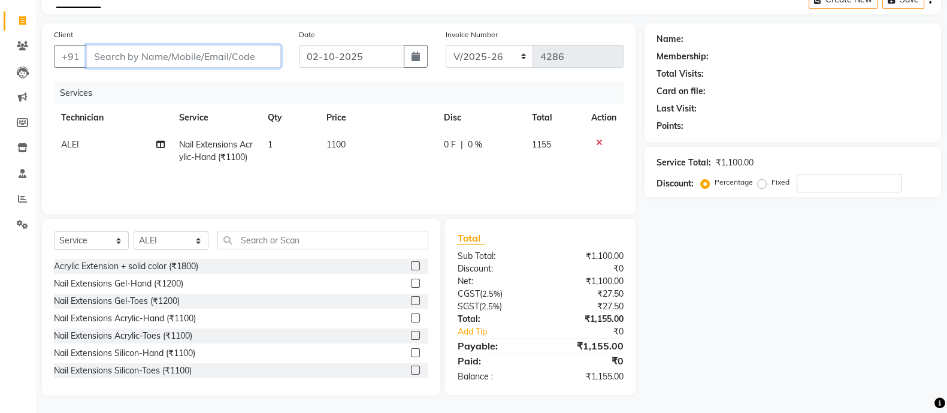
click at [162, 53] on input "Client" at bounding box center [183, 56] width 195 height 23
type input "7"
type input "0"
type input "7676460148"
click at [260, 49] on button "Add Client" at bounding box center [250, 56] width 62 height 23
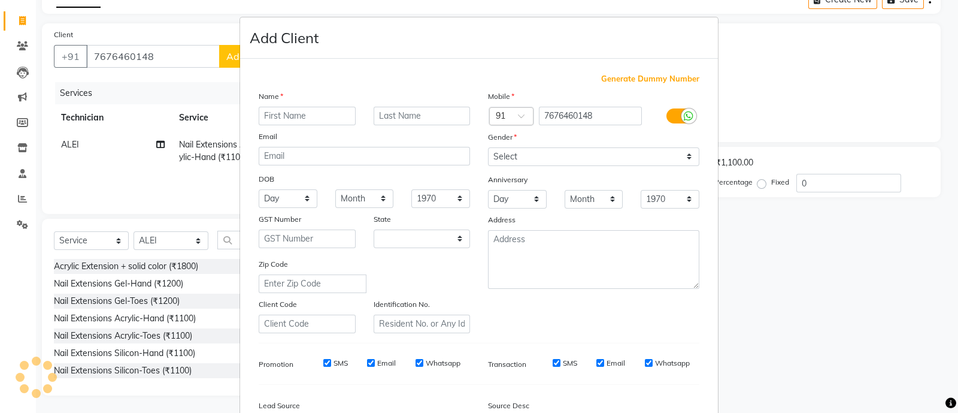
select select "21"
click at [275, 117] on input "text" at bounding box center [307, 116] width 97 height 19
type input "swati"
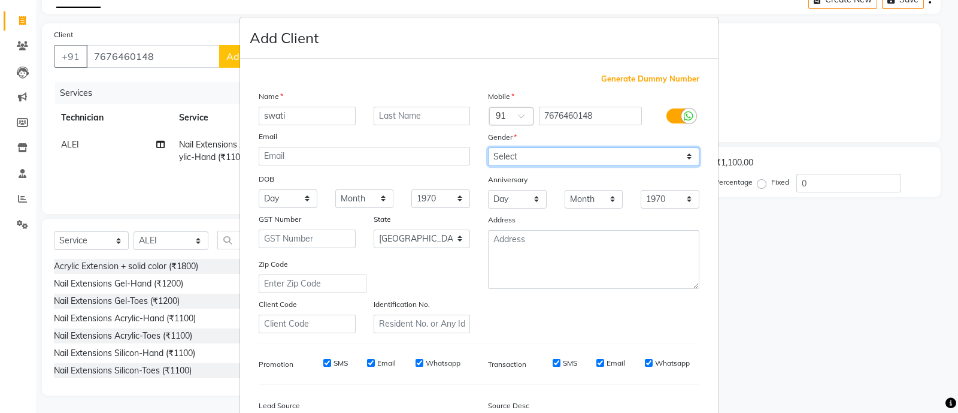
click at [579, 150] on select "Select [DEMOGRAPHIC_DATA] [DEMOGRAPHIC_DATA] Other Prefer Not To Say" at bounding box center [593, 156] width 211 height 19
select select "[DEMOGRAPHIC_DATA]"
click at [488, 148] on select "Select [DEMOGRAPHIC_DATA] [DEMOGRAPHIC_DATA] Other Prefer Not To Say" at bounding box center [593, 156] width 211 height 19
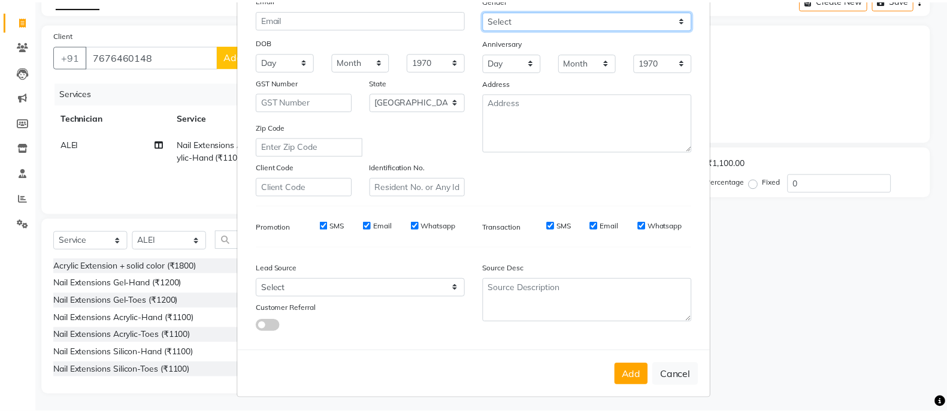
scroll to position [146, 0]
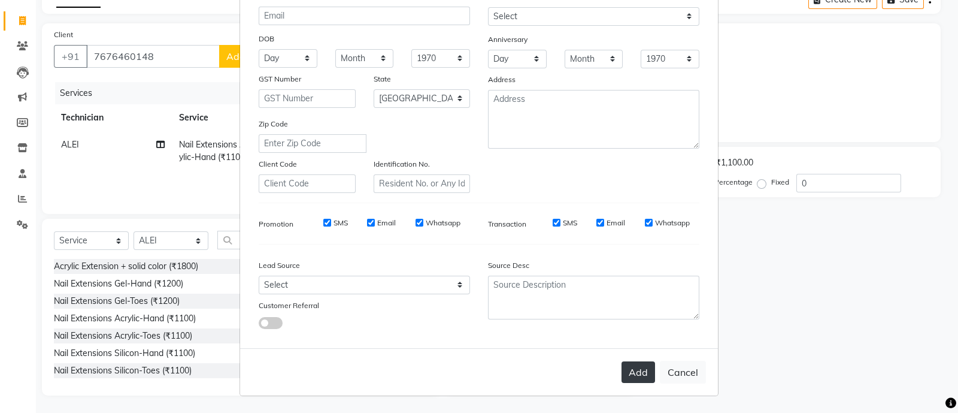
click at [640, 371] on button "Add" at bounding box center [639, 372] width 34 height 22
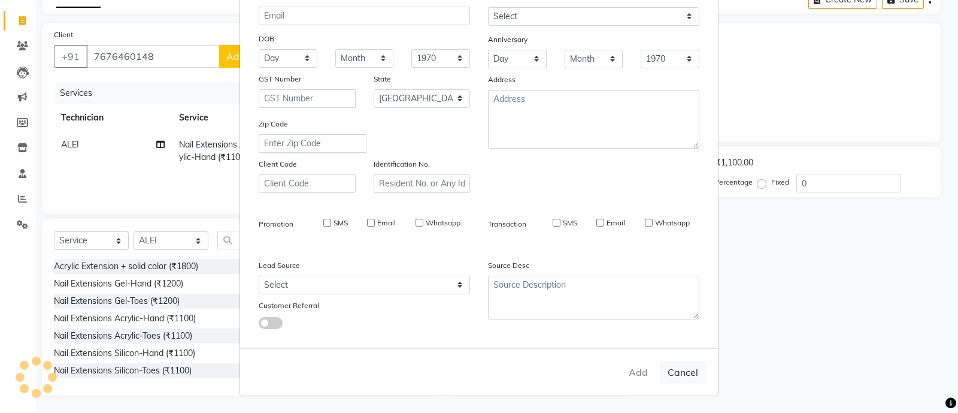
type input "76******48"
select select
select select "null"
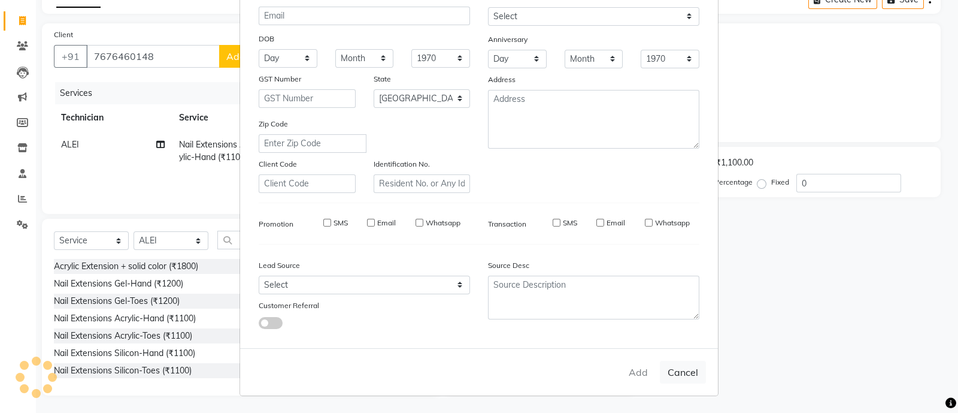
select select
checkbox input "false"
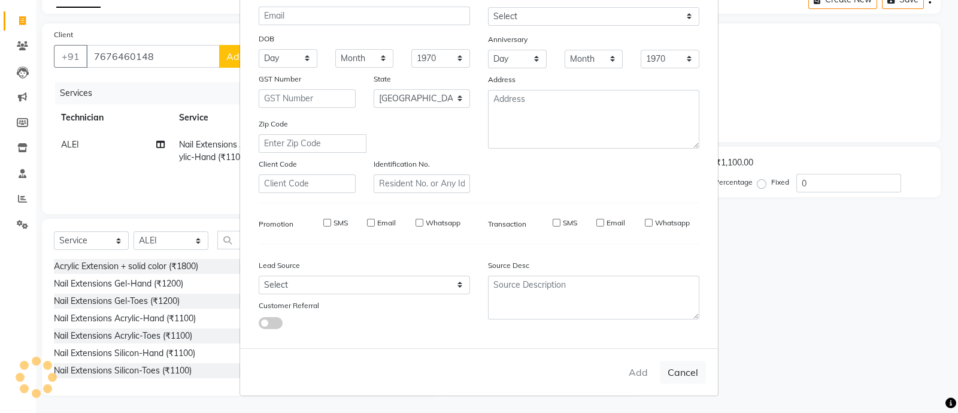
checkbox input "false"
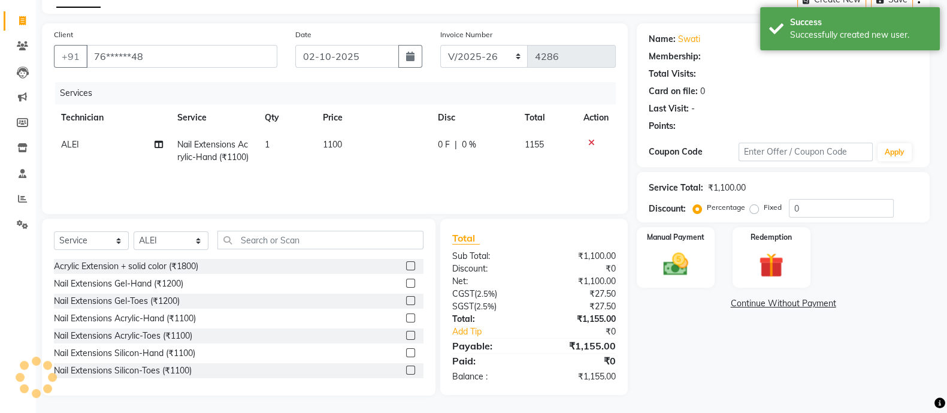
select select "1: Object"
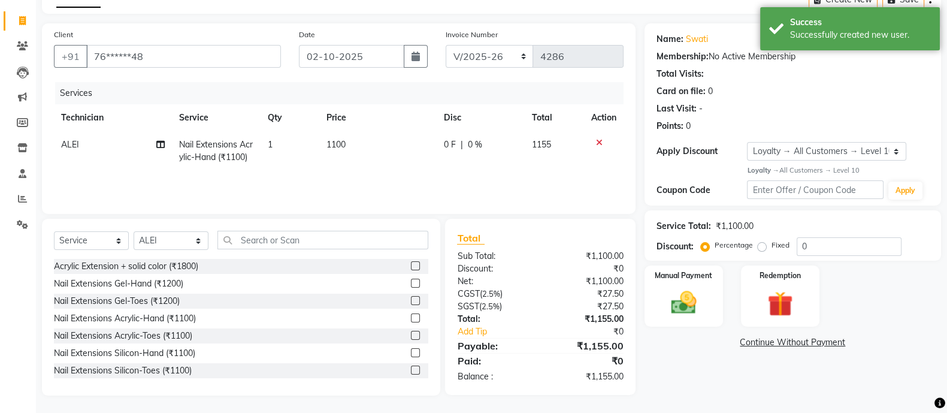
scroll to position [67, 0]
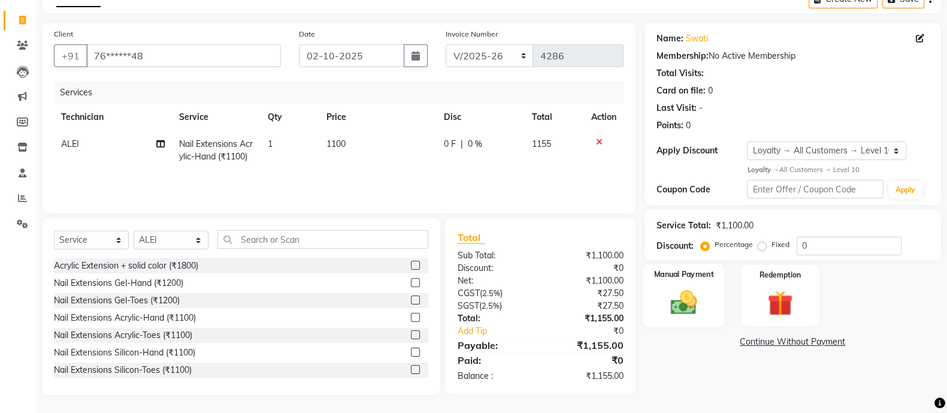
click at [684, 290] on img at bounding box center [683, 302] width 43 height 30
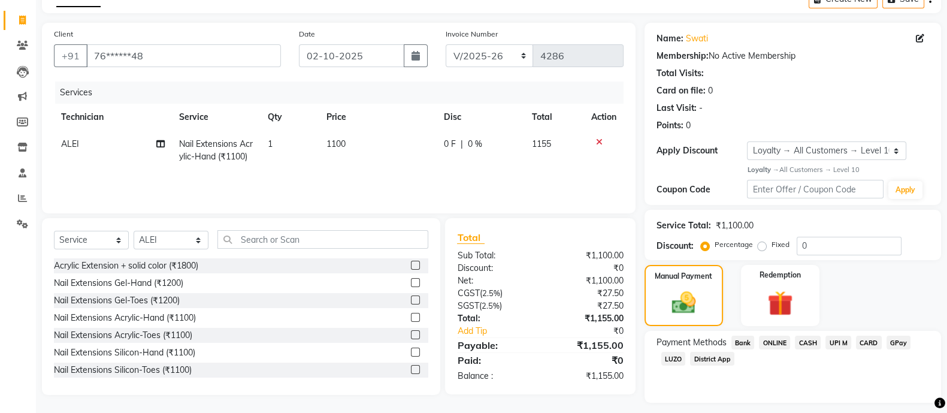
click at [777, 340] on span "ONLINE" at bounding box center [774, 342] width 31 height 14
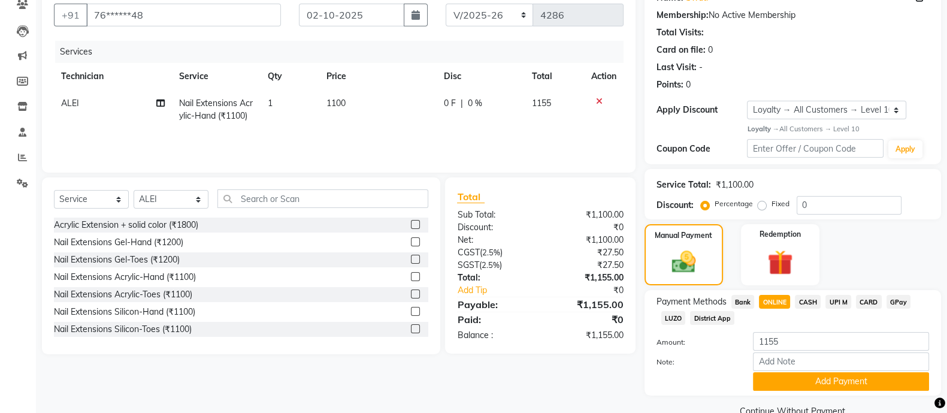
scroll to position [134, 0]
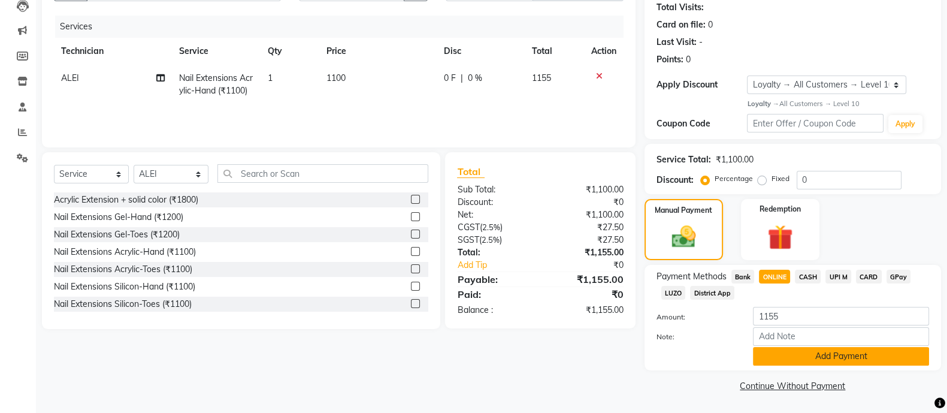
click at [817, 350] on button "Add Payment" at bounding box center [841, 356] width 176 height 19
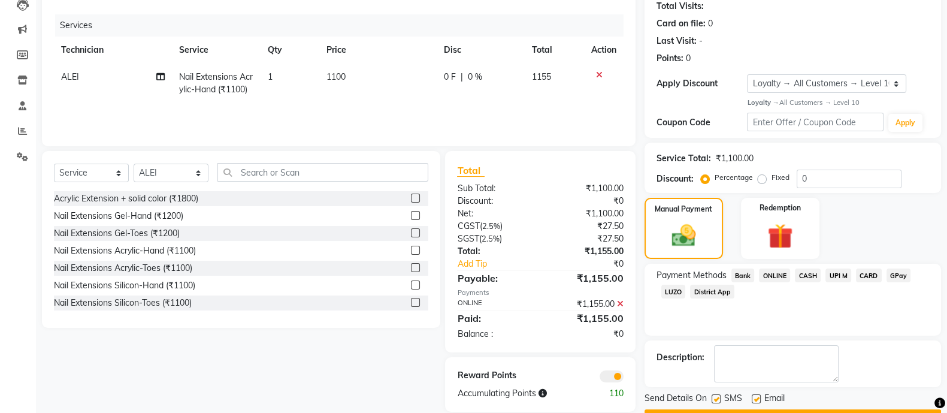
scroll to position [166, 0]
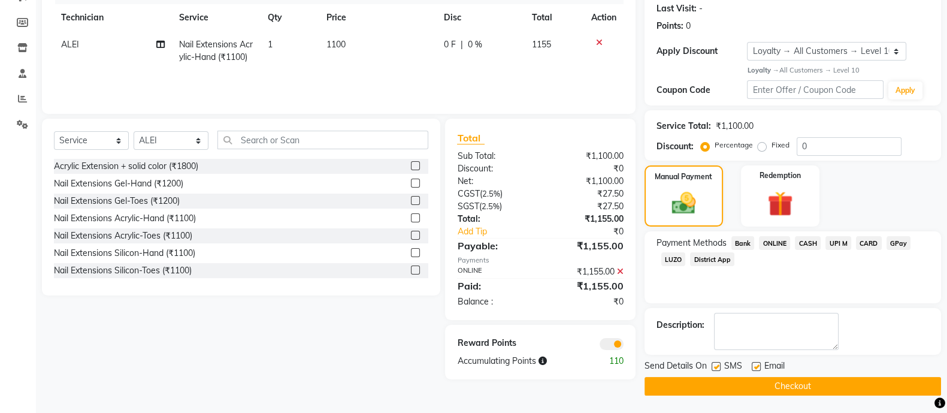
click at [810, 383] on button "Checkout" at bounding box center [792, 386] width 296 height 19
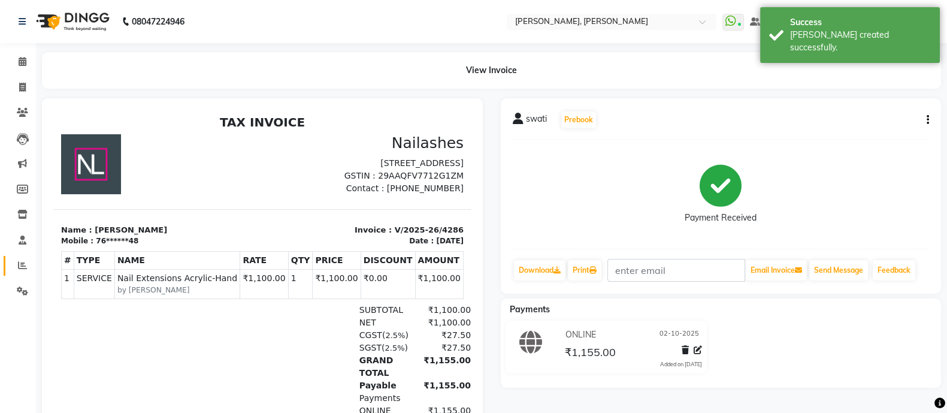
click at [16, 265] on span at bounding box center [22, 266] width 21 height 14
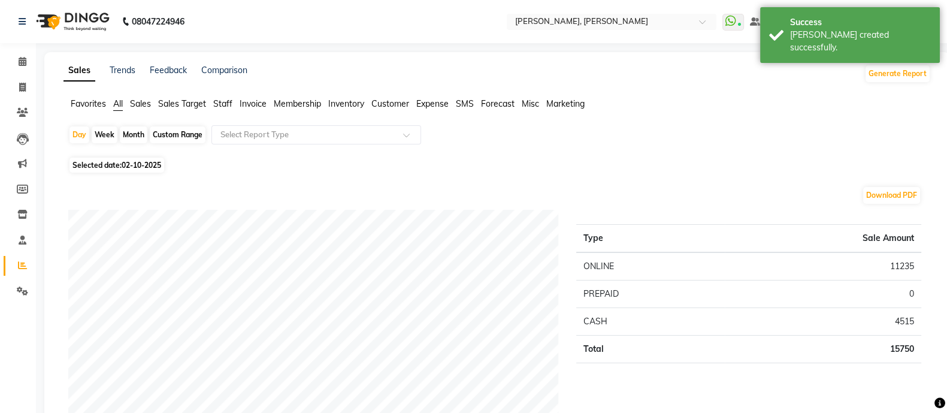
click at [224, 105] on span "Staff" at bounding box center [222, 103] width 19 height 11
